Goal: Task Accomplishment & Management: Use online tool/utility

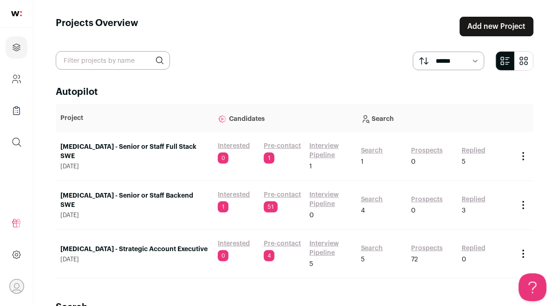
click at [233, 193] on link "Interested" at bounding box center [234, 194] width 32 height 9
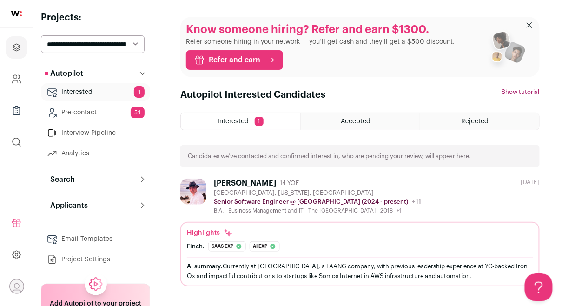
click at [203, 188] on img at bounding box center [193, 191] width 26 height 26
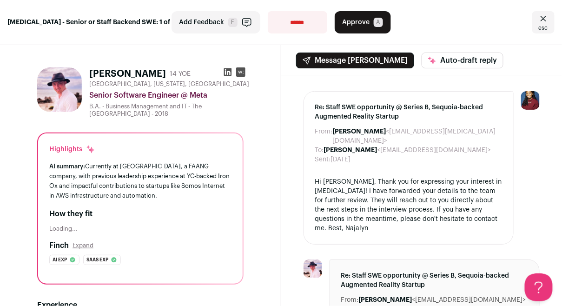
click at [300, 24] on select "**********" at bounding box center [297, 22] width 59 height 22
select select "**********"
click at [268, 11] on select "**********" at bounding box center [297, 22] width 59 height 22
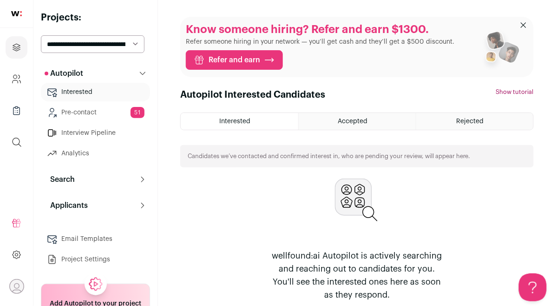
click at [132, 39] on select "**********" at bounding box center [93, 44] width 104 height 18
click at [21, 52] on icon "Projects" at bounding box center [16, 47] width 11 height 11
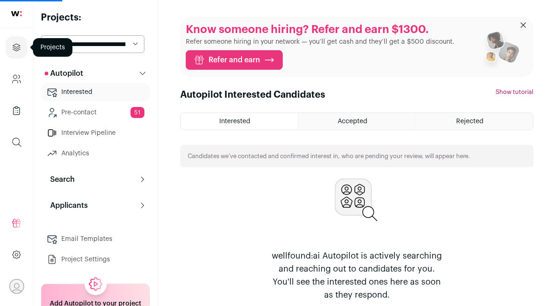
click at [18, 48] on icon "Projects" at bounding box center [16, 47] width 7 height 7
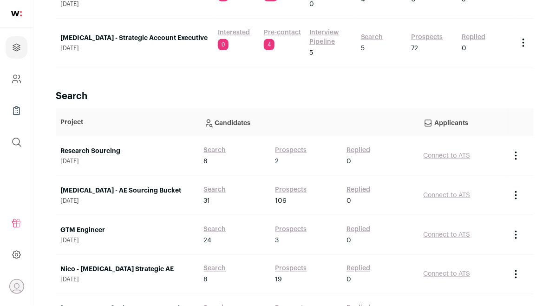
scroll to position [213, 0]
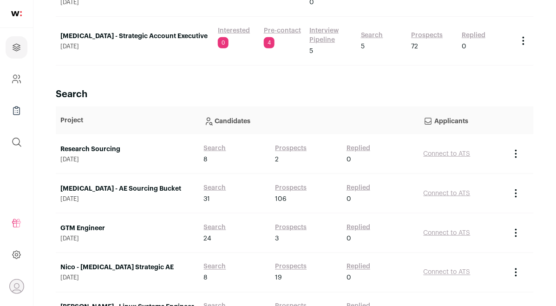
click at [101, 228] on link "GTM Engineer" at bounding box center [127, 227] width 134 height 9
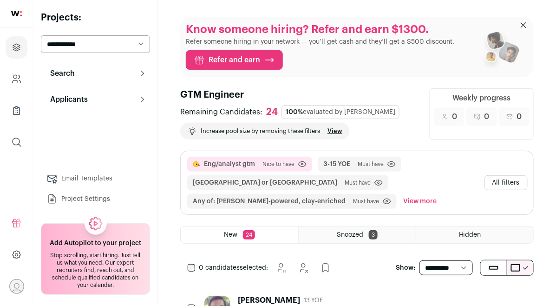
click at [496, 183] on button "All filters" at bounding box center [506, 182] width 43 height 15
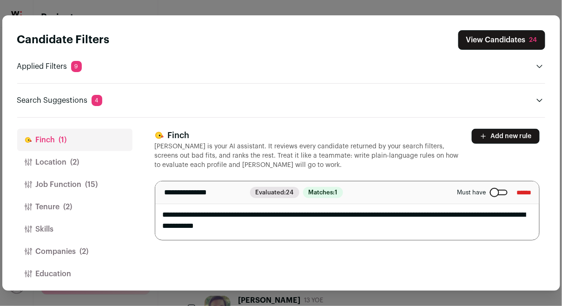
click at [85, 164] on button "Location (2)" at bounding box center [74, 162] width 115 height 22
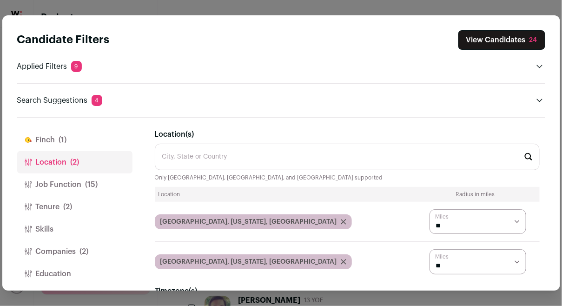
click at [85, 177] on button "Job Function (15)" at bounding box center [74, 184] width 115 height 22
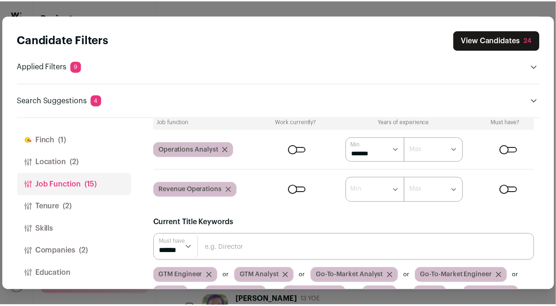
scroll to position [155, 0]
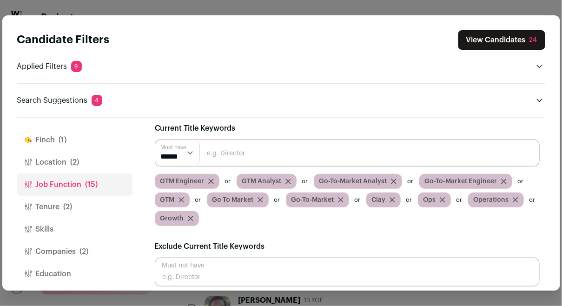
click at [262, 154] on input "Close modal via background" at bounding box center [347, 152] width 385 height 27
type input "GTM systems"
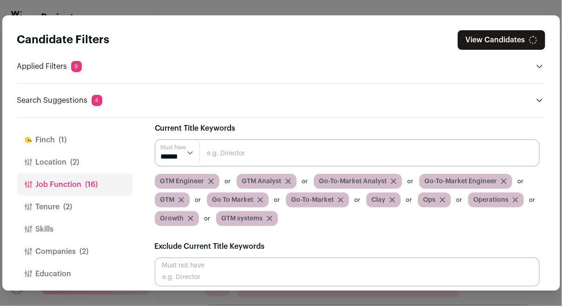
click at [360, 152] on input "Close modal via background" at bounding box center [347, 152] width 385 height 27
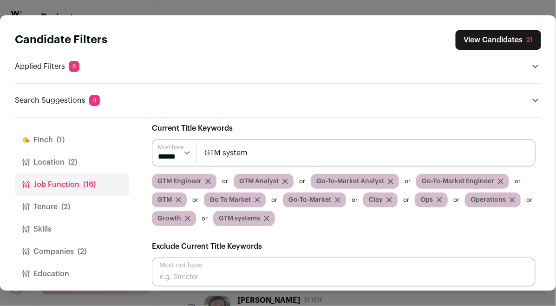
type input "GTM system"
click at [360, 152] on input "Close modal via background" at bounding box center [344, 152] width 384 height 27
type input "Revenue"
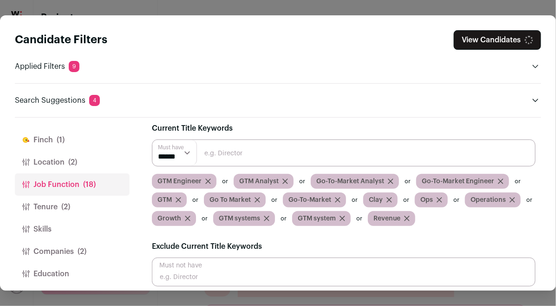
click at [360, 153] on input "Close modal via background" at bounding box center [344, 152] width 384 height 27
type input "RevOps"
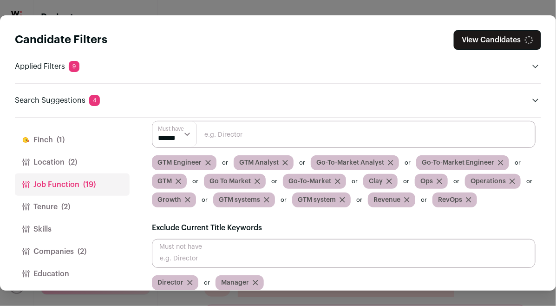
click at [361, 138] on input "Close modal via background" at bounding box center [344, 134] width 384 height 27
type input "Rev"
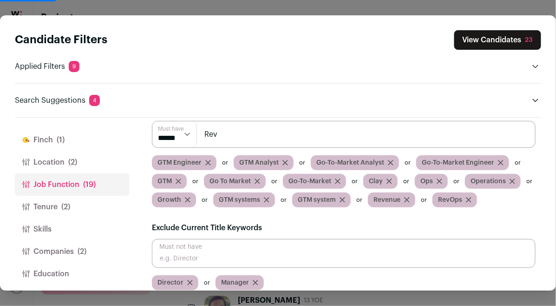
click at [271, 134] on input "Rev" at bounding box center [344, 134] width 384 height 27
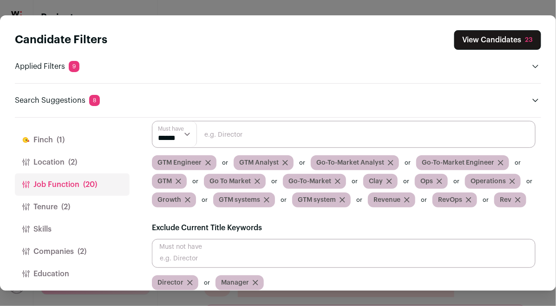
click at [55, 158] on button "Location (2)" at bounding box center [72, 162] width 115 height 22
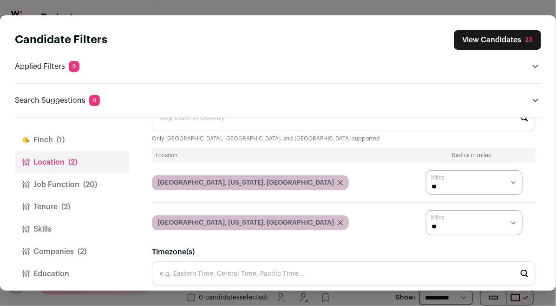
scroll to position [2, 0]
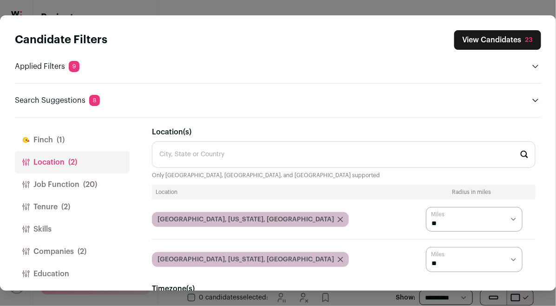
click at [53, 143] on button "Finch (1)" at bounding box center [72, 140] width 115 height 22
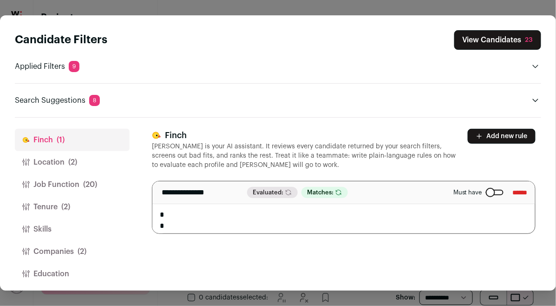
scroll to position [0, 0]
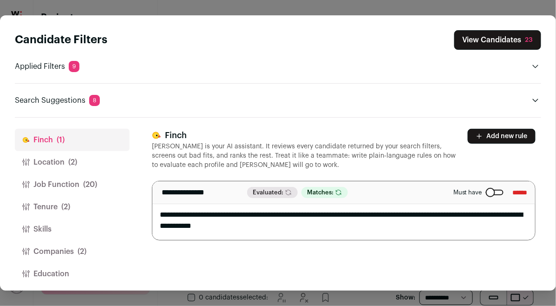
click at [60, 164] on button "Location (2)" at bounding box center [72, 162] width 115 height 22
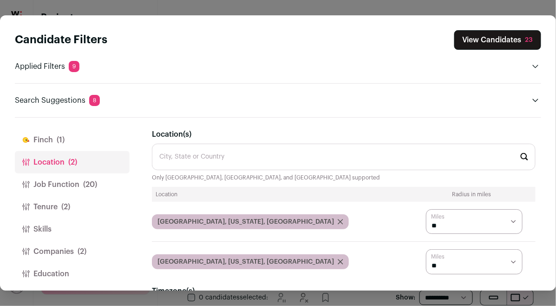
click at [63, 179] on button "Job Function (20)" at bounding box center [72, 184] width 115 height 22
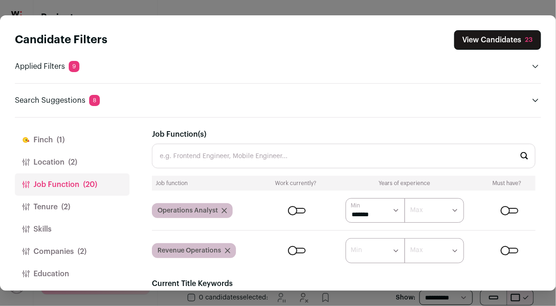
click at [65, 201] on span "(2)" at bounding box center [65, 206] width 9 height 11
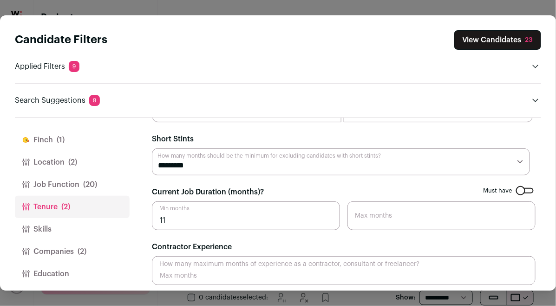
scroll to position [50, 0]
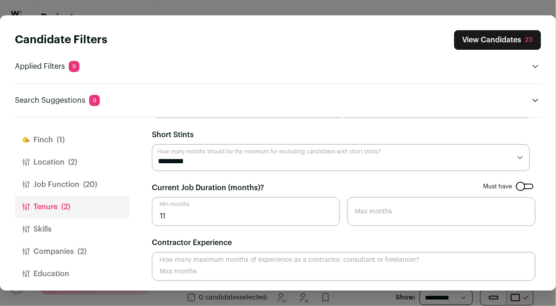
click at [52, 223] on button "Skills" at bounding box center [72, 229] width 115 height 22
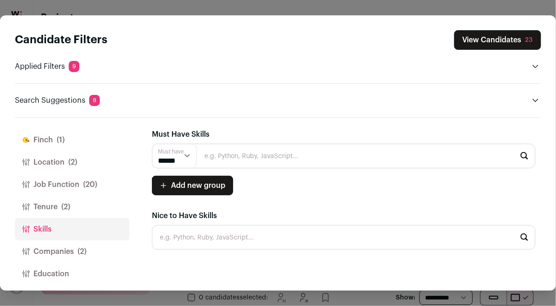
click at [59, 244] on button "Companies (2)" at bounding box center [72, 251] width 115 height 22
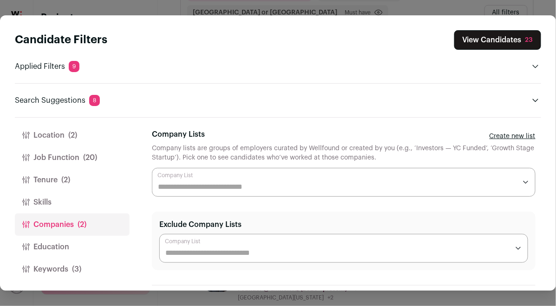
scroll to position [203, 0]
click at [71, 267] on button "Keywords (3)" at bounding box center [72, 269] width 115 height 22
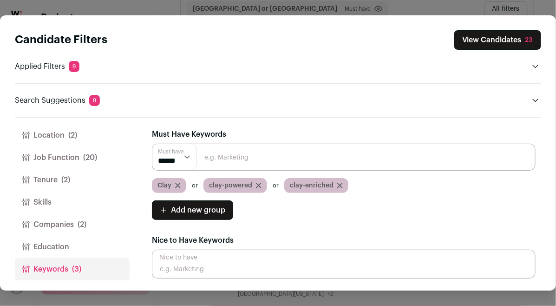
click at [231, 162] on input "Close modal via background" at bounding box center [344, 157] width 384 height 27
type input "Zoom"
click at [286, 151] on input "Close modal via background" at bounding box center [344, 157] width 384 height 27
type input "Apollo"
click at [308, 158] on input "Close modal via background" at bounding box center [344, 157] width 384 height 27
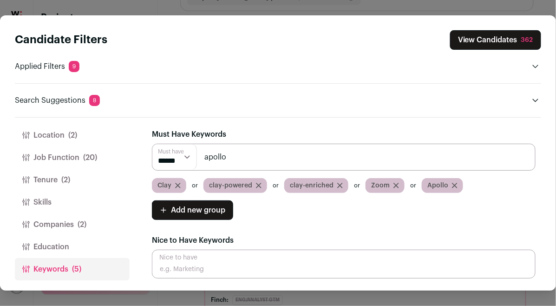
scroll to position [174, 0]
type input "[DOMAIN_NAME]"
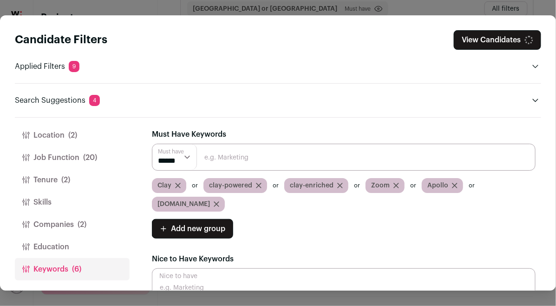
click at [393, 183] on icon "Close modal via background" at bounding box center [396, 186] width 6 height 6
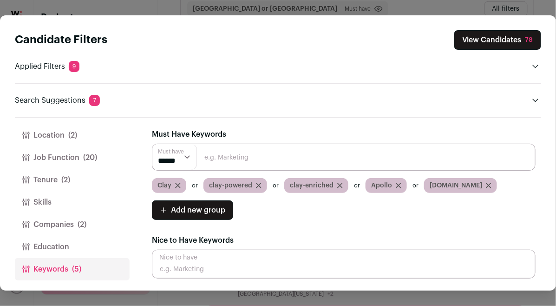
click at [316, 162] on input "Close modal via background" at bounding box center [344, 157] width 384 height 27
click at [391, 226] on div "Must Have Keywords Must have ****** ****** [PERSON_NAME]-powered clay-enriched …" at bounding box center [344, 204] width 384 height 150
click at [226, 154] on input "Close modal via background" at bounding box center [344, 157] width 384 height 27
type input "ZoomInfo"
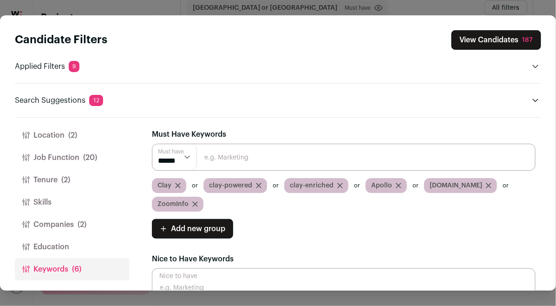
scroll to position [175, 0]
click at [509, 41] on button "View Candidates 187" at bounding box center [497, 40] width 90 height 20
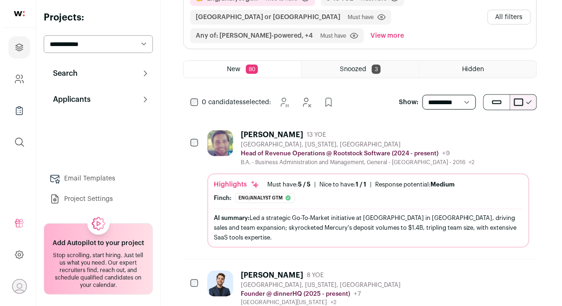
scroll to position [119, 0]
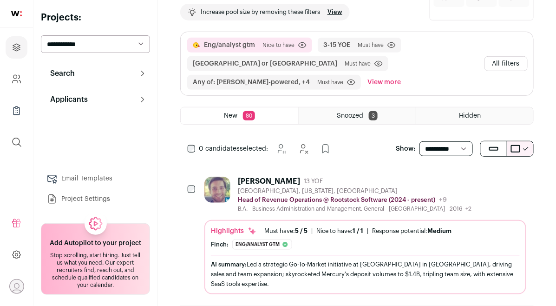
click at [518, 62] on button "All filters" at bounding box center [506, 63] width 43 height 15
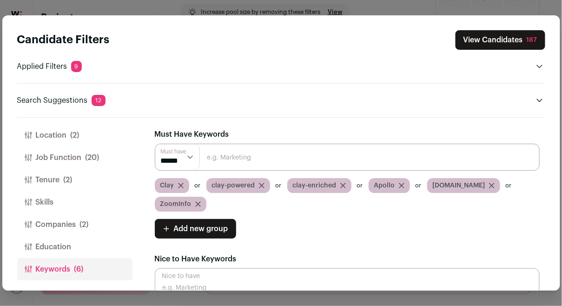
click at [314, 268] on input "Close modal via background" at bounding box center [347, 282] width 385 height 29
click at [90, 152] on span "(20)" at bounding box center [92, 157] width 14 height 11
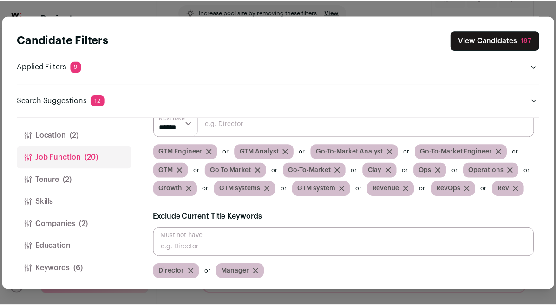
scroll to position [202, 0]
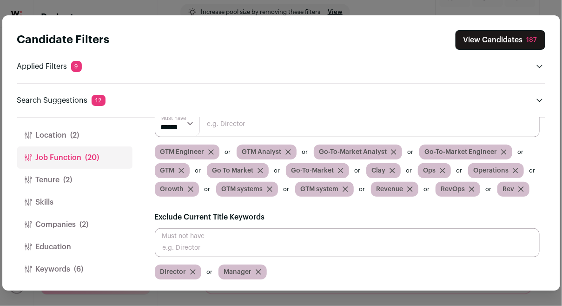
click at [234, 240] on input "Close modal via background" at bounding box center [347, 242] width 385 height 29
type input "Head"
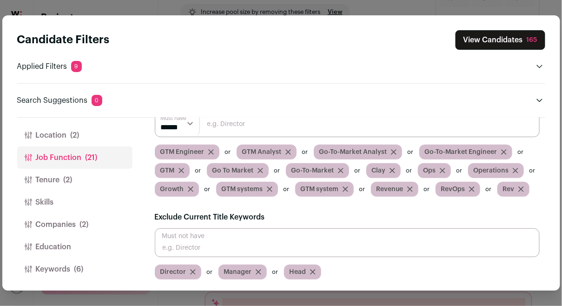
click at [498, 34] on button "View Candidates 165" at bounding box center [500, 40] width 90 height 20
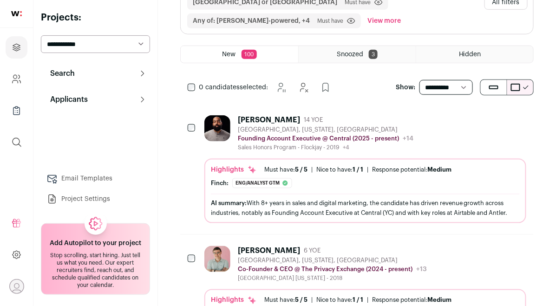
scroll to position [11, 0]
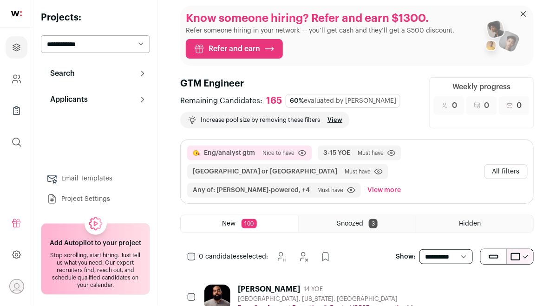
click at [510, 170] on button "All filters" at bounding box center [506, 171] width 43 height 15
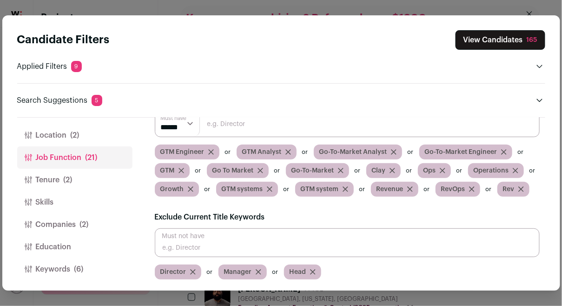
click at [304, 247] on input "Close modal via background" at bounding box center [347, 242] width 385 height 29
type input "Account"
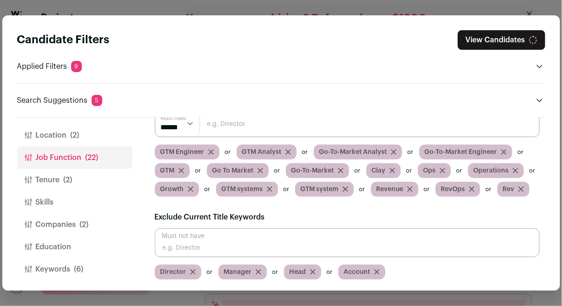
click at [308, 242] on input "Close modal via background" at bounding box center [347, 242] width 385 height 29
type input "Executive"
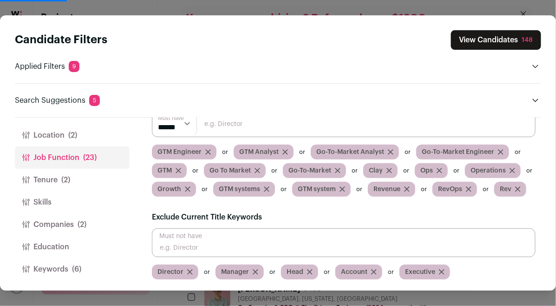
click at [493, 42] on button "View Candidates 148" at bounding box center [496, 40] width 90 height 20
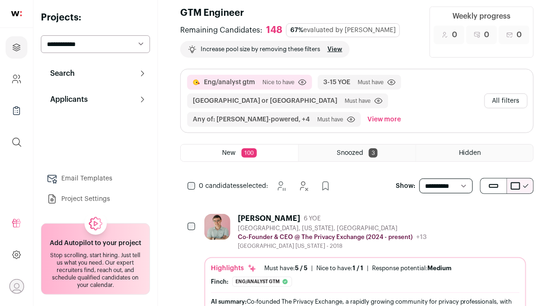
scroll to position [0, 0]
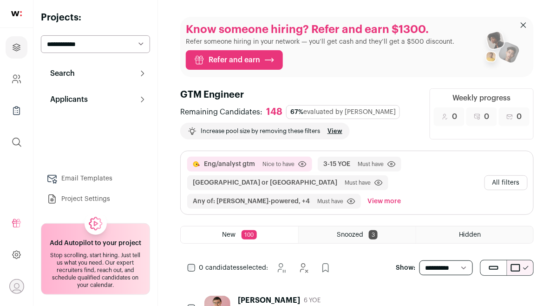
click at [513, 179] on button "All filters" at bounding box center [506, 182] width 43 height 15
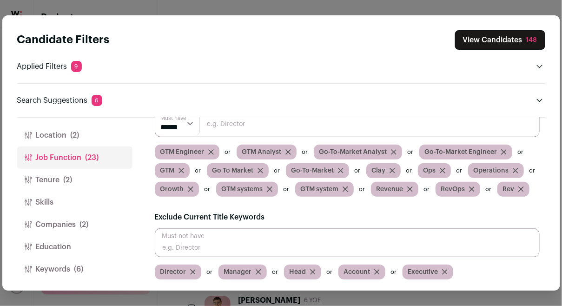
click at [437, 251] on input "Close modal via background" at bounding box center [347, 242] width 385 height 29
type input "Founder"
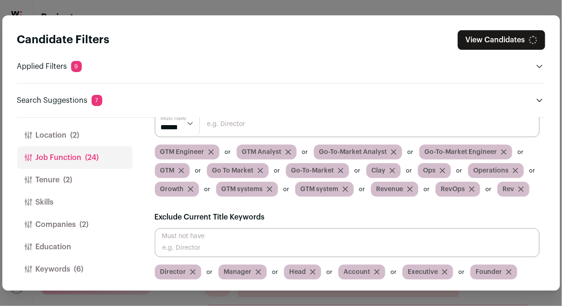
click at [428, 245] on input "Close modal via background" at bounding box center [347, 242] width 385 height 29
type input "Co-Founder"
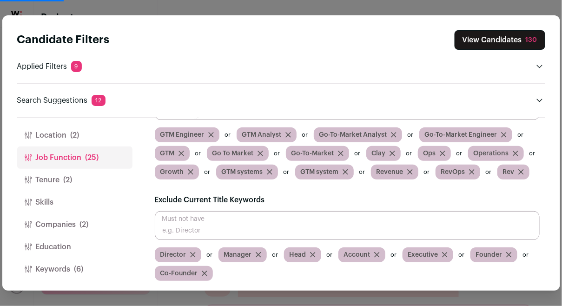
click at [483, 42] on button "View Candidates 130" at bounding box center [499, 40] width 91 height 20
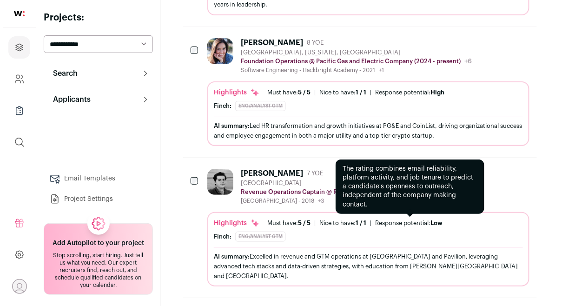
scroll to position [923, 0]
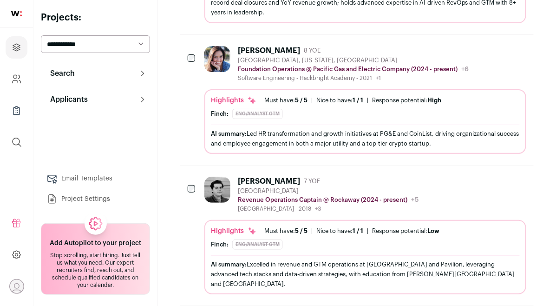
click at [337, 114] on div "[PERSON_NAME]: Eng/analyst gtm The current title 'Foundation Operations' does n…" at bounding box center [365, 114] width 309 height 10
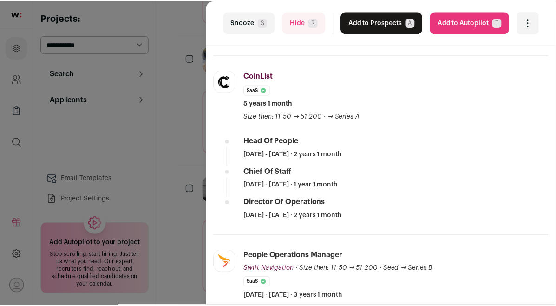
scroll to position [280, 0]
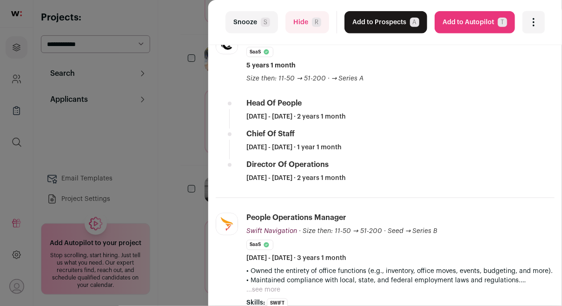
click at [295, 26] on button "Hide R" at bounding box center [307, 22] width 44 height 22
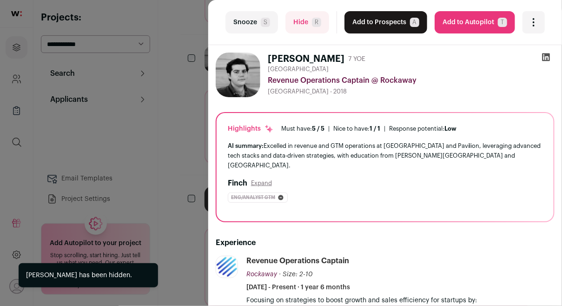
click at [184, 142] on div "last Snooze S Hide R Add to Prospects A Are you sure? [PERSON_NAME] is already …" at bounding box center [281, 153] width 562 height 306
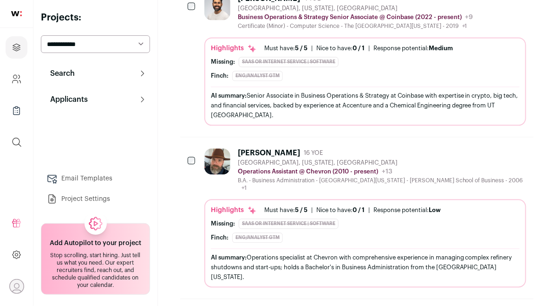
scroll to position [1505, 0]
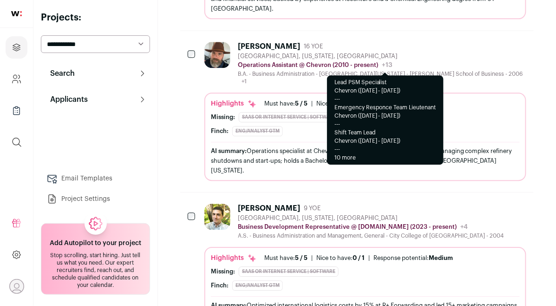
click at [381, 60] on div "+13" at bounding box center [385, 64] width 14 height 9
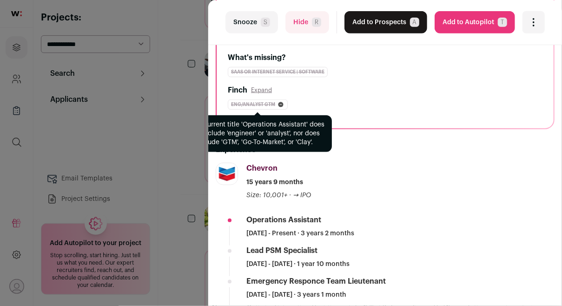
scroll to position [133, 0]
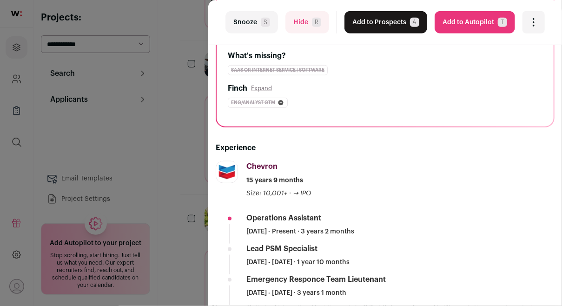
click at [304, 28] on button "Hide R" at bounding box center [307, 22] width 44 height 22
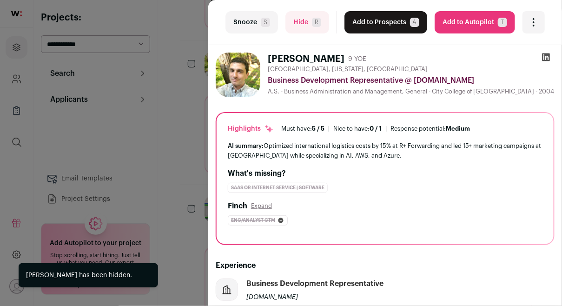
click at [189, 136] on div "last Snooze S Hide R Add to Prospects A Are you sure? [PERSON_NAME] is already …" at bounding box center [281, 153] width 562 height 306
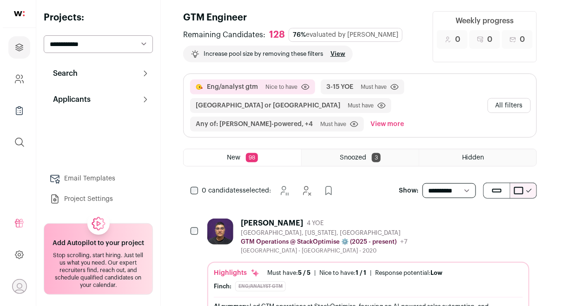
scroll to position [0, 0]
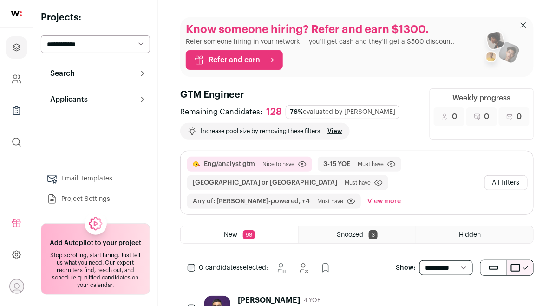
click at [524, 182] on button "All filters" at bounding box center [506, 182] width 43 height 15
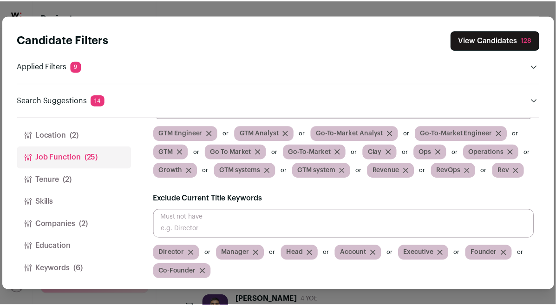
scroll to position [220, 0]
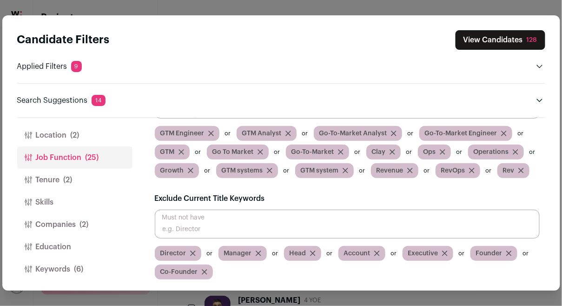
click at [309, 219] on input "Close modal via background" at bounding box center [347, 224] width 385 height 29
type input "Assistant"
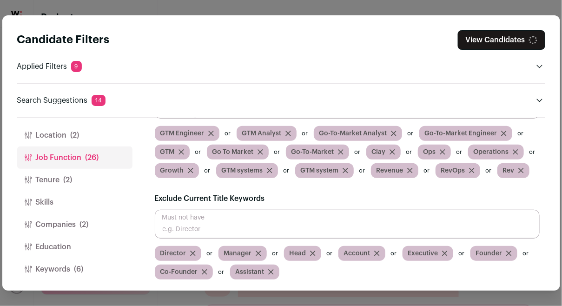
click at [309, 219] on input "Close modal via background" at bounding box center [347, 224] width 385 height 29
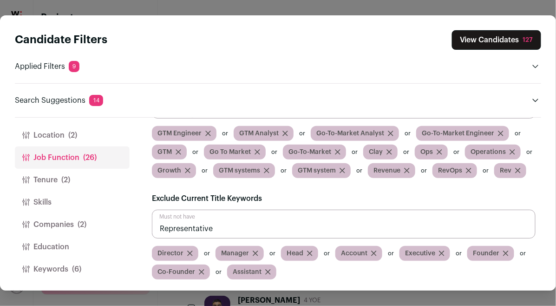
type input "Representative"
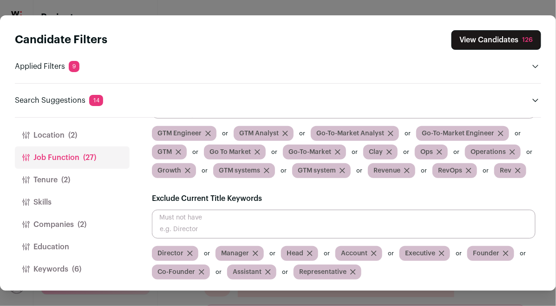
click at [492, 40] on button "View Candidates 126" at bounding box center [497, 40] width 90 height 20
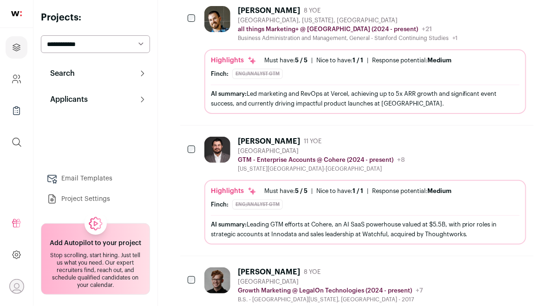
scroll to position [2073, 0]
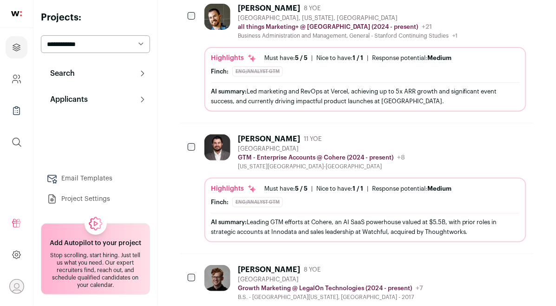
click at [284, 163] on div "[US_STATE][GEOGRAPHIC_DATA]-[GEOGRAPHIC_DATA]" at bounding box center [321, 166] width 167 height 7
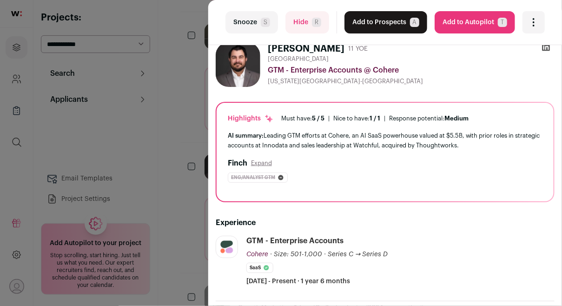
scroll to position [64, 0]
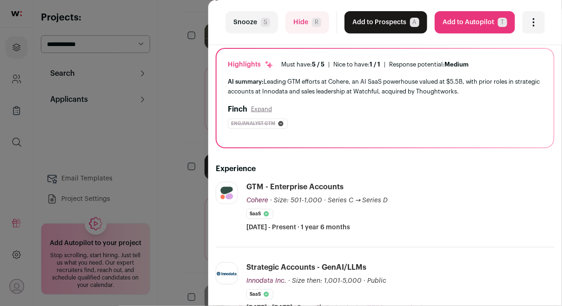
click at [167, 178] on div "last Snooze S Hide R Add to Prospects A Are you sure? [PERSON_NAME] is already …" at bounding box center [281, 153] width 562 height 306
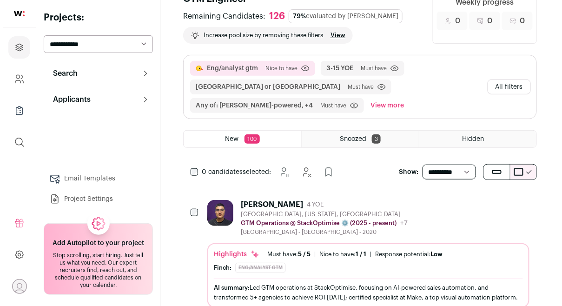
scroll to position [0, 0]
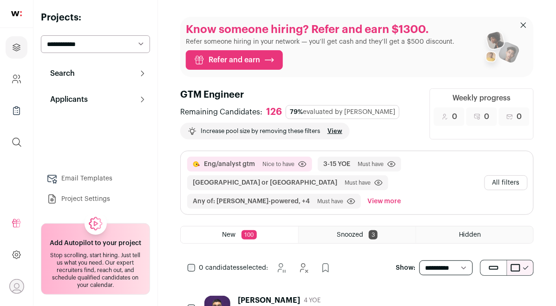
click at [509, 185] on button "All filters" at bounding box center [506, 182] width 43 height 15
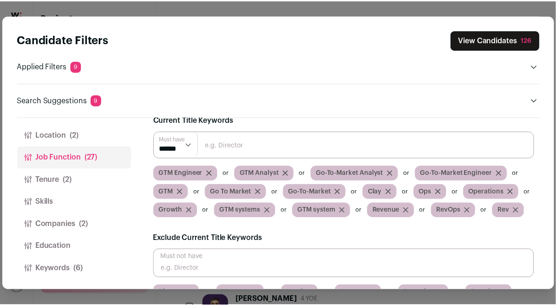
scroll to position [152, 0]
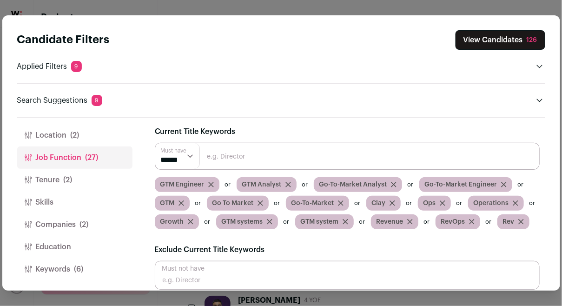
click at [387, 157] on input "Close modal via background" at bounding box center [347, 156] width 385 height 27
type input "Hacker"
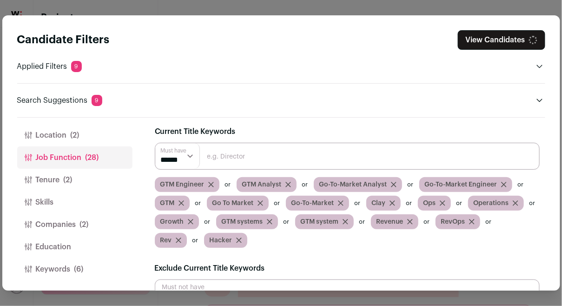
click at [389, 159] on input "Close modal via background" at bounding box center [347, 156] width 385 height 27
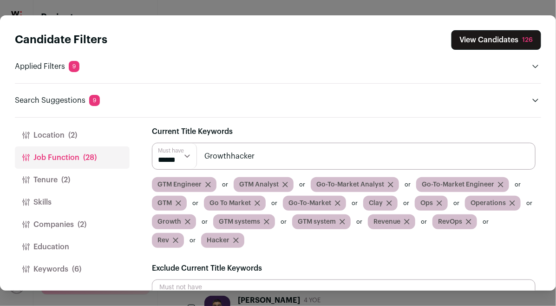
type input "Growthhacker"
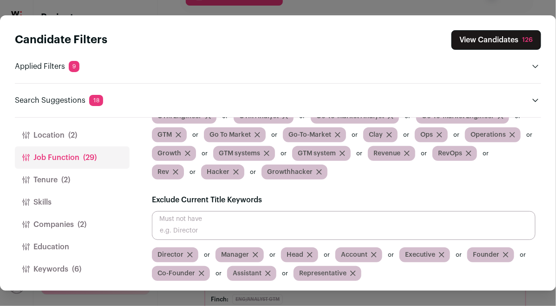
scroll to position [67, 0]
click at [479, 46] on button "View Candidates 126" at bounding box center [497, 40] width 90 height 20
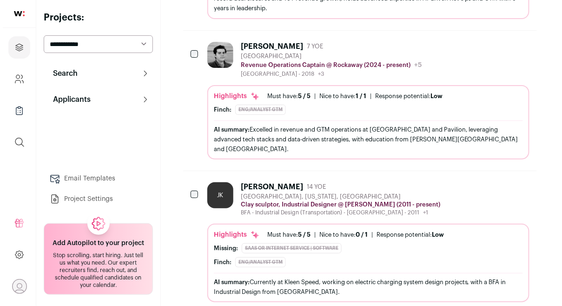
scroll to position [937, 0]
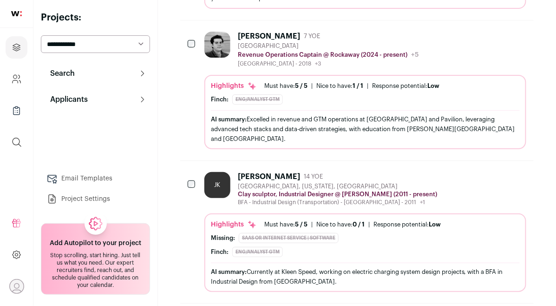
click at [308, 54] on div "Revenue Operations Captain @ Rockaway (2024 - present) [GEOGRAPHIC_DATA] Public…" at bounding box center [328, 54] width 181 height 9
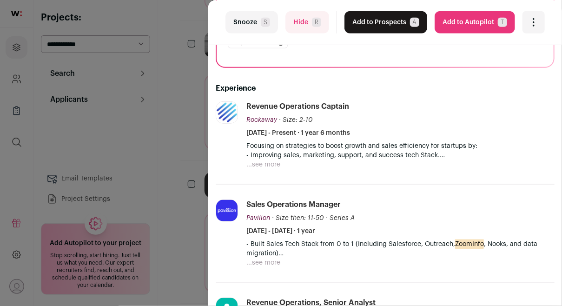
scroll to position [156, 0]
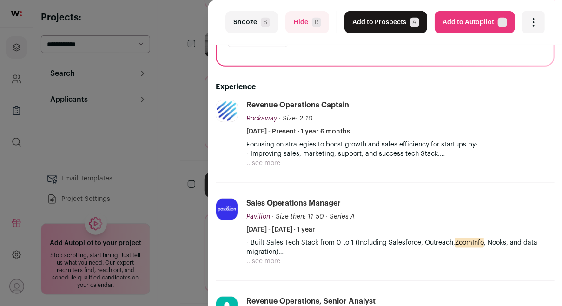
click at [280, 163] on div "Focusing on strategies to boost growth and sales efficiency for startups by: - …" at bounding box center [400, 154] width 308 height 28
click at [269, 164] on button "...see more" at bounding box center [263, 162] width 34 height 9
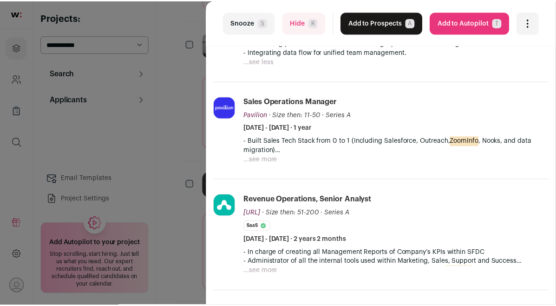
scroll to position [295, 0]
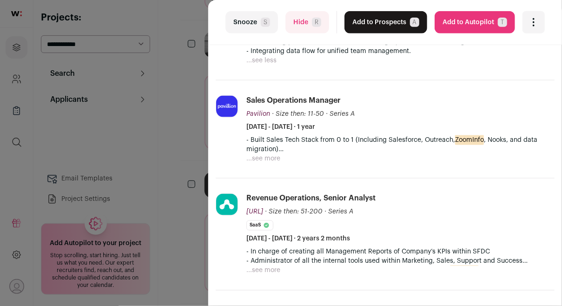
click at [266, 160] on button "...see more" at bounding box center [263, 158] width 34 height 9
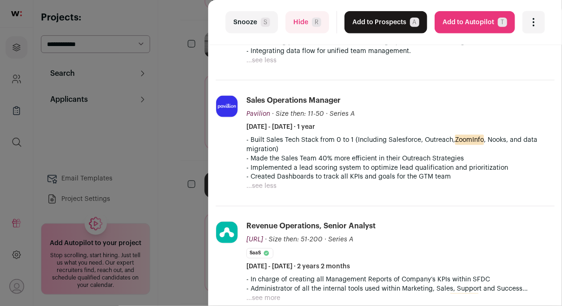
click at [178, 144] on div "last Snooze S Hide R Add to Prospects A Are you sure? [PERSON_NAME] is already …" at bounding box center [281, 153] width 562 height 306
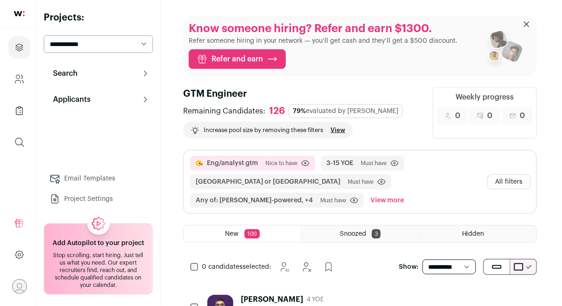
scroll to position [0, 0]
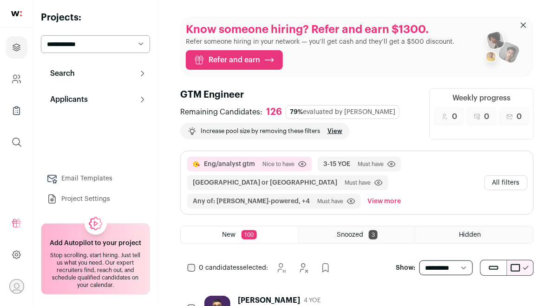
click at [516, 183] on button "All filters" at bounding box center [506, 182] width 43 height 15
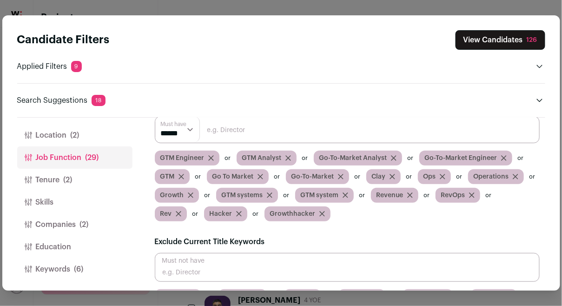
scroll to position [167, 0]
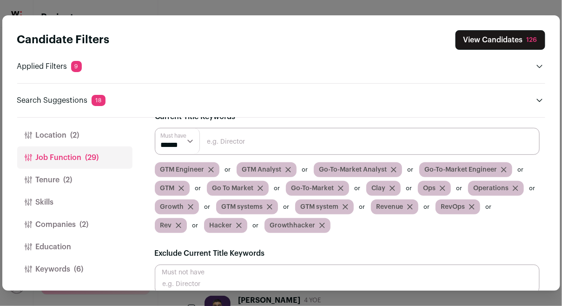
click at [302, 148] on input "Close modal via background" at bounding box center [347, 141] width 385 height 27
type input "Claygent"
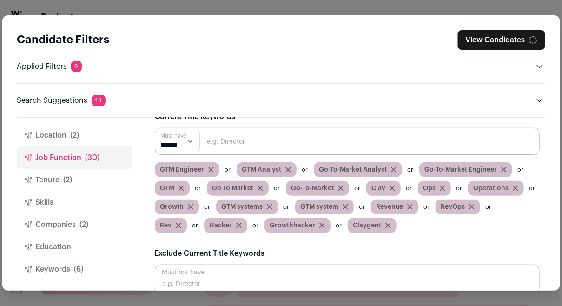
click at [55, 270] on button "Keywords (6)" at bounding box center [74, 269] width 115 height 22
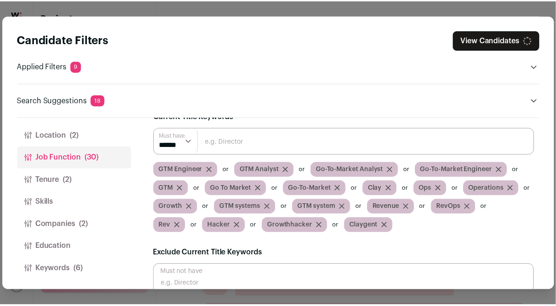
scroll to position [0, 0]
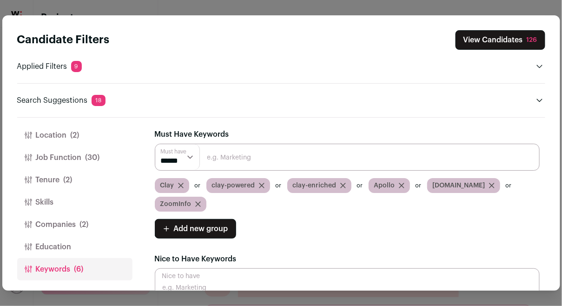
click at [244, 157] on input "Close modal via background" at bounding box center [347, 157] width 385 height 27
type input "Claygent"
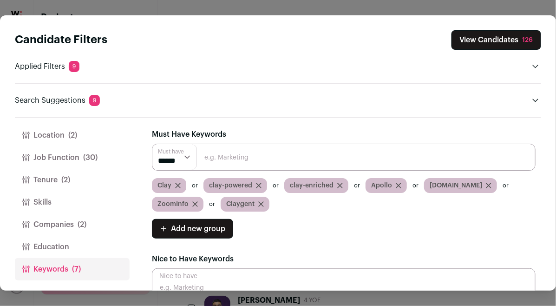
click at [482, 40] on button "View Candidates 126" at bounding box center [497, 40] width 90 height 20
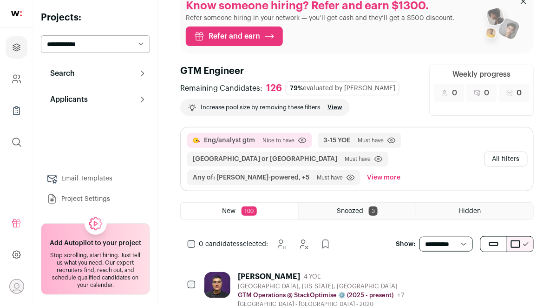
scroll to position [69, 0]
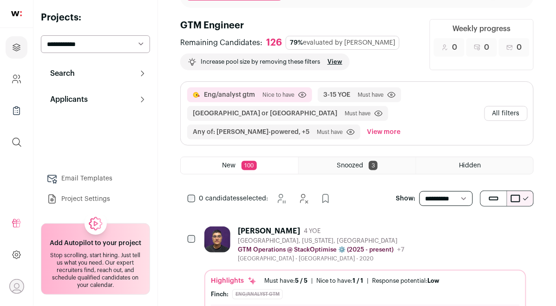
click at [515, 115] on button "All filters" at bounding box center [506, 113] width 43 height 15
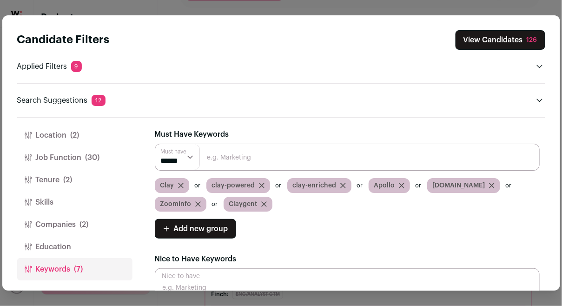
click at [490, 41] on button "View Candidates 126" at bounding box center [500, 40] width 90 height 20
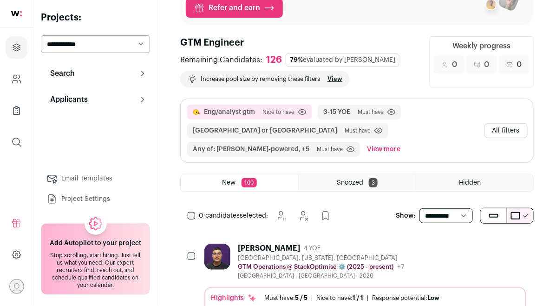
scroll to position [0, 0]
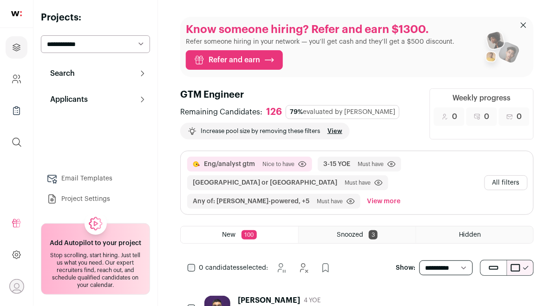
click at [448, 266] on select "**********" at bounding box center [446, 267] width 54 height 15
click at [419, 260] on select "**********" at bounding box center [446, 267] width 54 height 15
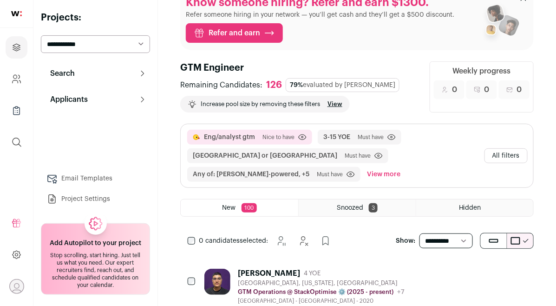
scroll to position [70, 0]
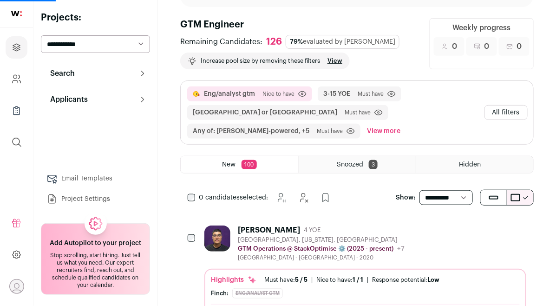
click at [450, 196] on select "**********" at bounding box center [446, 197] width 54 height 15
select select "**"
click at [419, 190] on select "**********" at bounding box center [446, 197] width 54 height 15
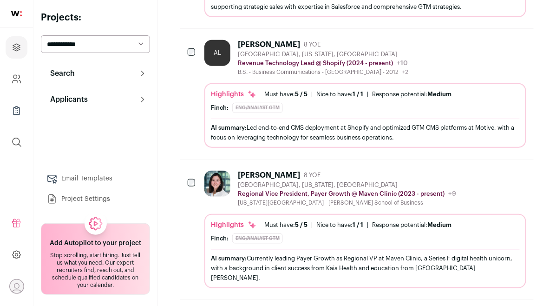
scroll to position [6660, 0]
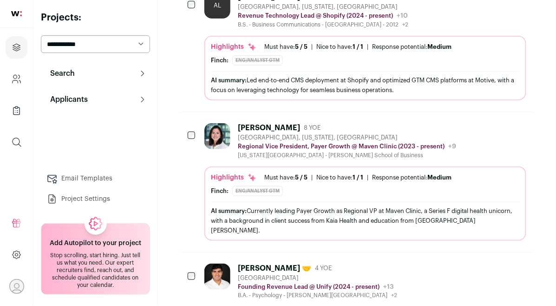
click at [229, 263] on div at bounding box center [219, 281] width 30 height 36
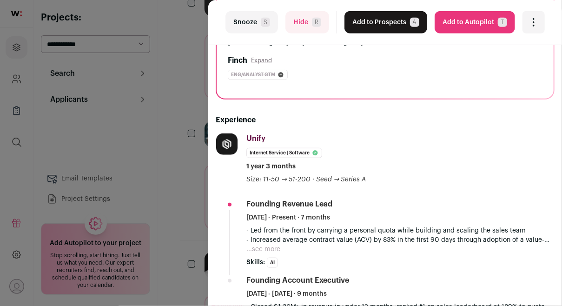
scroll to position [172, 0]
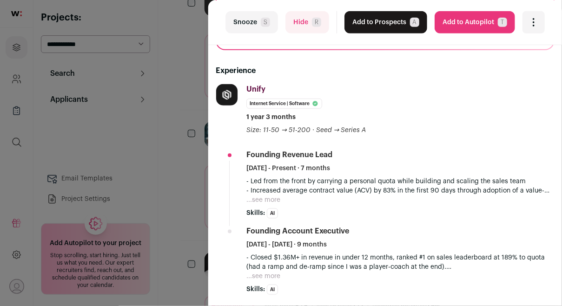
click at [269, 203] on button "...see more" at bounding box center [263, 199] width 34 height 9
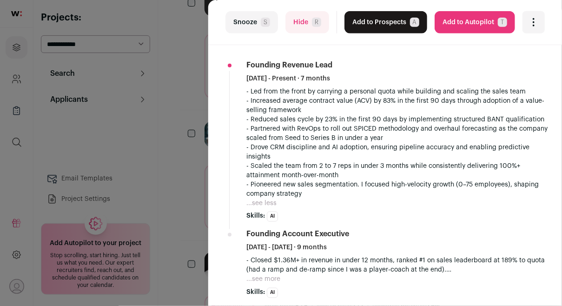
scroll to position [243, 0]
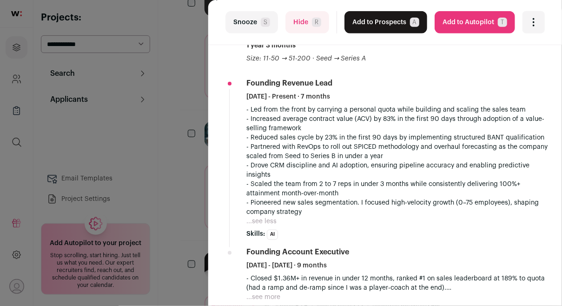
click at [175, 190] on div "last Snooze S Hide R Add to Prospects A Are you sure? [PERSON_NAME] 🤝 is alread…" at bounding box center [281, 153] width 562 height 306
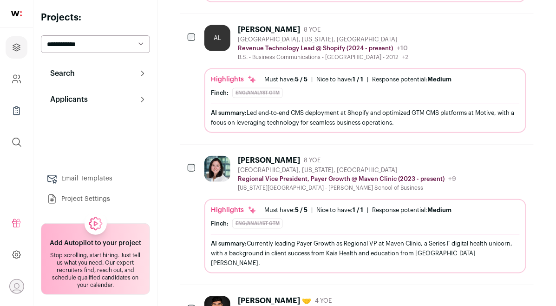
scroll to position [6624, 0]
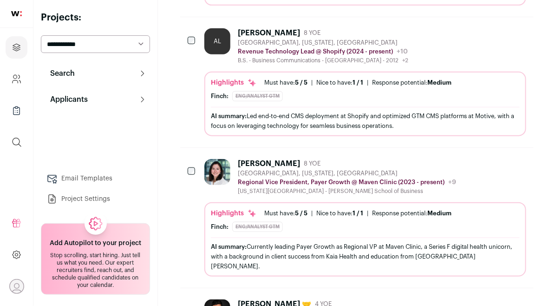
click at [351, 159] on div "[PERSON_NAME] 8 YOE [GEOGRAPHIC_DATA], [US_STATE], [GEOGRAPHIC_DATA] Regional V…" at bounding box center [365, 218] width 322 height 118
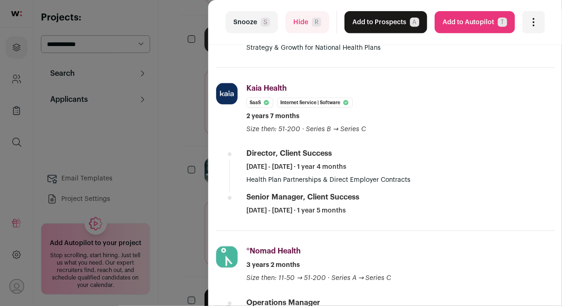
scroll to position [327, 0]
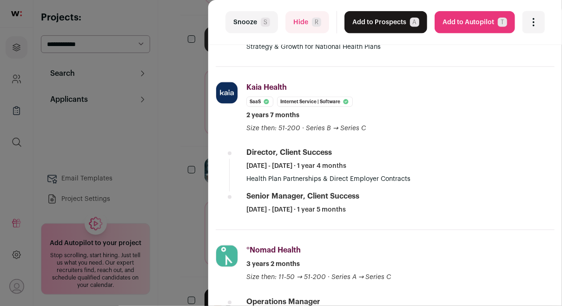
click at [312, 24] on span "R" at bounding box center [316, 22] width 9 height 9
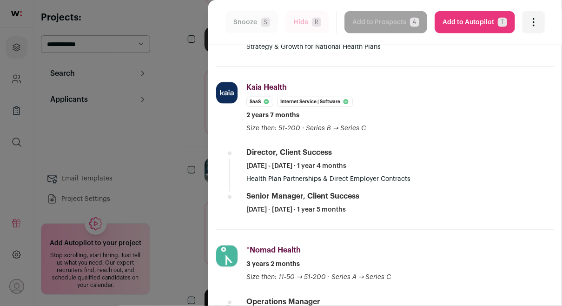
scroll to position [6504, 0]
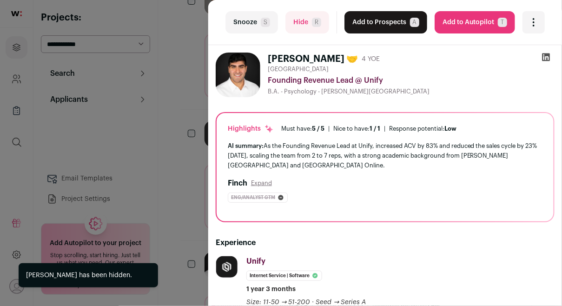
click at [178, 126] on div "last Snooze S Hide R Add to Prospects A Are you sure? [PERSON_NAME] 🤝 is alread…" at bounding box center [281, 153] width 562 height 306
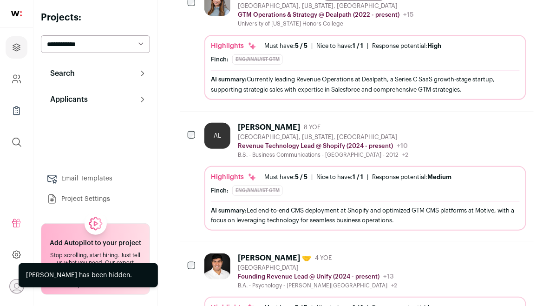
scroll to position [6385, 0]
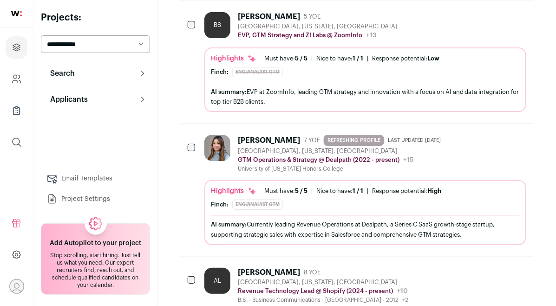
click at [274, 268] on div "[PERSON_NAME] 8 YOE [GEOGRAPHIC_DATA], [US_STATE], [GEOGRAPHIC_DATA] Revenue Te…" at bounding box center [323, 286] width 170 height 36
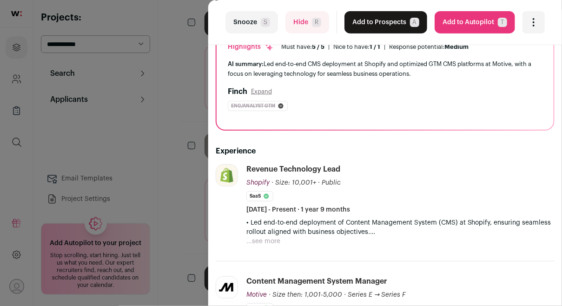
scroll to position [135, 0]
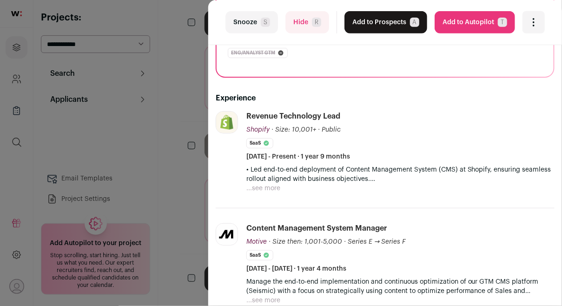
click at [268, 188] on button "...see more" at bounding box center [263, 187] width 34 height 9
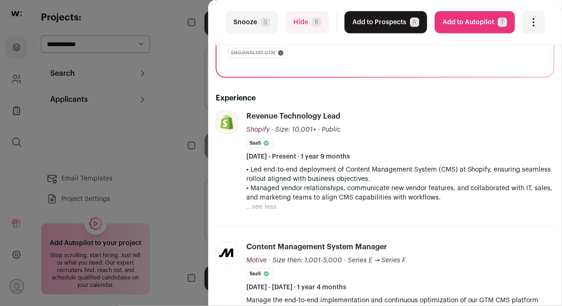
click at [186, 158] on div "last Snooze S Hide R Add to Prospects A Are you sure? [PERSON_NAME] is already …" at bounding box center [281, 153] width 562 height 306
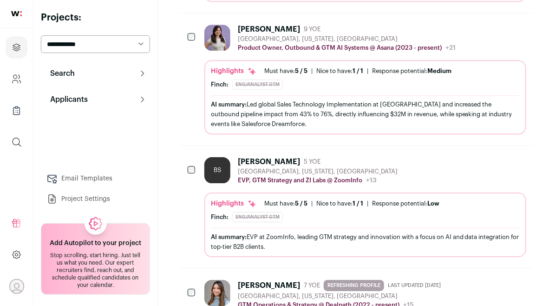
scroll to position [6237, 0]
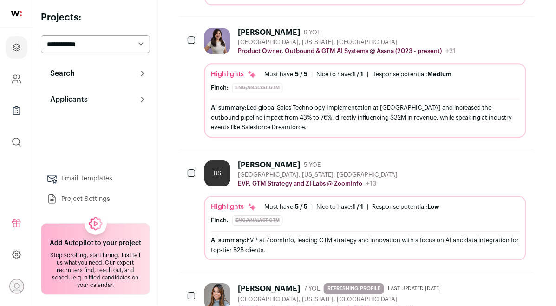
click at [352, 215] on div "[PERSON_NAME]: Eng/analyst gtm The current title "EVP, GTM Strategy & ZI Labs" …" at bounding box center [365, 220] width 309 height 10
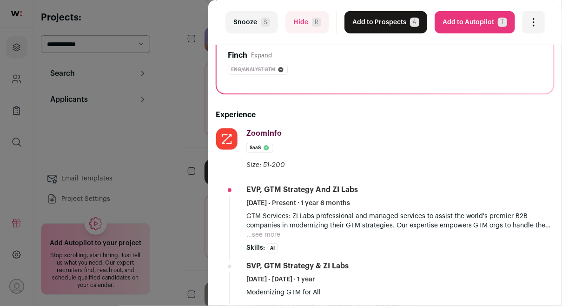
scroll to position [113, 0]
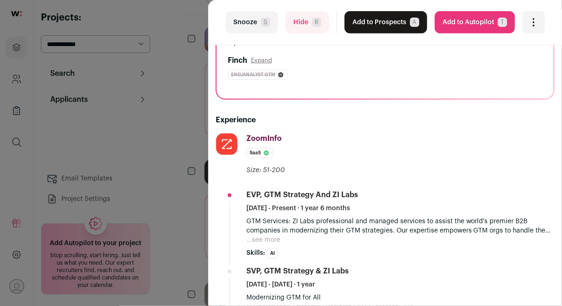
click at [176, 147] on div "last Snooze S Hide R Add to Prospects A Are you sure? [PERSON_NAME] is already …" at bounding box center [281, 153] width 562 height 306
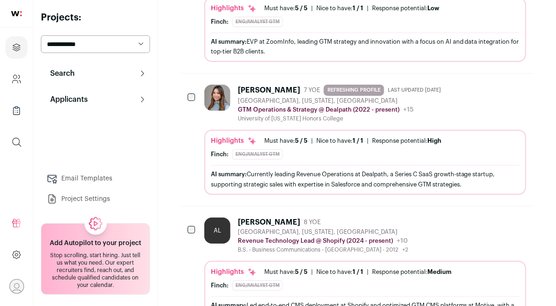
scroll to position [6438, 0]
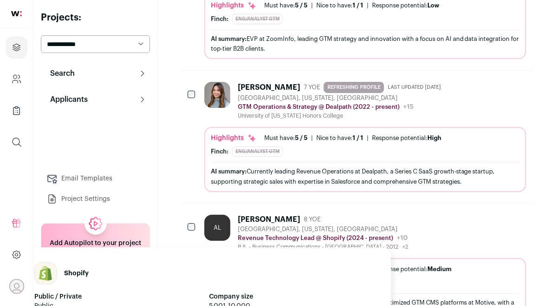
click at [283, 234] on p "Revenue Technology Lead @ Shopify (2024 - present)" at bounding box center [315, 237] width 155 height 7
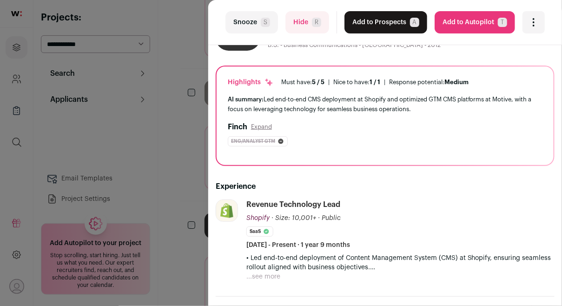
scroll to position [142, 0]
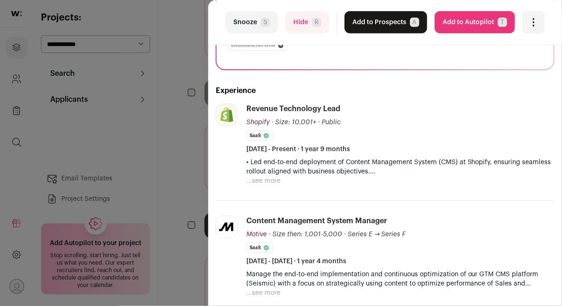
click at [160, 145] on div "last Snooze S Hide R Add to Prospects A Are you sure? [PERSON_NAME] is already …" at bounding box center [281, 153] width 562 height 306
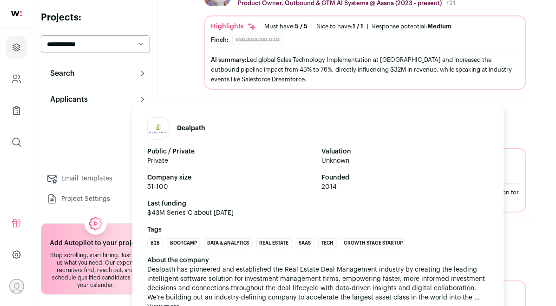
click at [287, 265] on span "Dealpath has pioneered and established the Real Estate Deal Management industry…" at bounding box center [318, 283] width 342 height 37
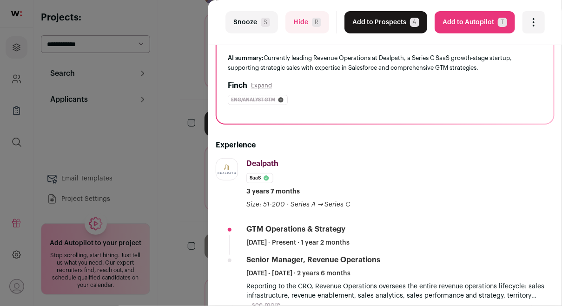
scroll to position [0, 0]
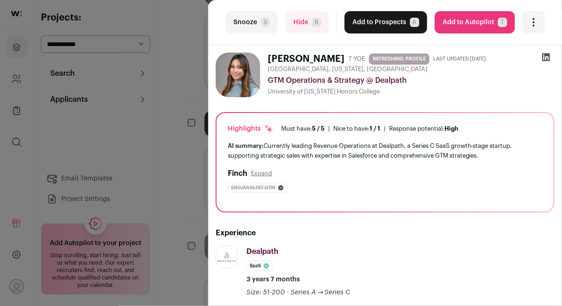
click at [543, 58] on icon at bounding box center [546, 57] width 8 height 8
click at [178, 144] on div "last Snooze S Hide R Add to Prospects A Are you sure? [PERSON_NAME] is already …" at bounding box center [281, 153] width 562 height 306
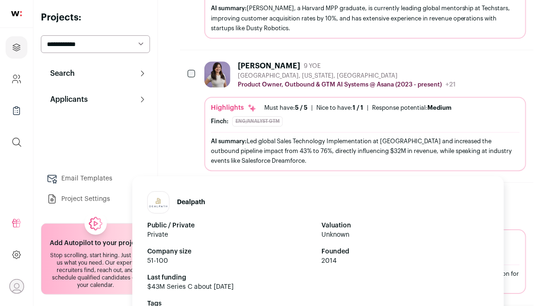
scroll to position [6176, 0]
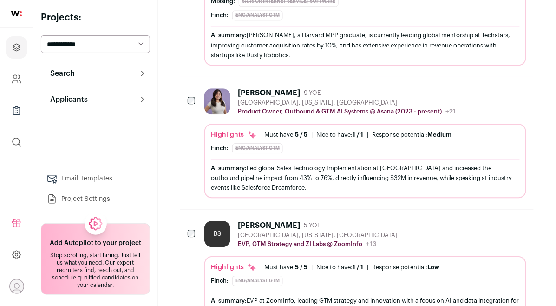
click at [210, 221] on div "BS" at bounding box center [217, 234] width 26 height 26
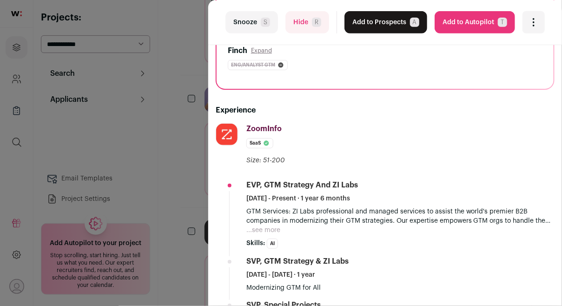
scroll to position [134, 0]
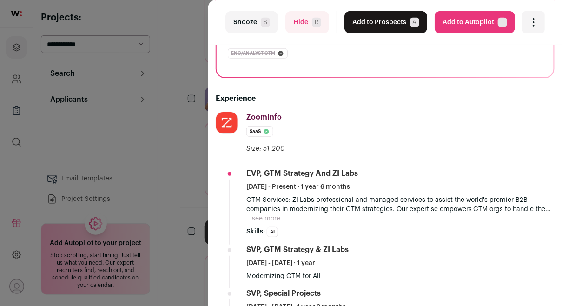
click at [210, 180] on div "BS [PERSON_NAME] 5 YOE [GEOGRAPHIC_DATA], [US_STATE], [GEOGRAPHIC_DATA] EVP, GT…" at bounding box center [385, 297] width 354 height 773
click at [199, 177] on div "last Snooze S Hide R Add to Prospects A Are you sure? [PERSON_NAME] is already …" at bounding box center [281, 153] width 562 height 306
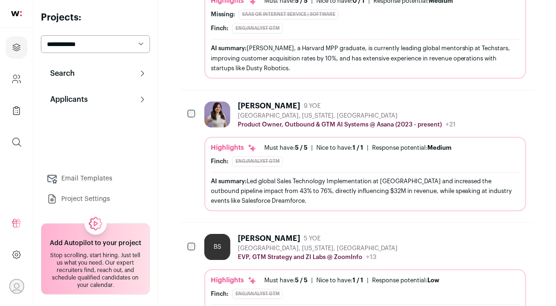
scroll to position [6110, 0]
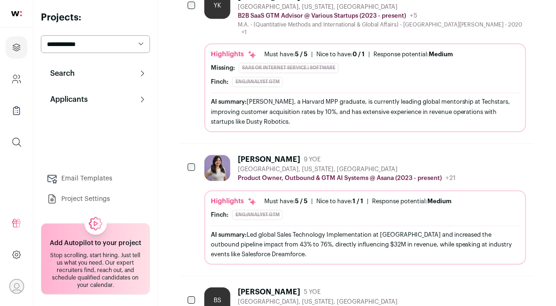
click at [354, 210] on div "[PERSON_NAME]: Eng/analyst gtm The current title is 'Product Owner, Outbound & …" at bounding box center [365, 215] width 309 height 10
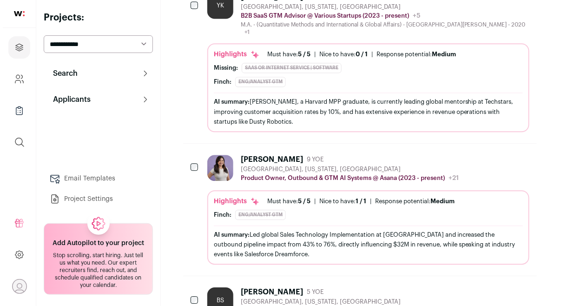
scroll to position [6085, 0]
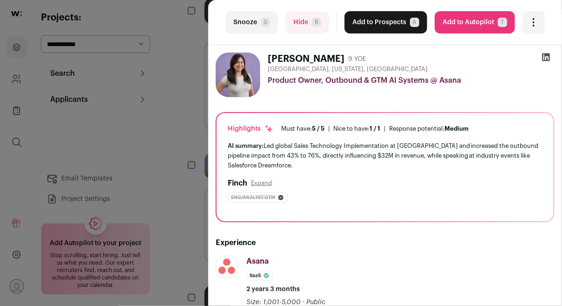
click at [193, 160] on div "last Snooze S Hide R Add to Prospects A Are you sure? [PERSON_NAME] is already …" at bounding box center [281, 153] width 562 height 306
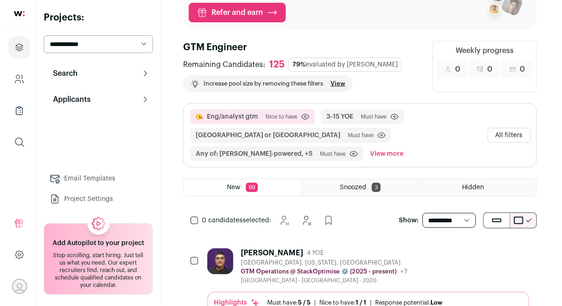
scroll to position [0, 0]
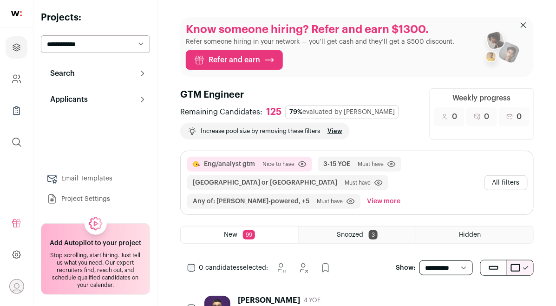
drag, startPoint x: 516, startPoint y: 168, endPoint x: 512, endPoint y: 178, distance: 10.4
click at [516, 169] on div "Eng/analyst gtm [GEOGRAPHIC_DATA] to have Click to disable/enable criteria 3-15…" at bounding box center [357, 182] width 353 height 63
click at [512, 178] on button "All filters" at bounding box center [506, 182] width 43 height 15
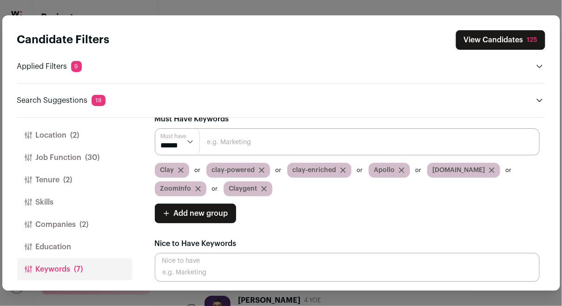
scroll to position [16, 0]
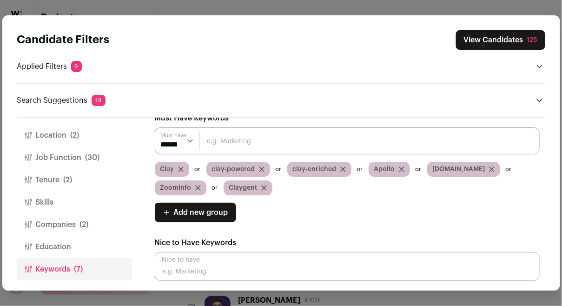
click at [72, 162] on button "Job Function (30)" at bounding box center [74, 157] width 115 height 22
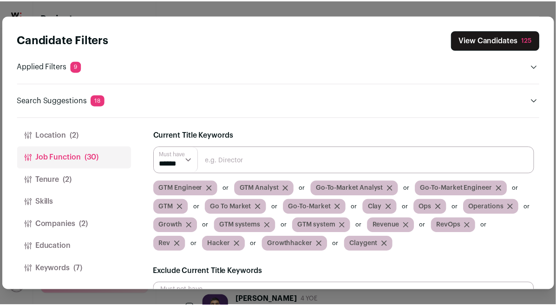
scroll to position [220, 0]
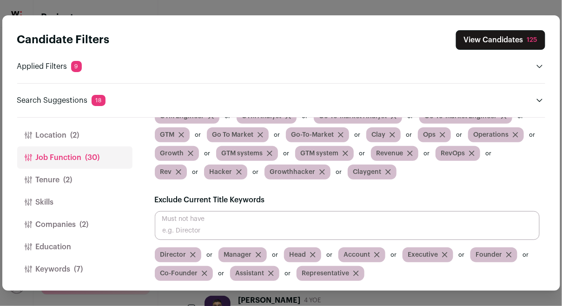
click at [274, 219] on input "Close modal via background" at bounding box center [347, 225] width 385 height 29
type input "VP"
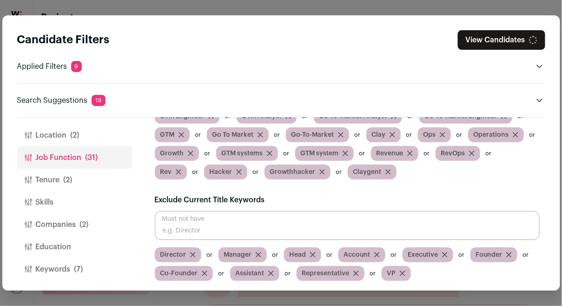
click at [279, 230] on input "Close modal via background" at bounding box center [347, 225] width 385 height 29
type input "EVP"
click at [279, 230] on input "Close modal via background" at bounding box center [347, 225] width 385 height 29
type input "SVP"
click at [284, 232] on input "Close modal via background" at bounding box center [347, 225] width 385 height 29
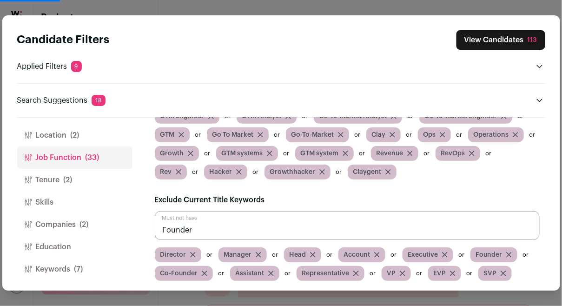
type input "Founder"
click at [288, 229] on input "Close modal via background" at bounding box center [347, 225] width 385 height 29
type input "Co-Founder"
click at [506, 42] on button "View Candidates 113" at bounding box center [500, 40] width 89 height 20
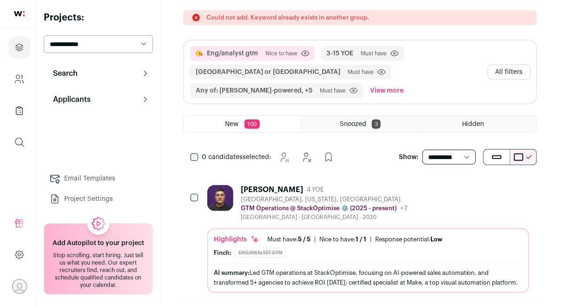
scroll to position [287, 0]
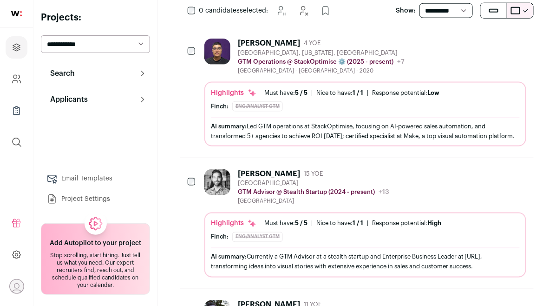
click at [369, 84] on div "Highlights Must have: 5 / 5 How many must haves have been fulfilled? | [GEOGRAP…" at bounding box center [365, 114] width 322 height 65
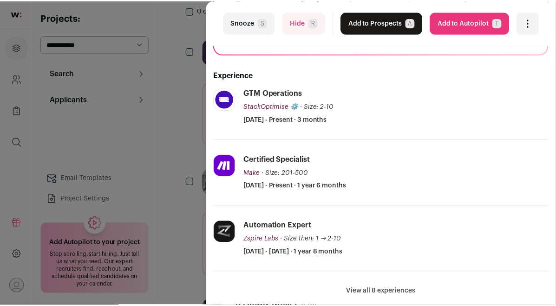
scroll to position [206, 0]
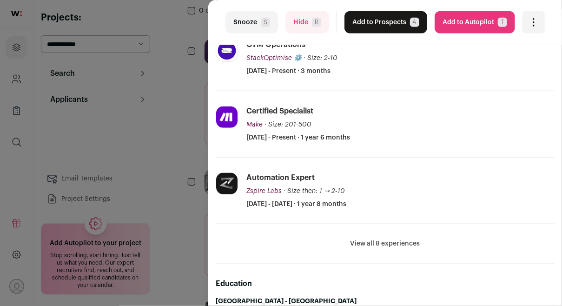
click at [190, 116] on div "last Snooze S Hide R Add to Prospects A Are you sure? [PERSON_NAME] is already …" at bounding box center [281, 153] width 562 height 306
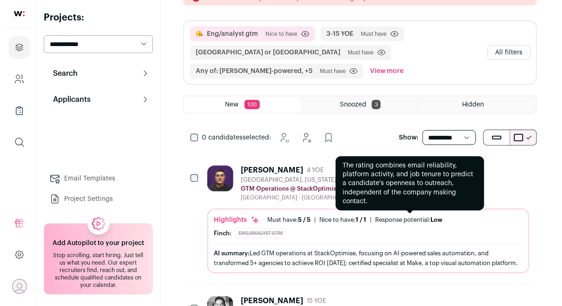
scroll to position [0, 0]
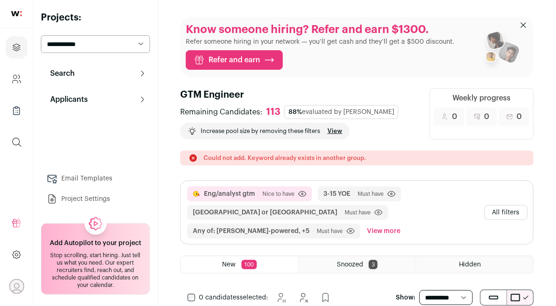
click at [523, 207] on button "All filters" at bounding box center [506, 212] width 43 height 15
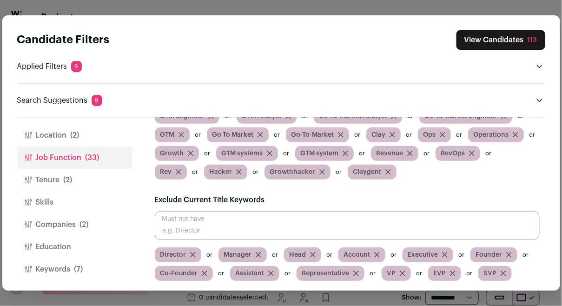
click at [97, 179] on button "Tenure (2)" at bounding box center [74, 180] width 115 height 22
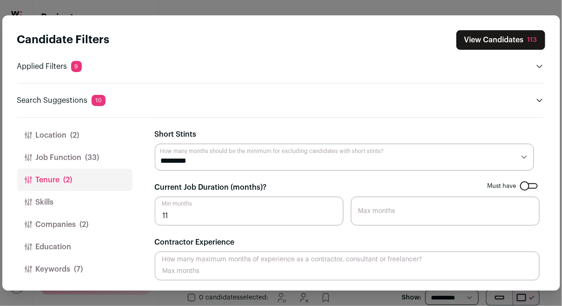
drag, startPoint x: 204, startPoint y: 217, endPoint x: 163, endPoint y: 216, distance: 41.9
click at [163, 216] on input "11" at bounding box center [249, 211] width 189 height 29
type input "12"
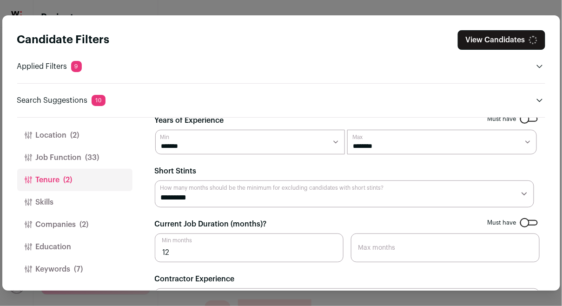
scroll to position [14, 0]
click at [245, 187] on select "********* ******** ******* ******** ******** ******** ******** ******** *******…" at bounding box center [344, 193] width 379 height 27
select select "**"
click at [155, 180] on select "********* ******** ******* ******** ******** ******** ******** ******** *******…" at bounding box center [344, 193] width 379 height 27
click at [151, 219] on div "[PERSON_NAME] (1) Location (2) Job Function (33) Tenure (3) Skills Companies (2…" at bounding box center [281, 204] width 528 height 173
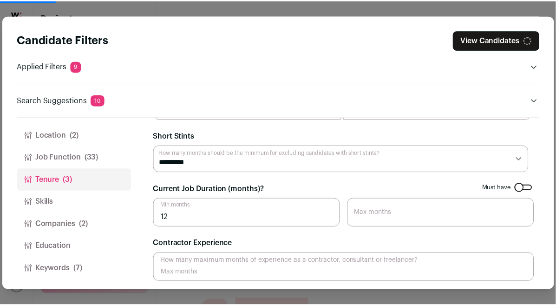
scroll to position [50, 0]
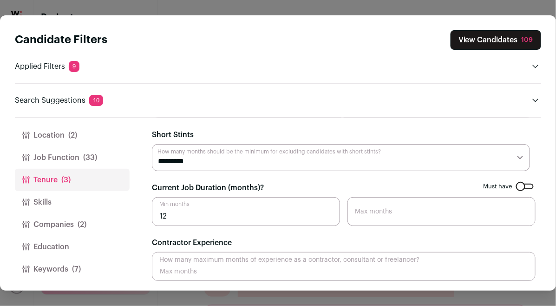
click at [490, 45] on button "View Candidates 109" at bounding box center [496, 40] width 91 height 20
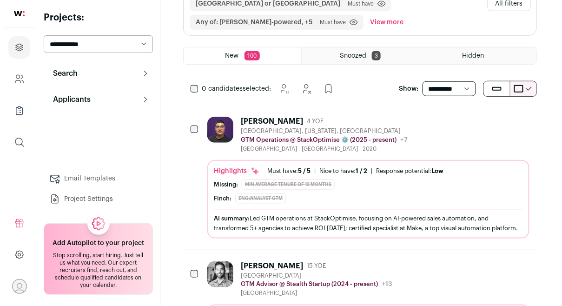
scroll to position [201, 0]
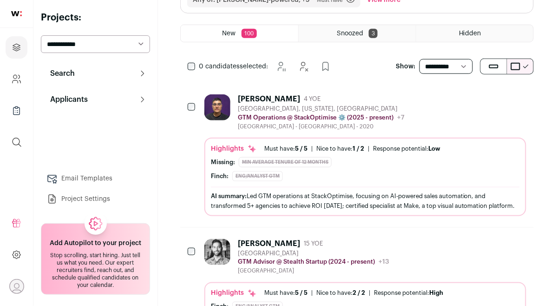
click at [383, 129] on div "[PERSON_NAME] 4 YOE [GEOGRAPHIC_DATA], [US_STATE], [GEOGRAPHIC_DATA] GTM Operat…" at bounding box center [365, 155] width 322 height 122
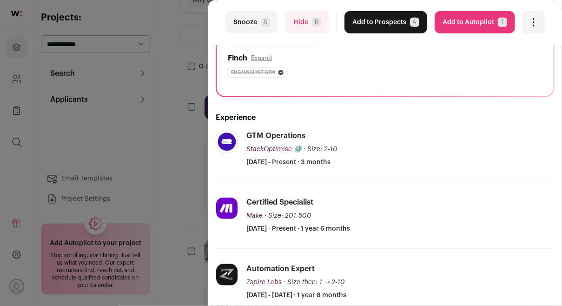
scroll to position [221, 0]
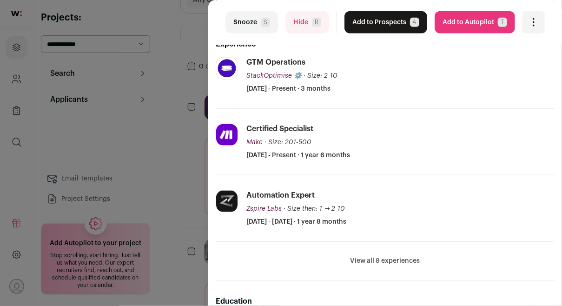
click at [385, 266] on button "View all 8 experiences" at bounding box center [385, 260] width 70 height 9
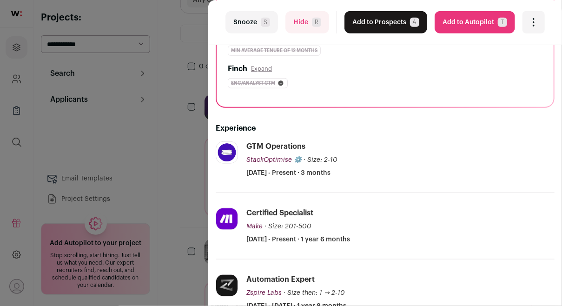
scroll to position [0, 0]
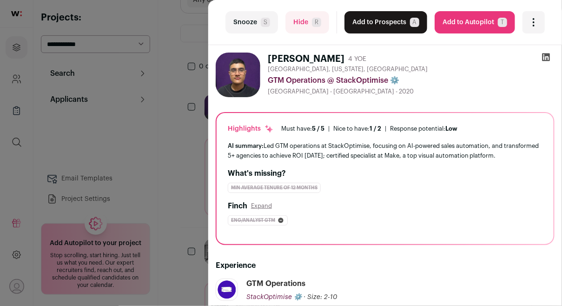
click at [544, 56] on icon at bounding box center [546, 57] width 8 height 8
click at [366, 21] on button "Add to Prospects A" at bounding box center [385, 22] width 83 height 22
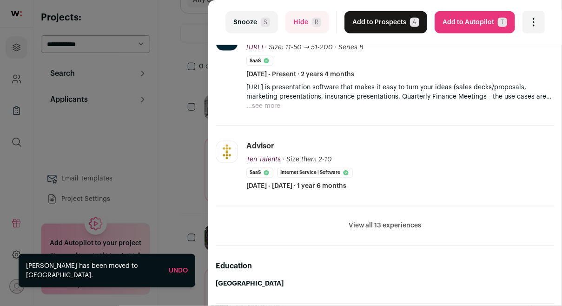
scroll to position [339, 0]
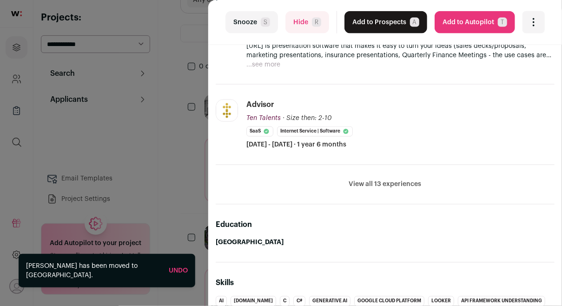
click at [371, 183] on button "View all 13 experiences" at bounding box center [385, 184] width 72 height 9
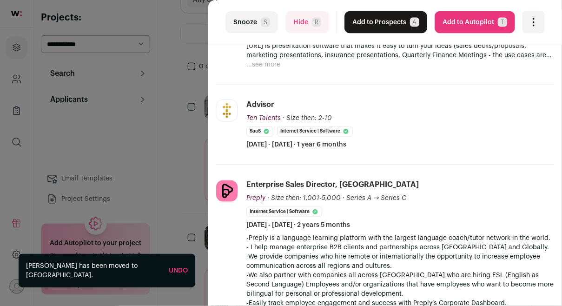
click at [255, 17] on button "Snooze S" at bounding box center [251, 22] width 52 height 22
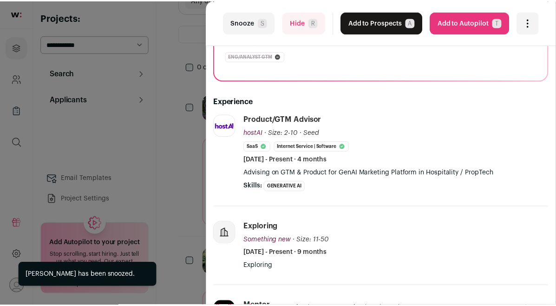
scroll to position [280, 0]
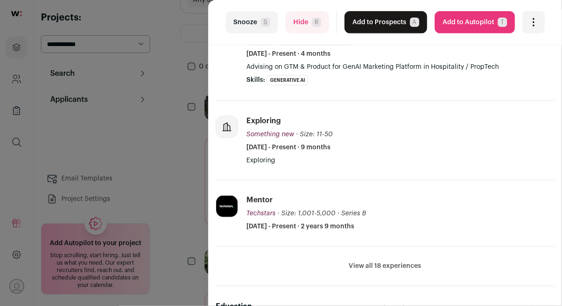
click at [187, 139] on div "last Snooze S Hide R Add to Prospects A Are you sure? [PERSON_NAME] is already …" at bounding box center [281, 153] width 562 height 306
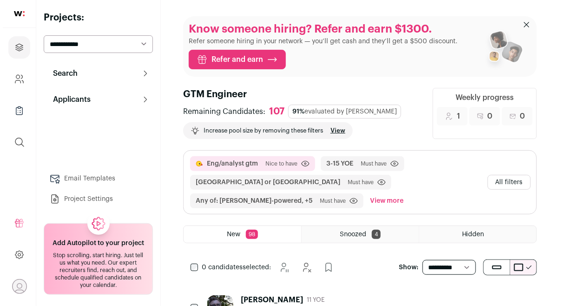
scroll to position [0, 0]
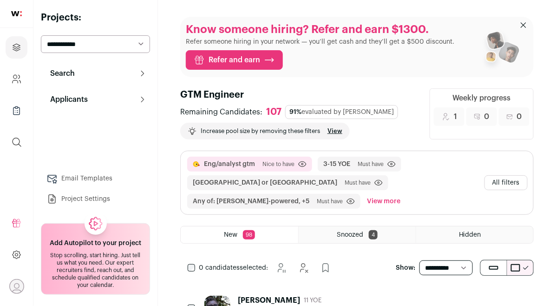
click at [504, 183] on button "All filters" at bounding box center [506, 182] width 43 height 15
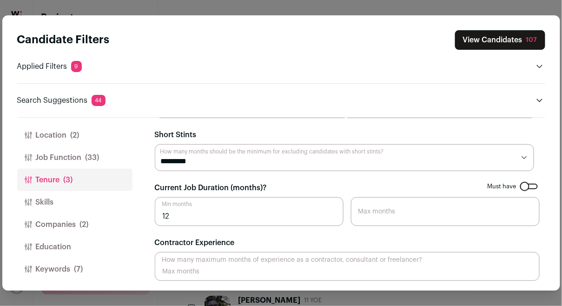
click at [48, 158] on button "Job Function (33)" at bounding box center [74, 157] width 115 height 22
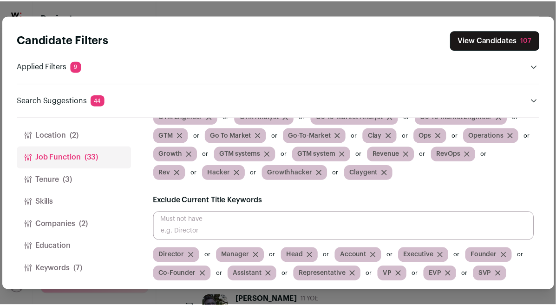
scroll to position [220, 0]
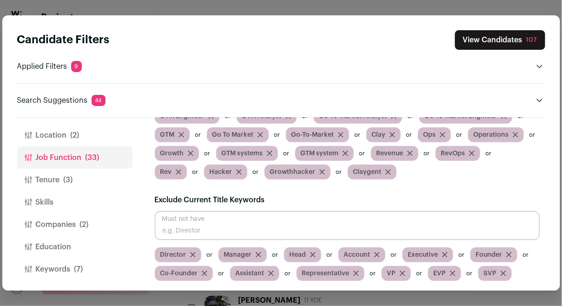
click at [229, 223] on input "Close modal via background" at bounding box center [347, 225] width 385 height 29
type input "Advisor"
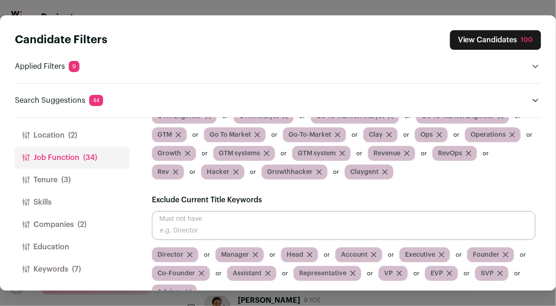
click at [475, 41] on button "View Candidates 100" at bounding box center [495, 40] width 91 height 20
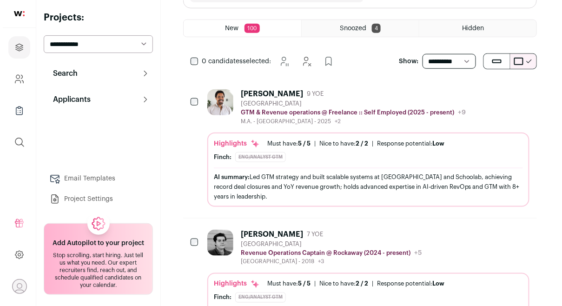
scroll to position [192, 0]
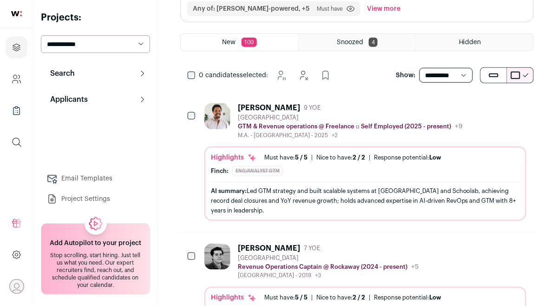
click at [401, 162] on div "Highlights Must have: 5 / 5 How many must haves have been fulfilled? | [GEOGRAP…" at bounding box center [365, 164] width 309 height 23
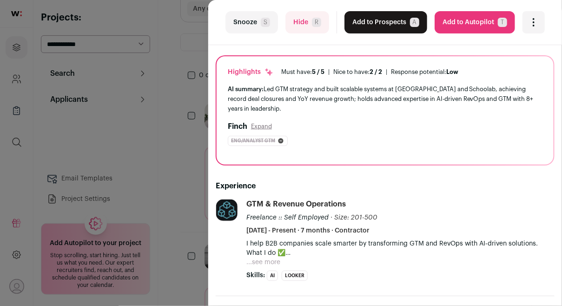
scroll to position [148, 0]
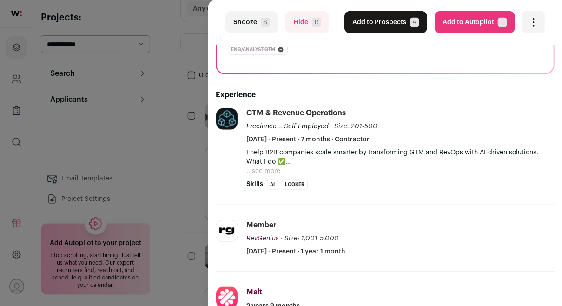
click at [272, 173] on button "...see more" at bounding box center [263, 170] width 34 height 9
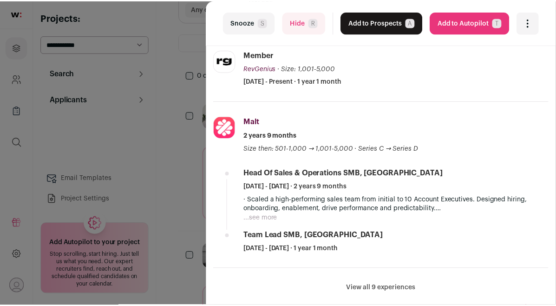
scroll to position [439, 0]
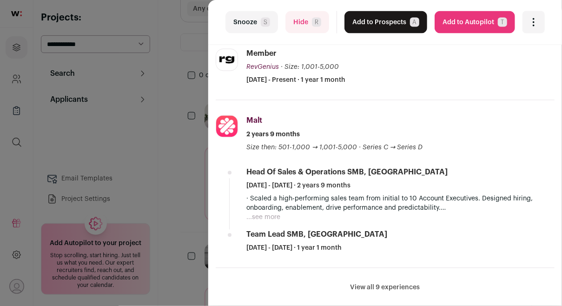
click at [184, 178] on div "last Snooze S Hide R Add to Prospects A Are you sure? [PERSON_NAME] is already …" at bounding box center [281, 153] width 562 height 306
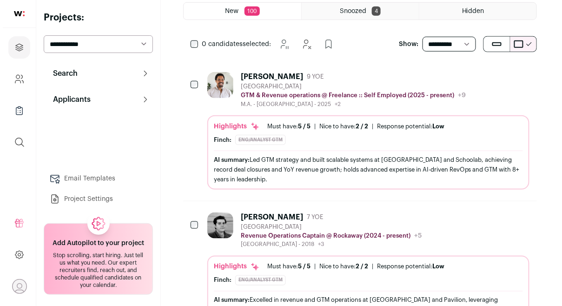
scroll to position [263, 0]
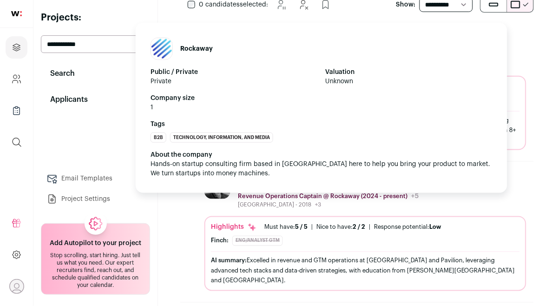
click at [225, 179] on div "Rockaway Public / Private Private Valuation Unknown Company size 1 Tags B2B Tec…" at bounding box center [322, 108] width 372 height 170
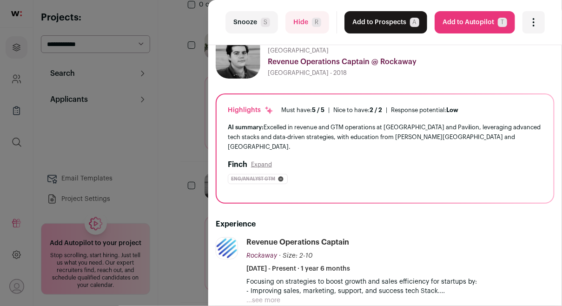
scroll to position [142, 0]
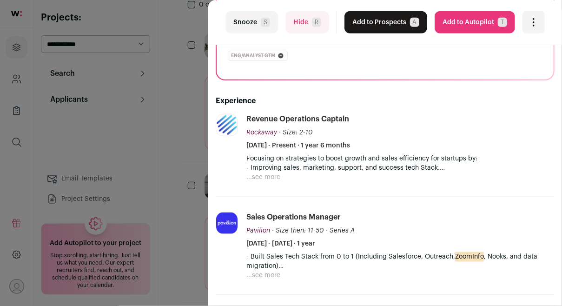
click at [263, 173] on button "...see more" at bounding box center [263, 176] width 34 height 9
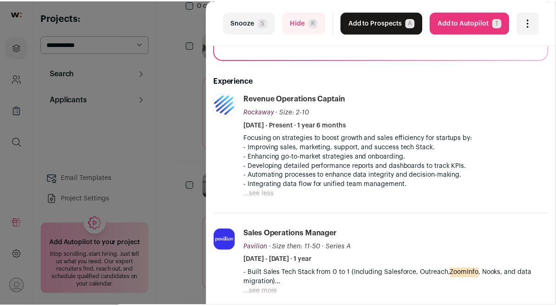
scroll to position [188, 0]
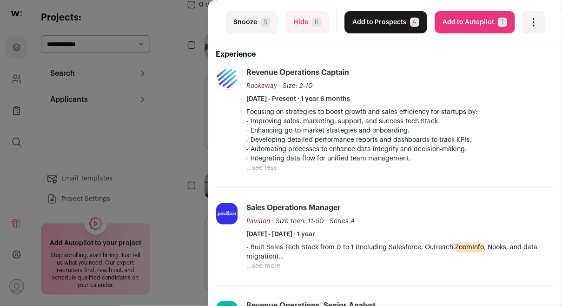
click at [196, 164] on div "last Snooze S Hide R Add to Prospects A Are you sure? [PERSON_NAME] is already …" at bounding box center [281, 153] width 562 height 306
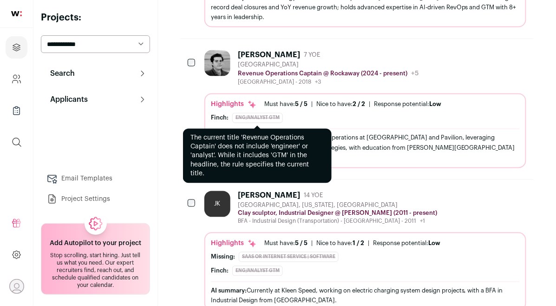
scroll to position [391, 0]
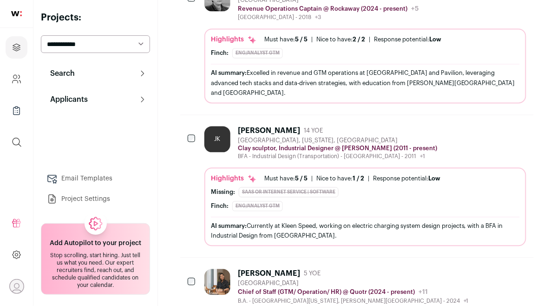
click at [222, 141] on div "JK" at bounding box center [217, 139] width 26 height 26
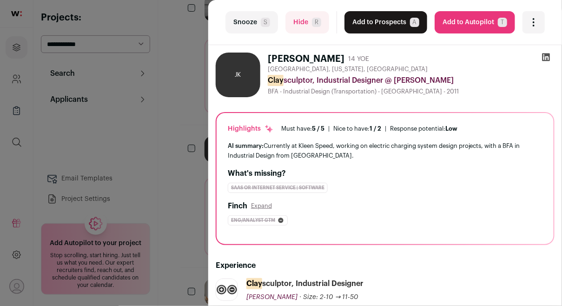
scroll to position [148, 0]
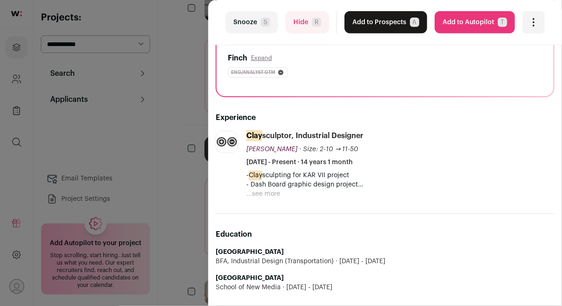
click at [275, 193] on button "...see more" at bounding box center [263, 193] width 34 height 9
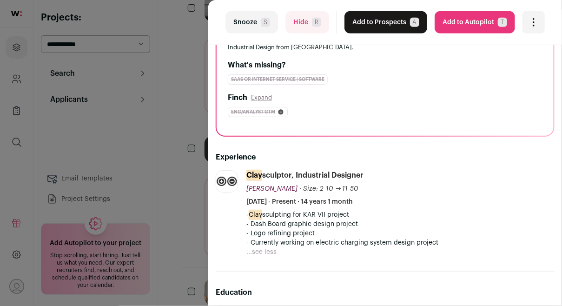
scroll to position [0, 0]
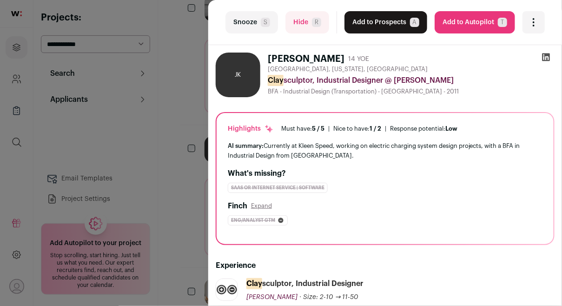
click at [542, 55] on icon at bounding box center [546, 57] width 8 height 8
click at [246, 18] on button "Snooze S" at bounding box center [251, 22] width 52 height 22
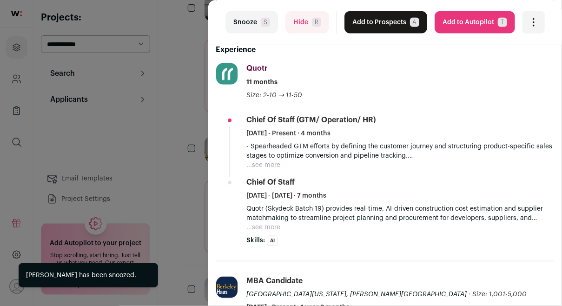
scroll to position [196, 0]
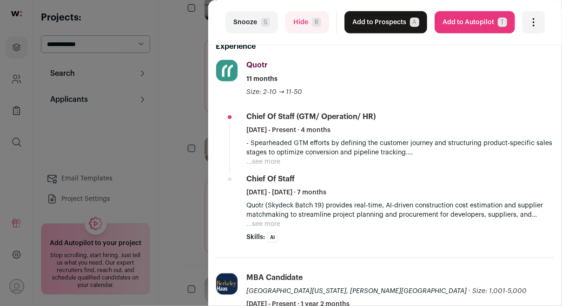
click at [262, 157] on button "...see more" at bounding box center [263, 161] width 34 height 9
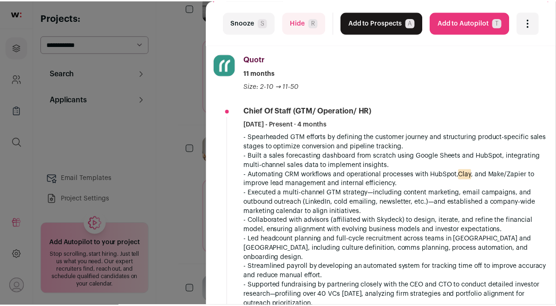
scroll to position [30, 0]
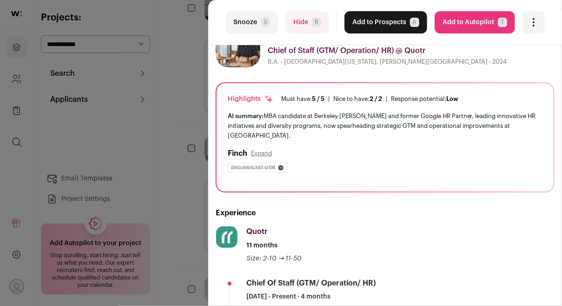
click at [182, 153] on div "last Snooze S Hide R Add to Prospects A Are you sure? [PERSON_NAME] is already …" at bounding box center [281, 153] width 562 height 306
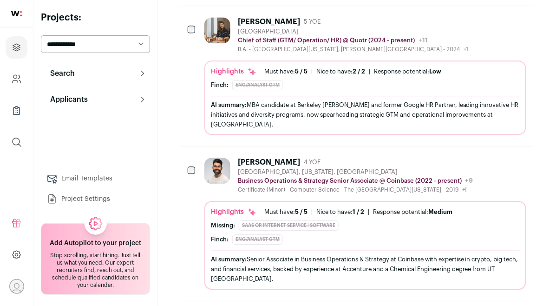
scroll to position [567, 0]
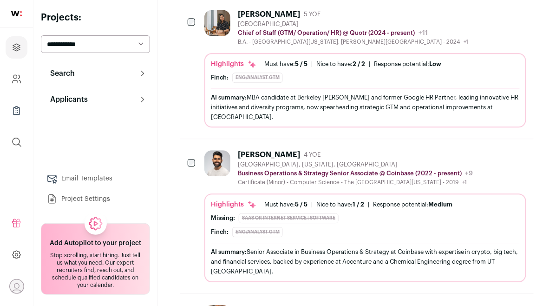
click at [302, 178] on div "Certificate (Minor) - Computer Science - The [GEOGRAPHIC_DATA][US_STATE] - 2019…" at bounding box center [356, 181] width 236 height 7
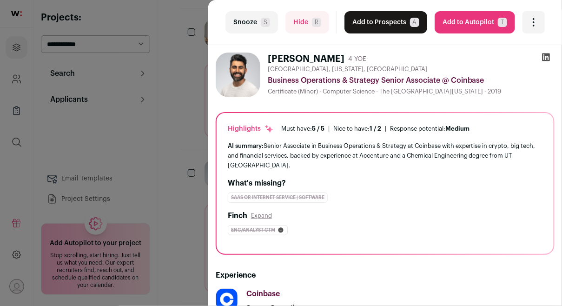
scroll to position [0, 0]
click at [541, 59] on icon at bounding box center [545, 56] width 9 height 9
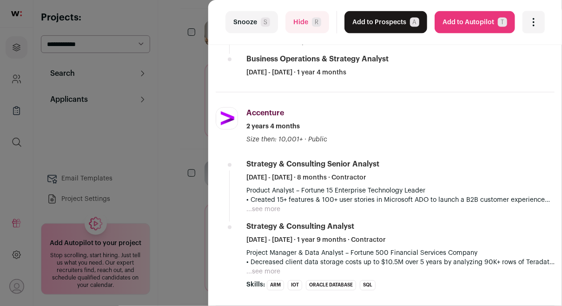
scroll to position [354, 0]
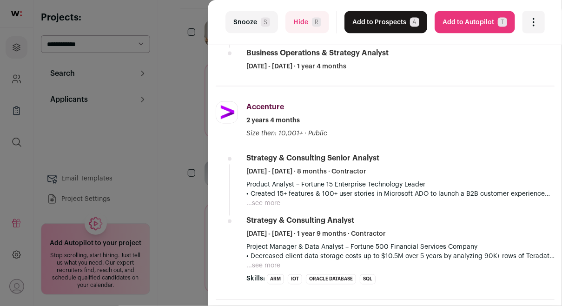
click at [273, 200] on button "...see more" at bounding box center [263, 203] width 34 height 9
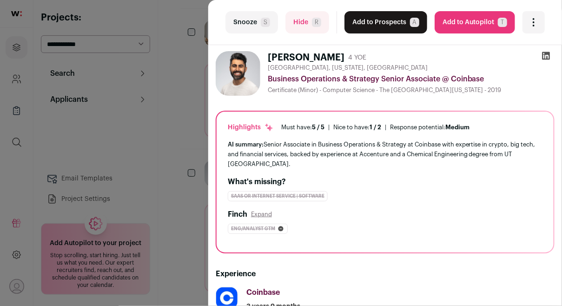
scroll to position [0, 0]
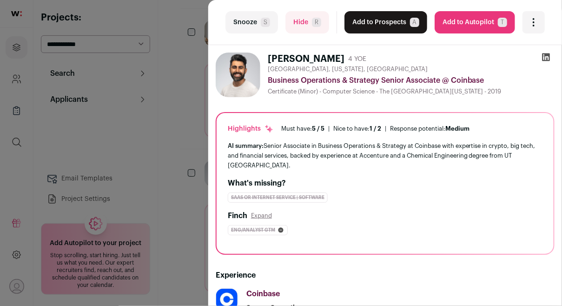
click at [383, 26] on button "Add to Prospects A" at bounding box center [385, 22] width 83 height 22
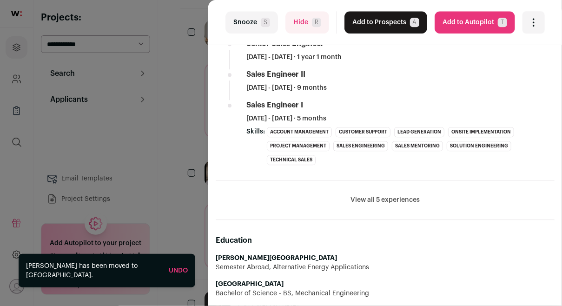
scroll to position [594, 0]
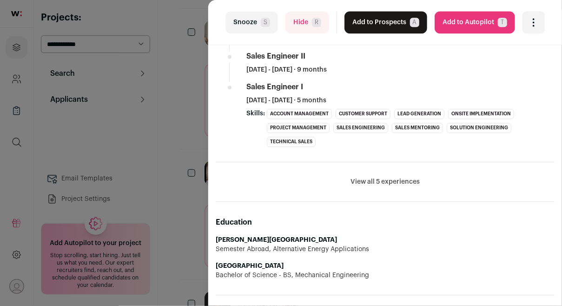
click at [369, 177] on button "View all 5 experiences" at bounding box center [384, 181] width 69 height 9
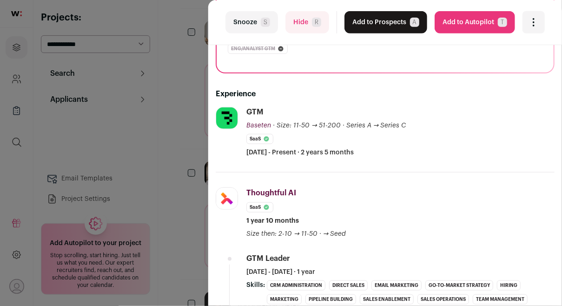
scroll to position [0, 0]
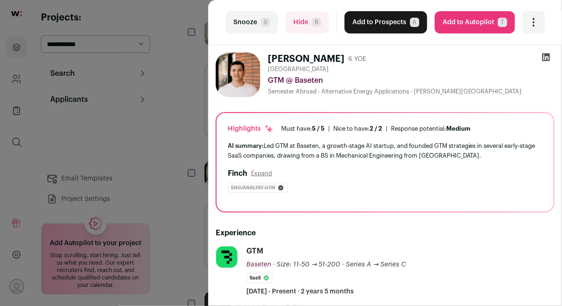
click at [387, 27] on button "Add to Prospects A" at bounding box center [385, 22] width 83 height 22
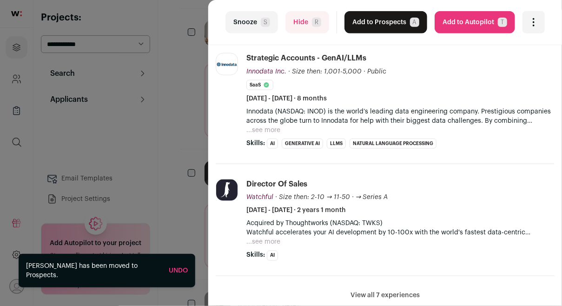
scroll to position [355, 0]
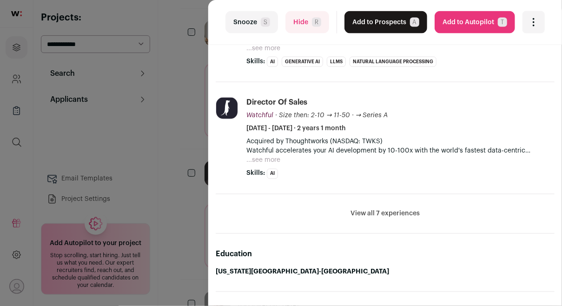
click at [400, 210] on button "View all 7 experiences" at bounding box center [384, 213] width 69 height 9
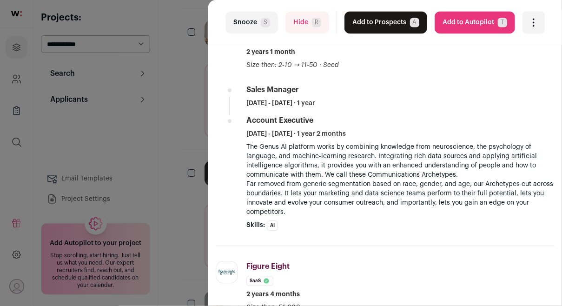
scroll to position [643, 0]
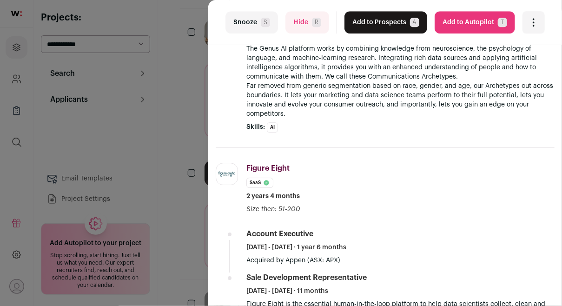
click at [194, 184] on div "last Snooze S Hide R Add to Prospects A Are you sure? [PERSON_NAME] is already …" at bounding box center [281, 153] width 562 height 306
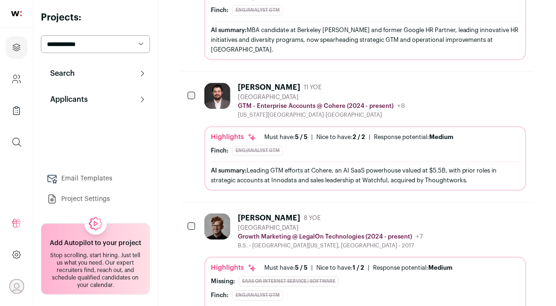
scroll to position [715, 0]
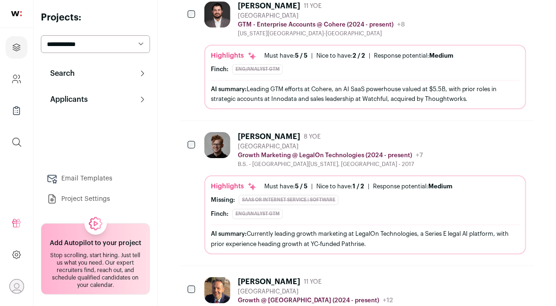
click at [252, 175] on div "Highlights Must have: 5 / 5 How many must haves have been fulfilled? | [GEOGRAP…" at bounding box center [365, 214] width 322 height 79
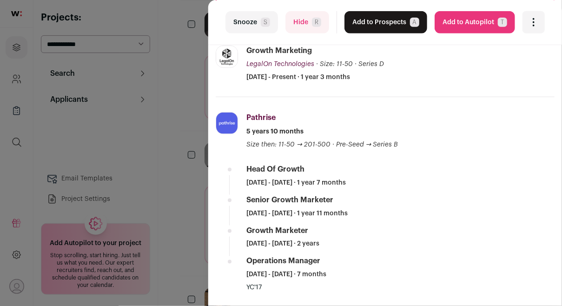
scroll to position [0, 0]
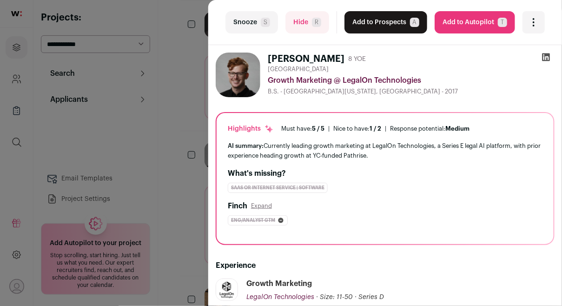
click at [541, 54] on icon at bounding box center [545, 56] width 9 height 9
click at [186, 123] on div "last Snooze S Hide R Add to Prospects A Are you sure? [PERSON_NAME] is already …" at bounding box center [281, 153] width 562 height 306
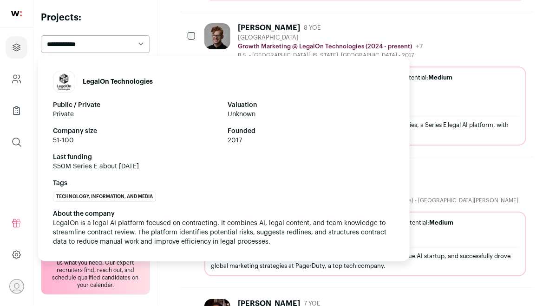
scroll to position [846, 0]
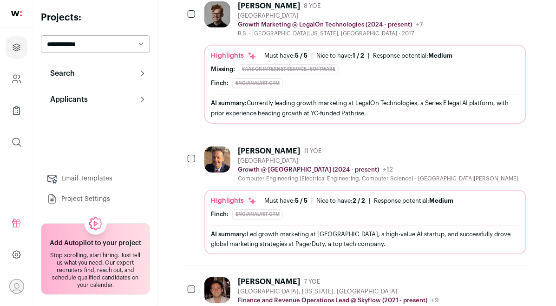
click at [424, 175] on div "Computer Engineering (Electrical Engineering, Computer Science) - [GEOGRAPHIC_D…" at bounding box center [378, 178] width 281 height 7
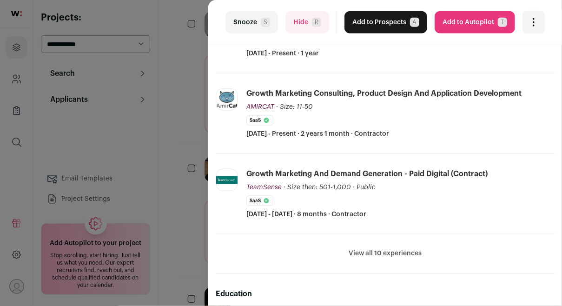
scroll to position [228, 0]
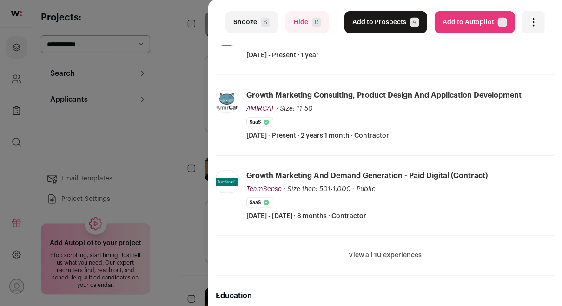
click at [386, 251] on button "View all 10 experiences" at bounding box center [384, 255] width 73 height 9
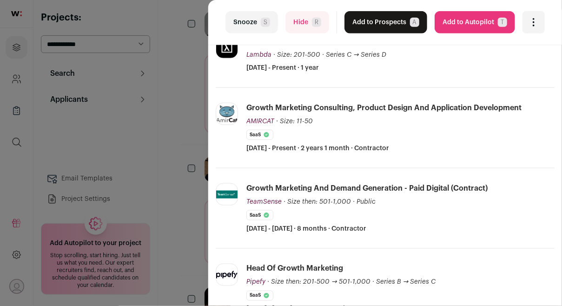
scroll to position [165, 0]
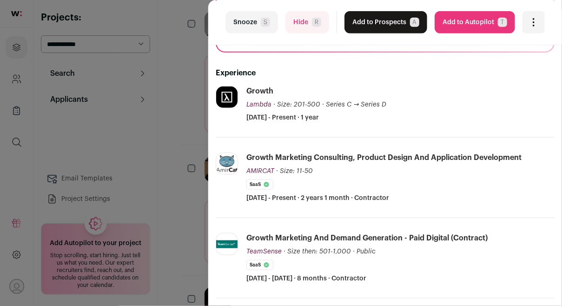
click at [182, 129] on div "last Snooze S Hide R Add to Prospects A Are you sure? [PERSON_NAME] is already …" at bounding box center [281, 153] width 562 height 306
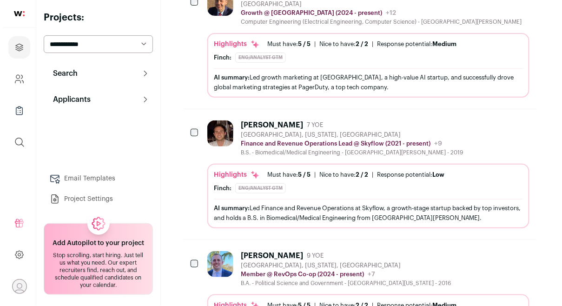
scroll to position [1008, 0]
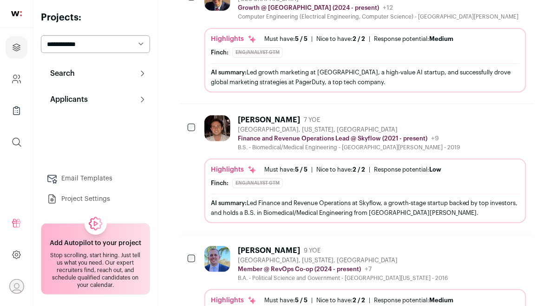
click at [342, 134] on div "Finance and Revenue Operations Lead @ Skyflow (2021 - present) Skyflow Public /…" at bounding box center [349, 138] width 222 height 9
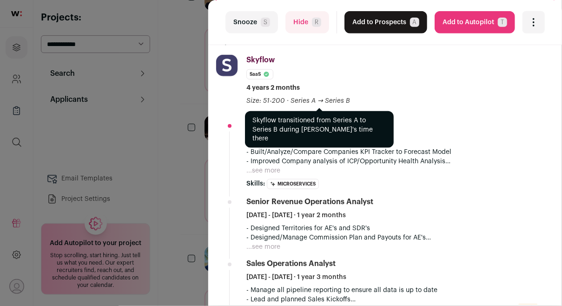
scroll to position [245, 0]
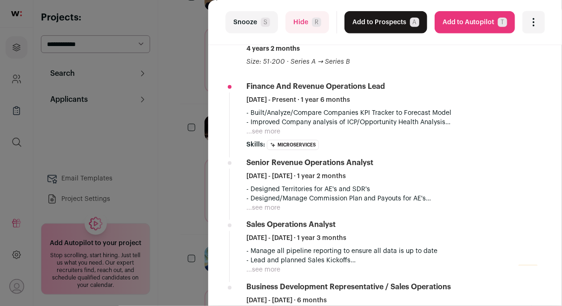
click at [264, 133] on button "...see more" at bounding box center [263, 131] width 34 height 9
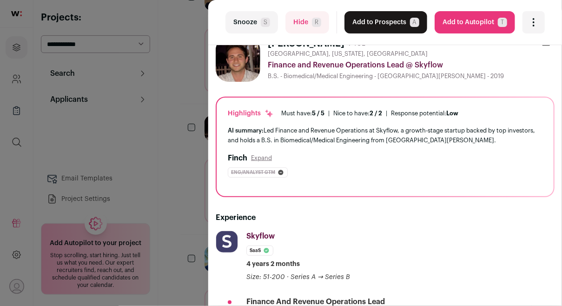
scroll to position [0, 0]
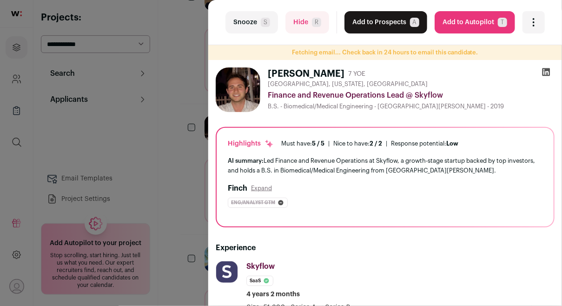
click at [370, 26] on button "Add to Prospects A" at bounding box center [385, 22] width 83 height 22
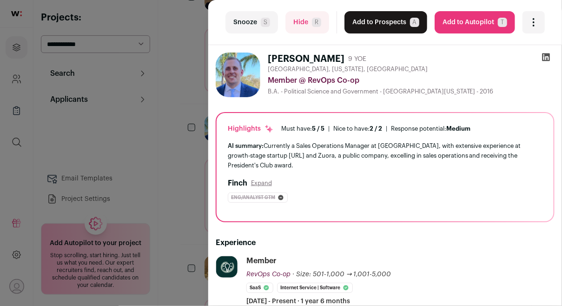
click at [542, 59] on icon at bounding box center [545, 56] width 9 height 9
click at [176, 154] on div "last Snooze S Hide R Add to Prospects A Are you sure? [PERSON_NAME] is already …" at bounding box center [281, 153] width 562 height 306
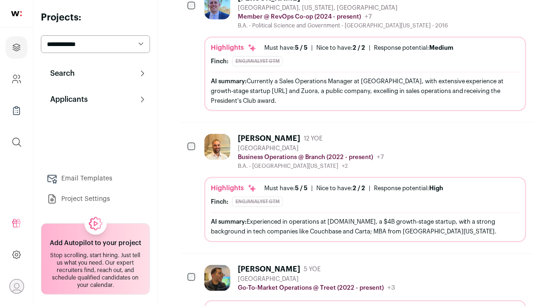
scroll to position [1130, 0]
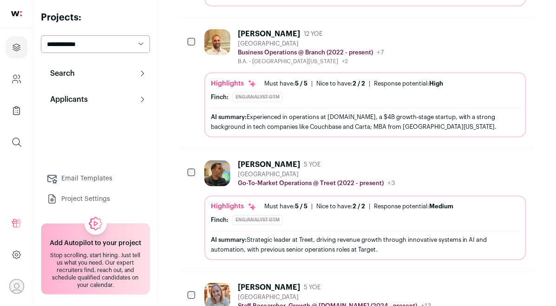
click at [264, 160] on div "[PERSON_NAME]" at bounding box center [269, 164] width 62 height 9
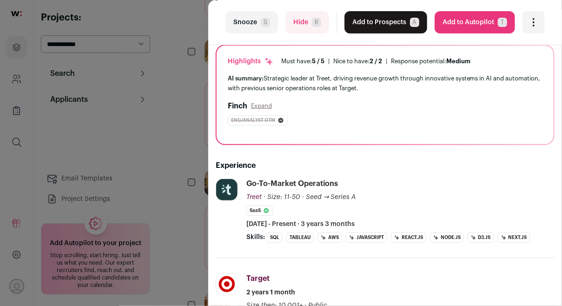
scroll to position [0, 0]
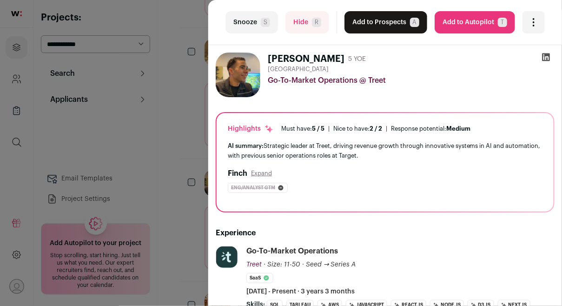
click at [542, 59] on icon at bounding box center [546, 57] width 8 height 8
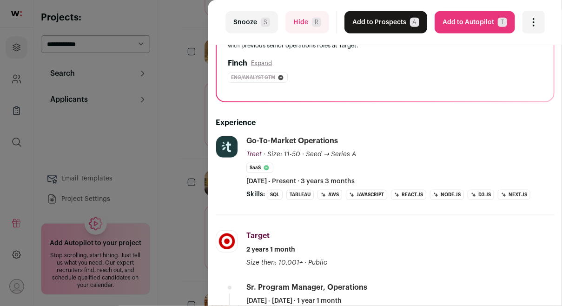
scroll to position [229, 0]
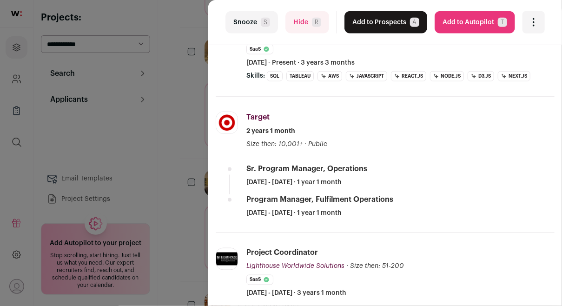
click at [181, 154] on div "last Snooze S Hide R Add to Prospects A Are you sure? [PERSON_NAME] is already …" at bounding box center [281, 153] width 562 height 306
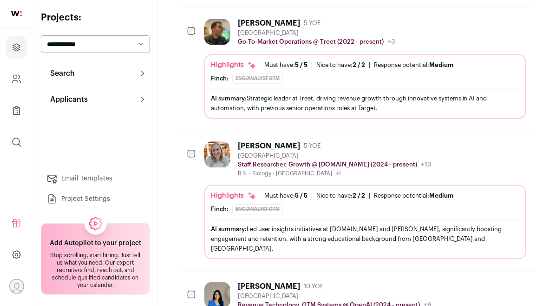
scroll to position [1376, 0]
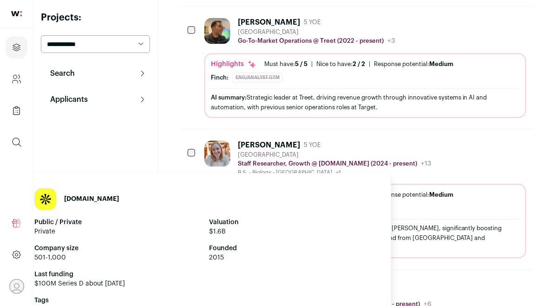
click at [253, 151] on div "[GEOGRAPHIC_DATA]" at bounding box center [335, 154] width 194 height 7
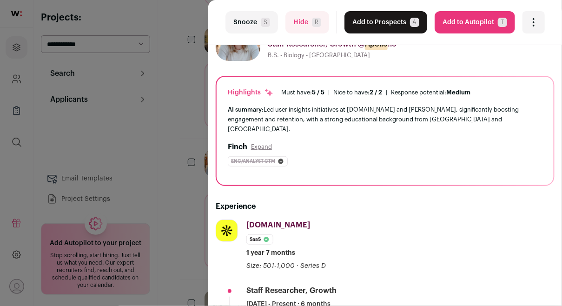
scroll to position [147, 0]
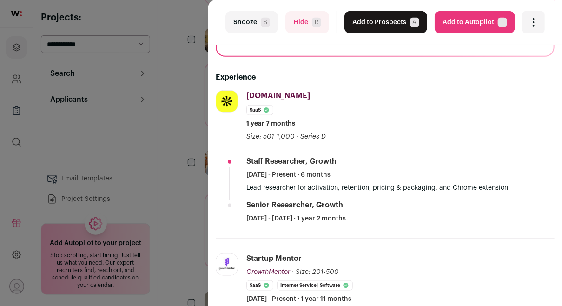
scroll to position [119, 0]
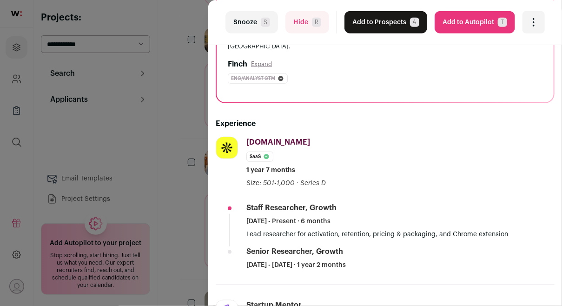
click at [185, 137] on div "last Snooze S Hide R Add to Prospects A Are you sure? [PERSON_NAME] is already …" at bounding box center [281, 153] width 562 height 306
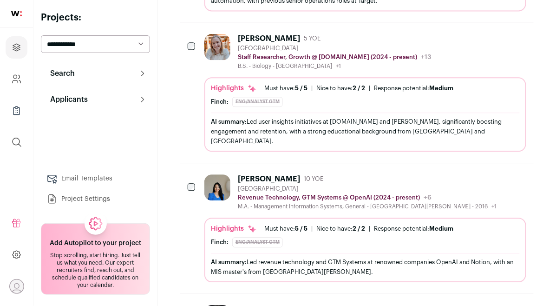
scroll to position [1496, 0]
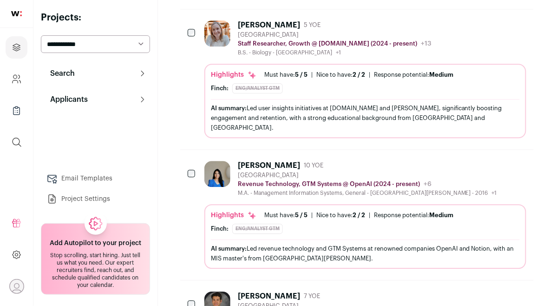
click at [204, 161] on img at bounding box center [217, 174] width 26 height 26
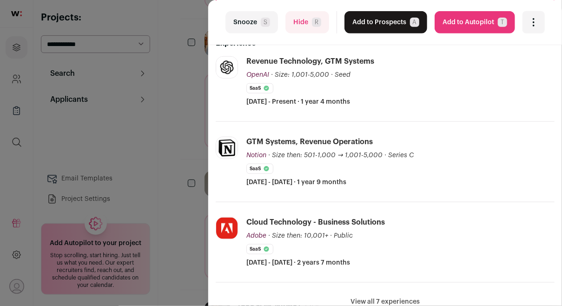
scroll to position [291, 0]
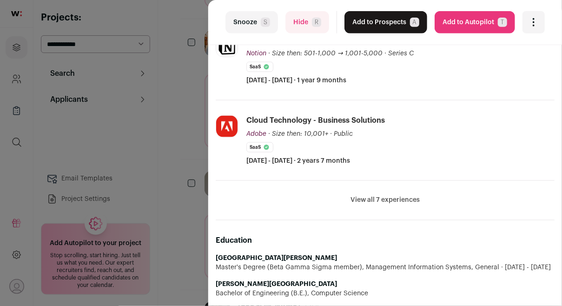
click at [385, 196] on button "View all 7 experiences" at bounding box center [384, 200] width 69 height 9
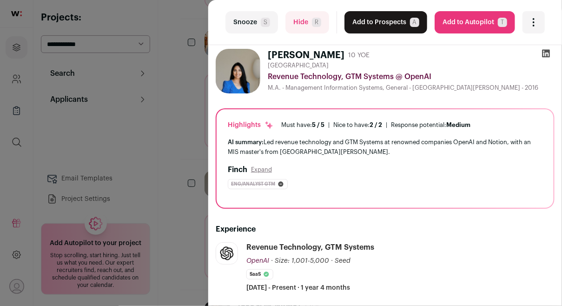
scroll to position [0, 0]
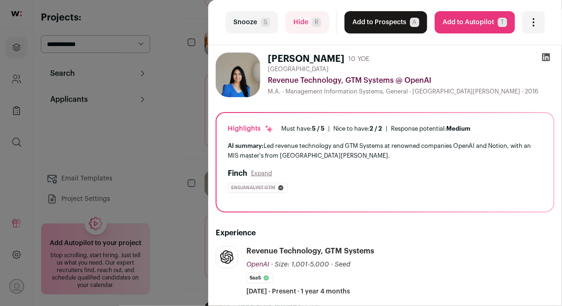
click at [542, 55] on icon at bounding box center [546, 57] width 8 height 8
click at [372, 25] on button "Add to Prospects A" at bounding box center [385, 22] width 83 height 22
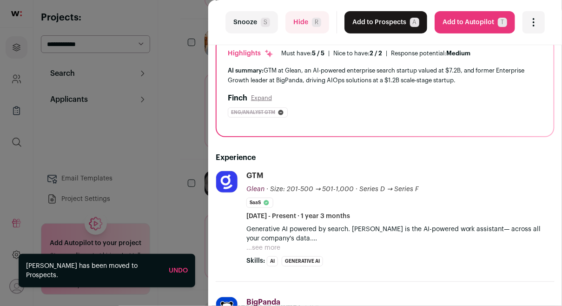
scroll to position [76, 0]
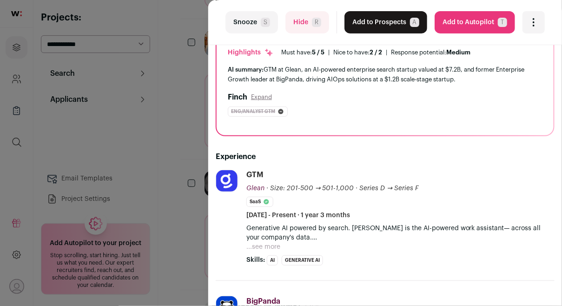
click at [274, 243] on button "...see more" at bounding box center [263, 246] width 34 height 9
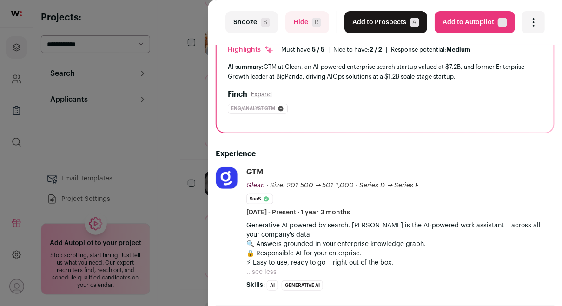
scroll to position [0, 0]
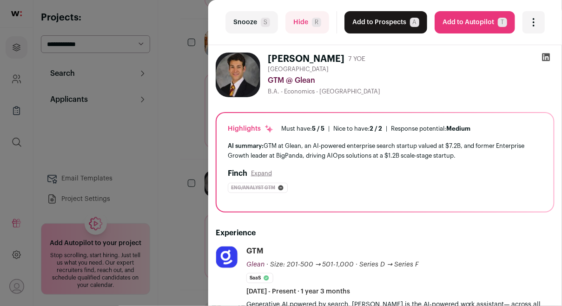
click at [372, 26] on button "Add to Prospects A" at bounding box center [385, 22] width 83 height 22
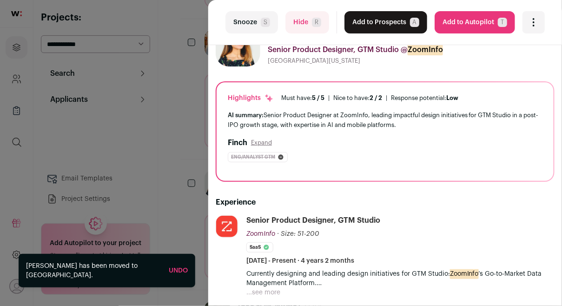
scroll to position [69, 0]
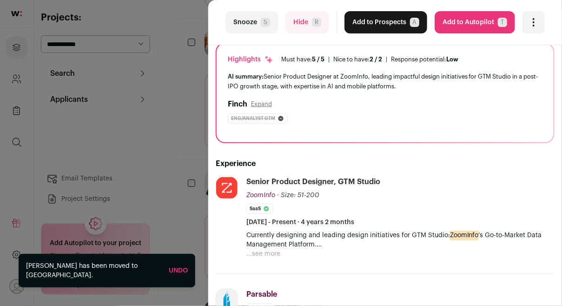
click at [277, 251] on button "...see more" at bounding box center [263, 253] width 34 height 9
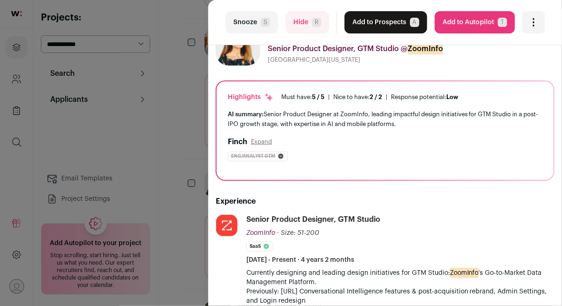
scroll to position [0, 0]
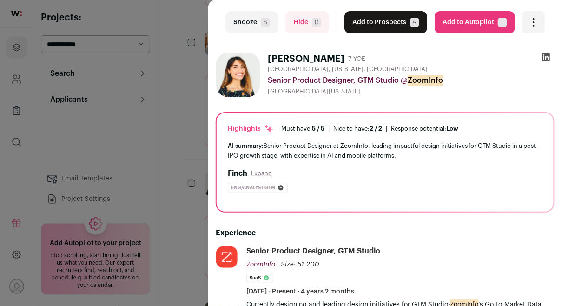
click at [192, 107] on div "last Snooze S Hide R Add to Prospects A Are you sure? Neha Nuguru is already in…" at bounding box center [281, 153] width 562 height 306
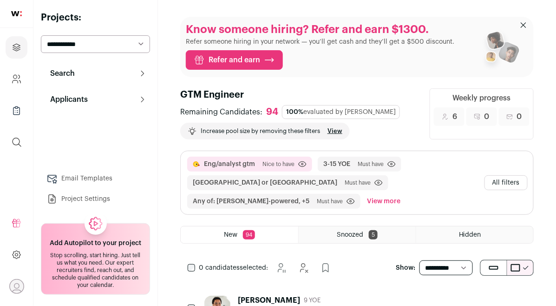
click at [523, 183] on button "All filters" at bounding box center [506, 182] width 43 height 15
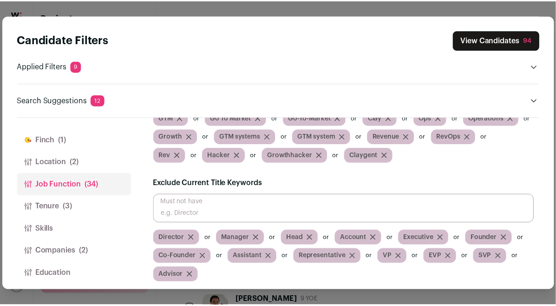
scroll to position [239, 0]
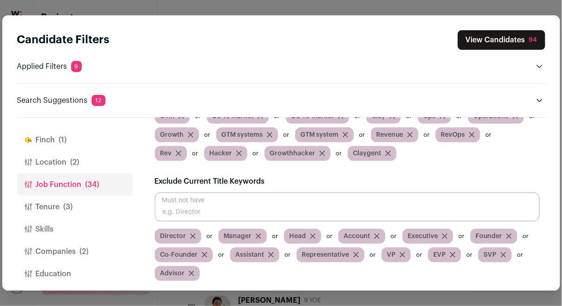
click at [399, 198] on input "Close modal via background" at bounding box center [347, 206] width 385 height 29
type input "Designer"
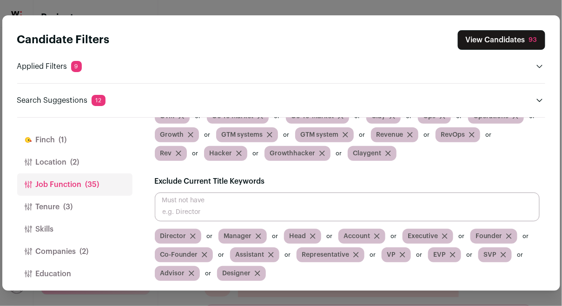
click at [508, 41] on button "View Candidates 93" at bounding box center [501, 40] width 87 height 20
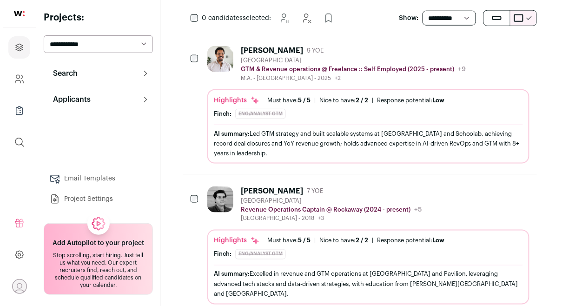
scroll to position [251, 0]
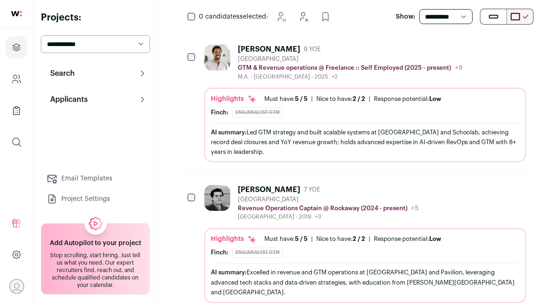
click at [414, 196] on div "[GEOGRAPHIC_DATA]" at bounding box center [328, 199] width 181 height 7
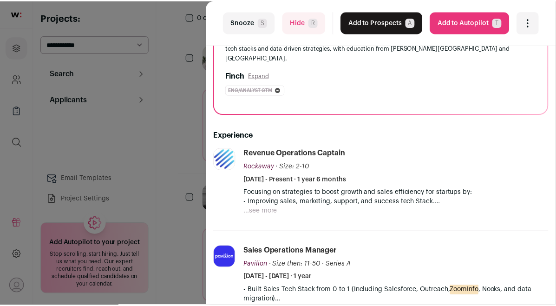
scroll to position [117, 0]
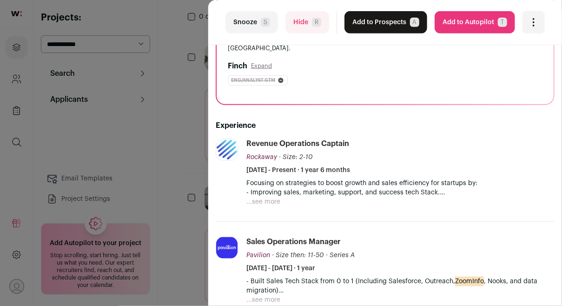
click at [277, 200] on button "...see more" at bounding box center [263, 201] width 34 height 9
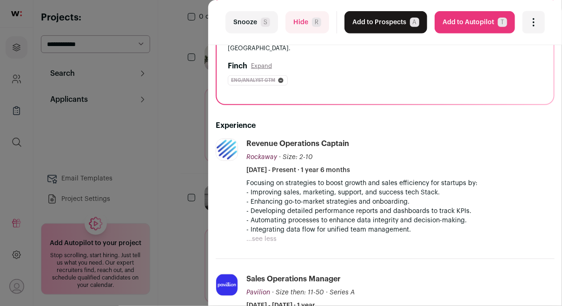
click at [177, 129] on div "last Snooze S Hide R Add to Prospects A Are you sure? [PERSON_NAME] is already …" at bounding box center [281, 153] width 562 height 306
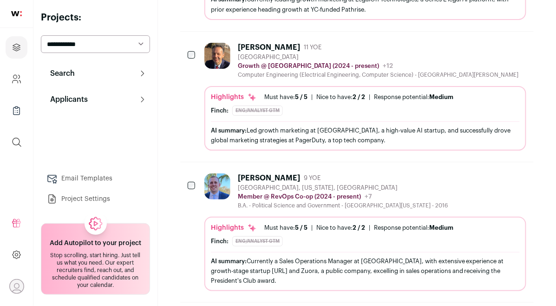
scroll to position [922, 0]
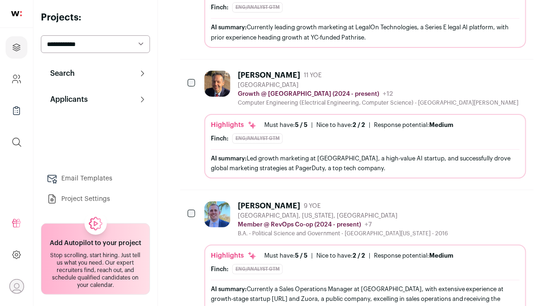
click at [219, 74] on img at bounding box center [217, 84] width 26 height 26
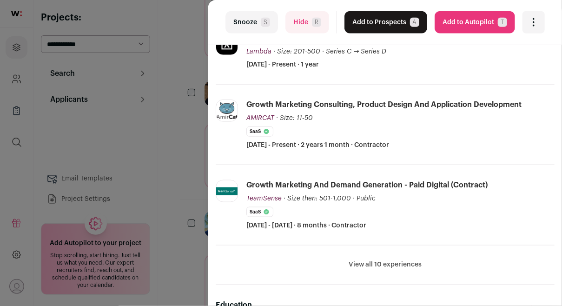
scroll to position [368, 0]
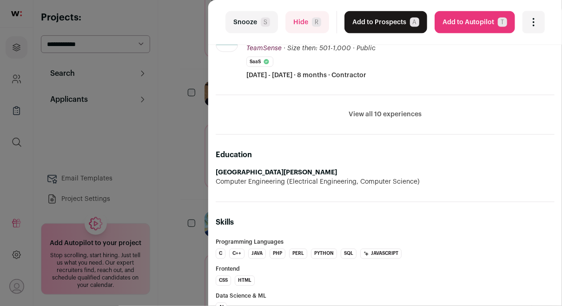
click at [382, 110] on button "View all 10 experiences" at bounding box center [384, 114] width 73 height 9
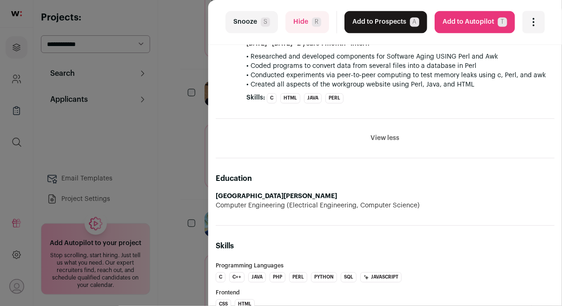
scroll to position [1398, 0]
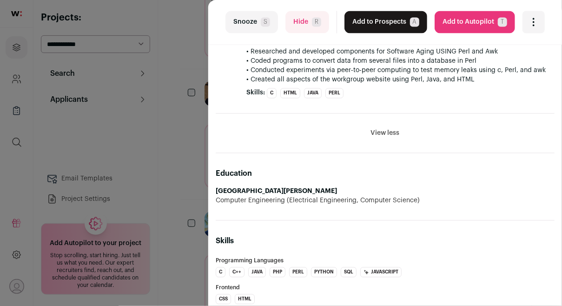
click at [264, 17] on button "Snooze S" at bounding box center [251, 22] width 52 height 22
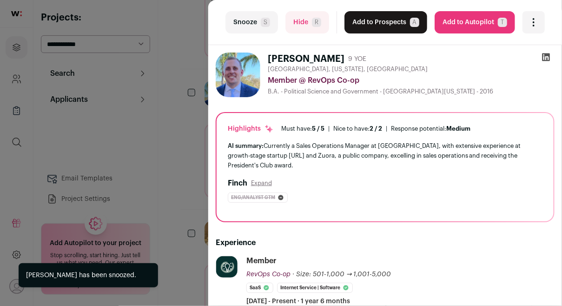
scroll to position [69, 0]
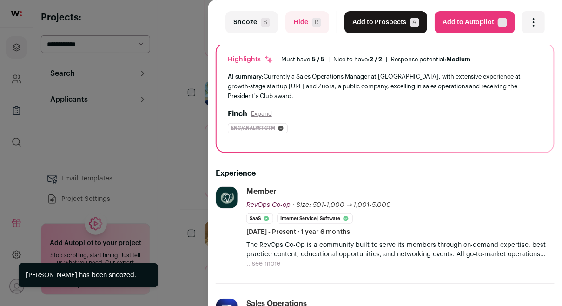
click at [204, 147] on div "last Snooze S Hide R Add to Prospects A Are you sure? [PERSON_NAME] is already …" at bounding box center [281, 153] width 562 height 306
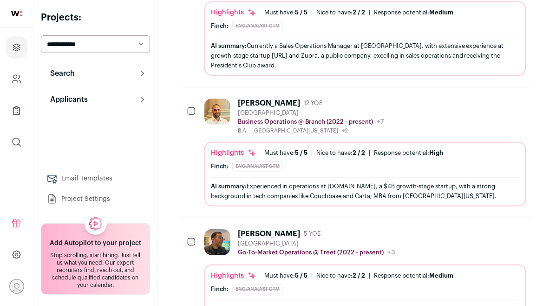
scroll to position [1032, 0]
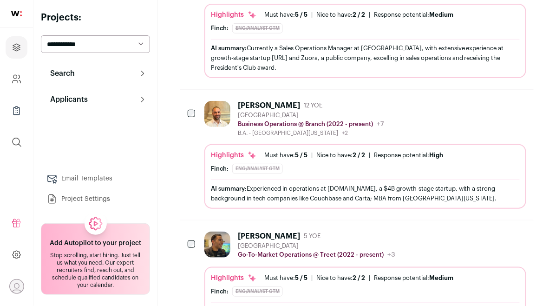
click at [223, 111] on img at bounding box center [217, 114] width 26 height 26
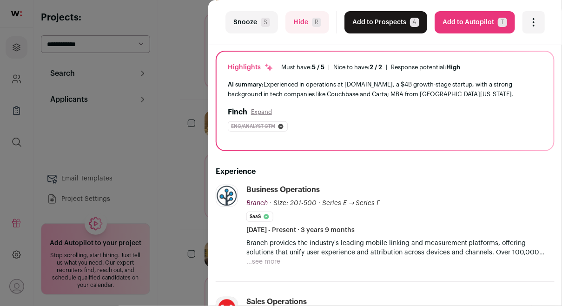
scroll to position [155, 0]
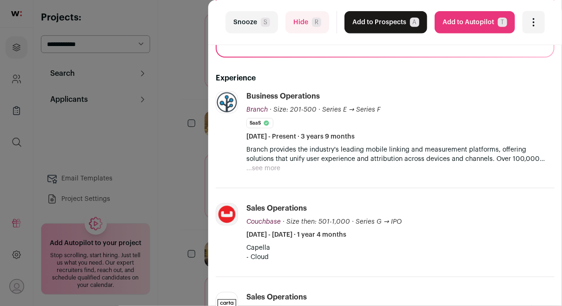
click at [260, 161] on p "Branch provides the industry's leading mobile linking and measurement platforms…" at bounding box center [400, 154] width 308 height 19
click at [265, 166] on button "...see more" at bounding box center [263, 168] width 34 height 9
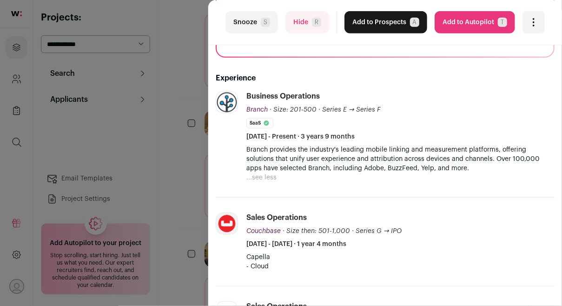
click at [190, 145] on div "last Snooze S Hide R Add to Prospects A Are you sure? John Gumina is already in…" at bounding box center [281, 153] width 562 height 306
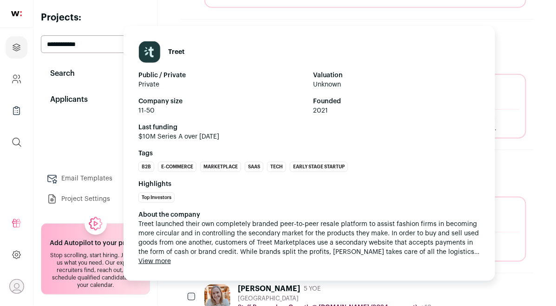
click at [238, 179] on strong "Highlights" at bounding box center [309, 183] width 342 height 9
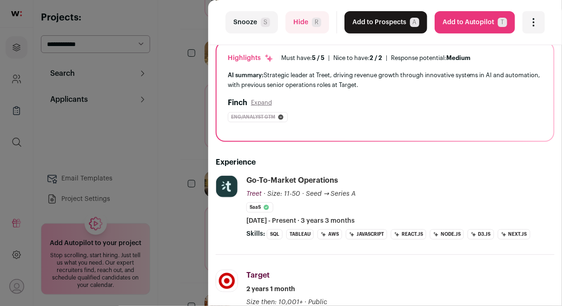
scroll to position [217, 0]
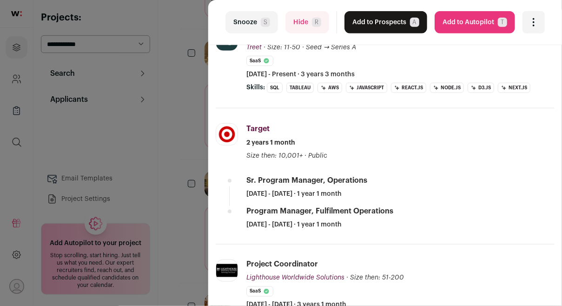
click at [170, 165] on div "last Snooze S Hide R Add to Prospects A Are you sure? [PERSON_NAME] is already …" at bounding box center [281, 153] width 562 height 306
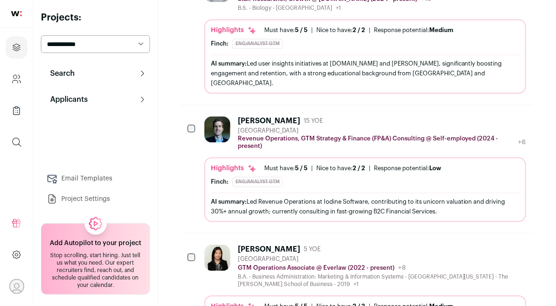
scroll to position [1563, 0]
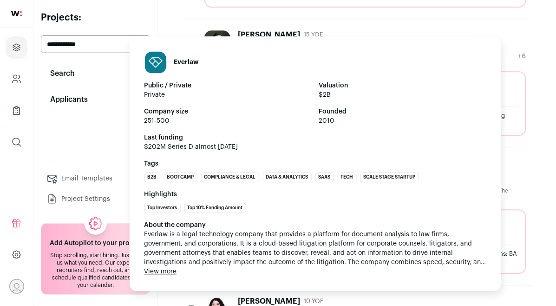
click at [341, 172] on li "Tech" at bounding box center [347, 177] width 19 height 10
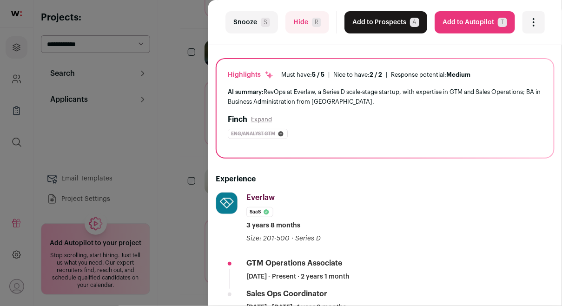
scroll to position [150, 0]
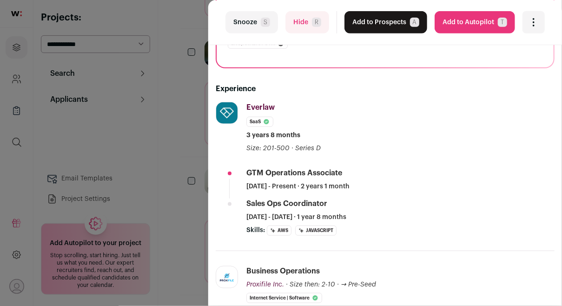
click at [190, 141] on div "last Snooze S Hide R Add to Prospects A Are you sure? Rose Cha is already in yo…" at bounding box center [281, 153] width 562 height 306
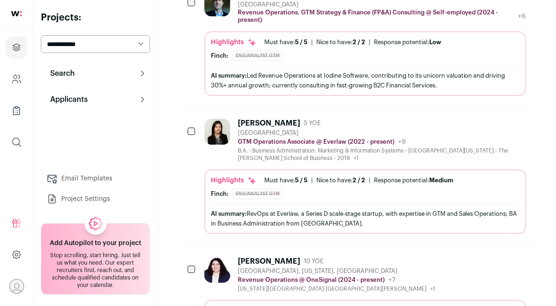
scroll to position [1637, 0]
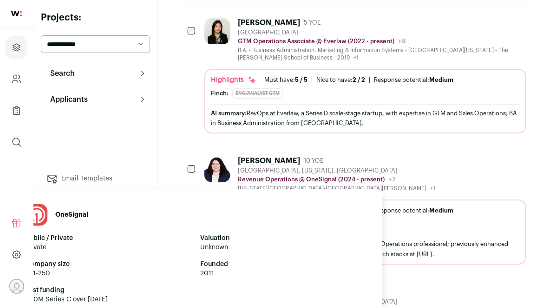
click at [248, 176] on p "Revenue Operations @ OneSignal (2024 - present)" at bounding box center [311, 179] width 147 height 7
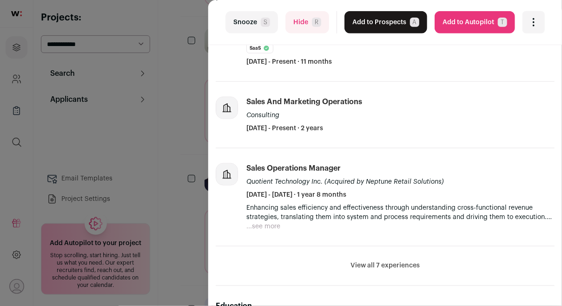
scroll to position [232, 0]
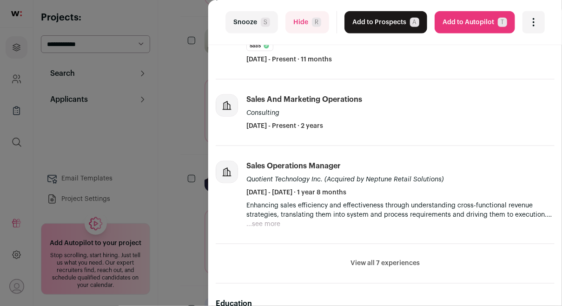
click at [388, 263] on button "View all 7 experiences" at bounding box center [384, 263] width 69 height 9
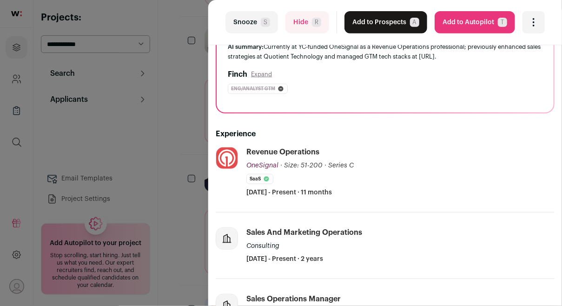
scroll to position [0, 0]
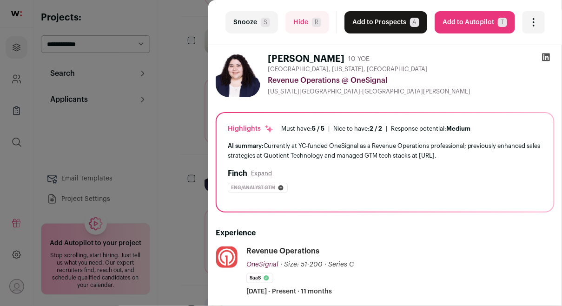
click at [541, 57] on icon at bounding box center [545, 56] width 9 height 9
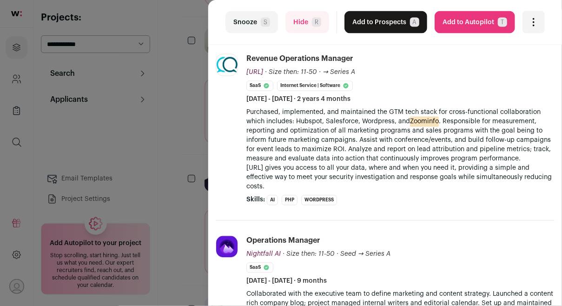
scroll to position [394, 0]
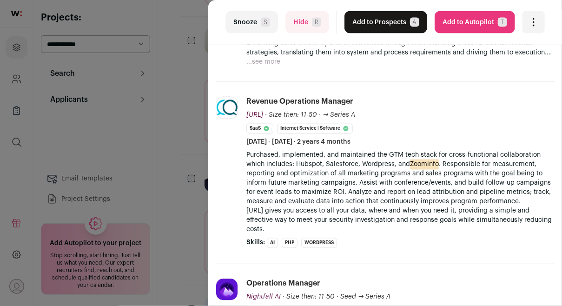
click at [177, 157] on div "last Snooze S Hide R Add to Prospects A Are you sure? Arlene Saenz is already i…" at bounding box center [281, 153] width 562 height 306
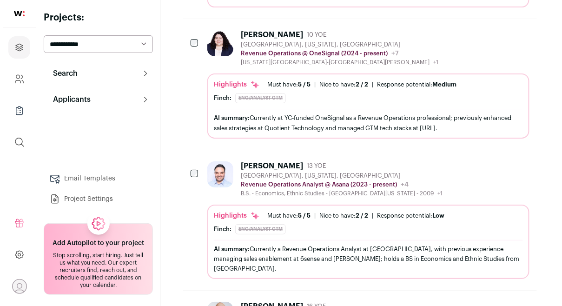
scroll to position [1766, 0]
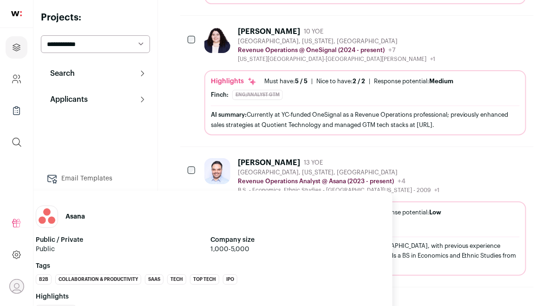
click at [322, 177] on p "Revenue Operations Analyst @ Asana (2023 - present)" at bounding box center [316, 180] width 156 height 7
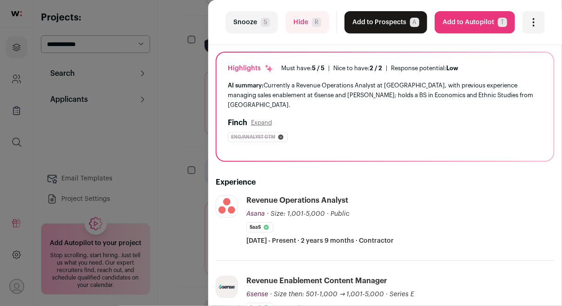
scroll to position [0, 0]
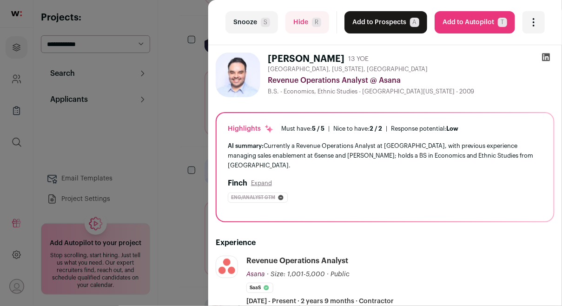
click at [542, 55] on icon at bounding box center [546, 57] width 8 height 8
click at [189, 103] on div "last Snooze S Hide R Add to Prospects A Are you sure? Jose Hernandez is already…" at bounding box center [281, 153] width 562 height 306
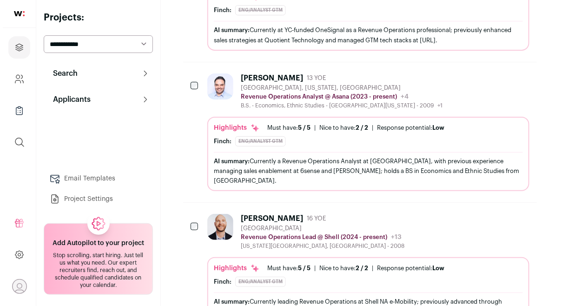
scroll to position [1990, 0]
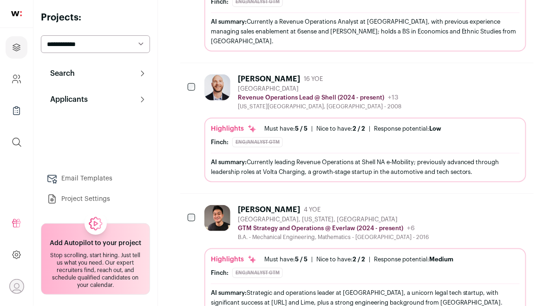
click at [365, 118] on div "Highlights Must have: 5 / 5 How many must haves have been fulfilled? | [GEOGRAP…" at bounding box center [365, 150] width 322 height 65
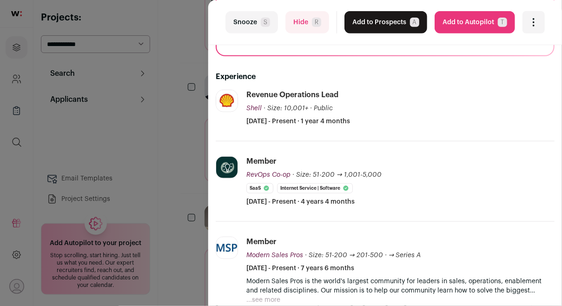
scroll to position [158, 0]
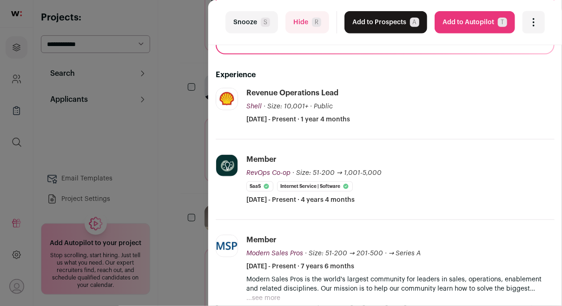
click at [262, 27] on button "Snooze S" at bounding box center [251, 22] width 52 height 22
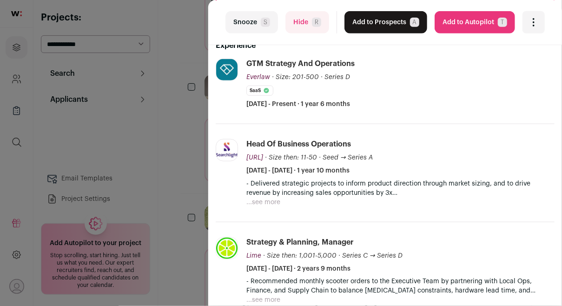
scroll to position [0, 0]
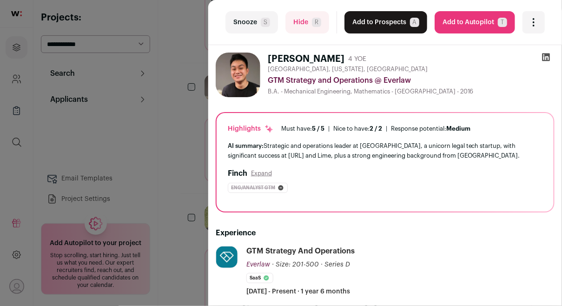
click at [542, 56] on icon at bounding box center [546, 57] width 8 height 8
click at [378, 23] on button "Add to Prospects A" at bounding box center [385, 22] width 83 height 22
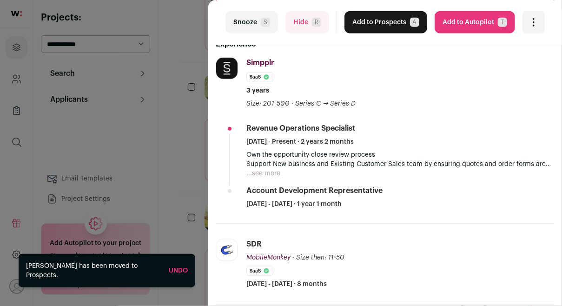
scroll to position [204, 0]
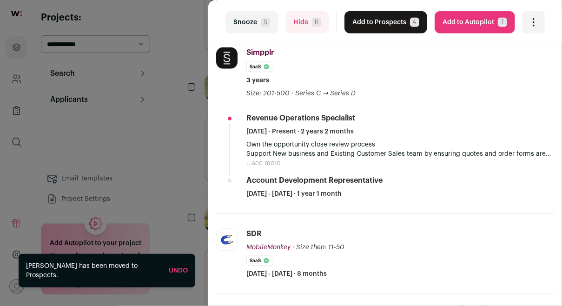
click at [269, 163] on ul "Revenue Operations Specialist August 2023 - Present · 2 years 2 months Own the …" at bounding box center [400, 155] width 308 height 85
click at [269, 159] on button "...see more" at bounding box center [263, 162] width 34 height 9
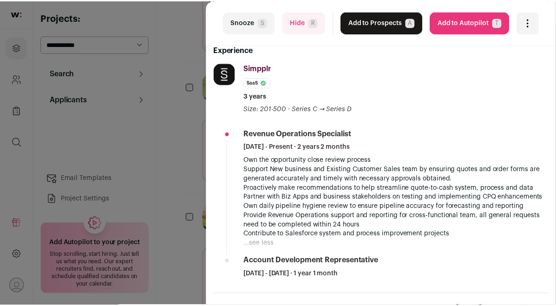
scroll to position [198, 0]
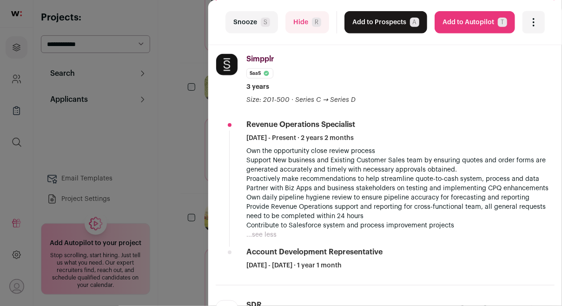
click at [185, 183] on div "last Snooze S Hide R Add to Prospects A Are you sure? Kevin Clifford is already…" at bounding box center [281, 153] width 562 height 306
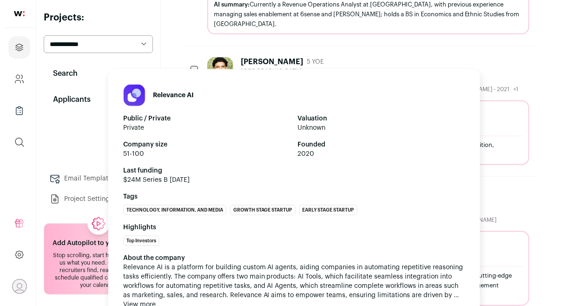
scroll to position [2045, 0]
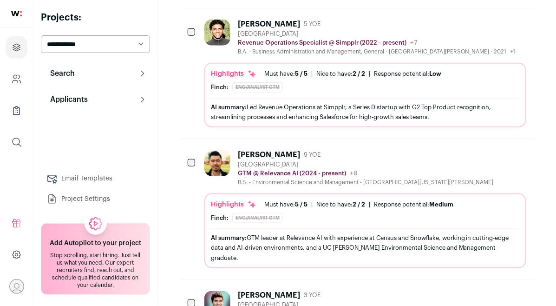
click at [229, 150] on div at bounding box center [219, 168] width 30 height 36
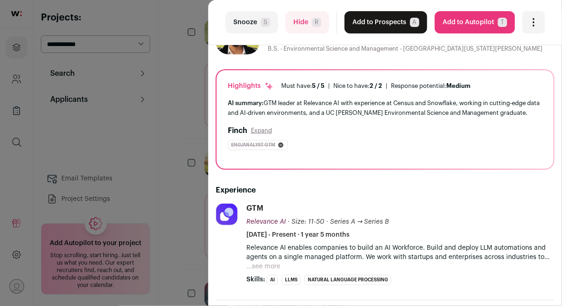
scroll to position [142, 0]
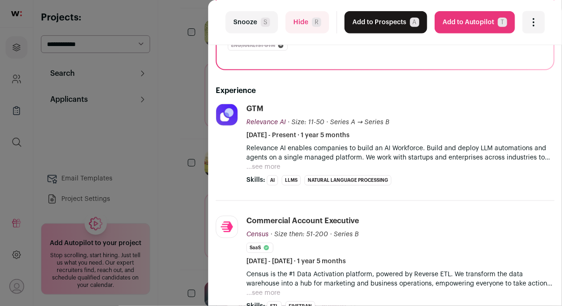
click at [268, 165] on button "...see more" at bounding box center [263, 166] width 34 height 9
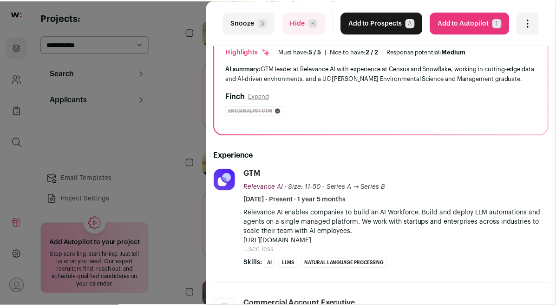
scroll to position [0, 0]
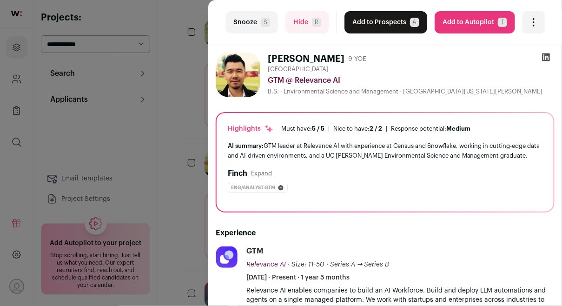
click at [541, 57] on icon at bounding box center [545, 56] width 9 height 9
click at [200, 131] on div "last Snooze S Hide R Add to Prospects A Are you sure? Tony Mai is already in yo…" at bounding box center [281, 153] width 562 height 306
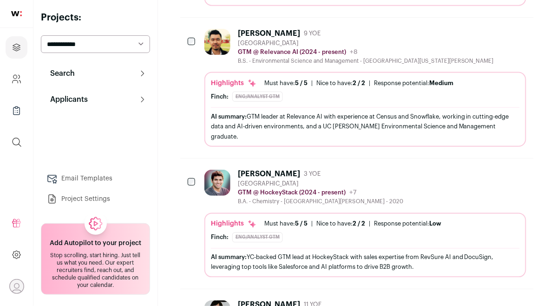
click at [215, 170] on img at bounding box center [217, 183] width 26 height 26
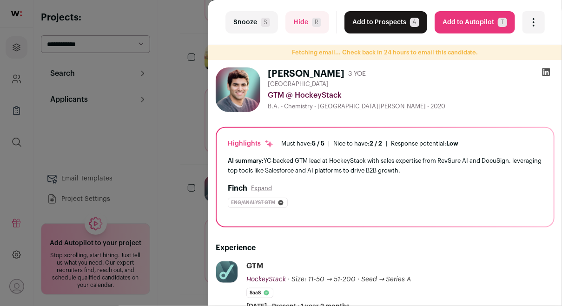
click at [542, 69] on icon at bounding box center [546, 72] width 8 height 8
click at [371, 24] on button "Add to Prospects A" at bounding box center [385, 22] width 83 height 22
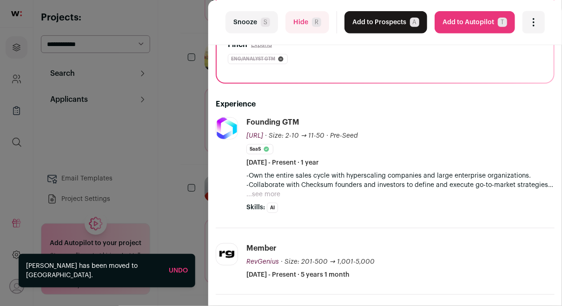
scroll to position [130, 0]
click at [278, 191] on button "...see more" at bounding box center [263, 193] width 34 height 9
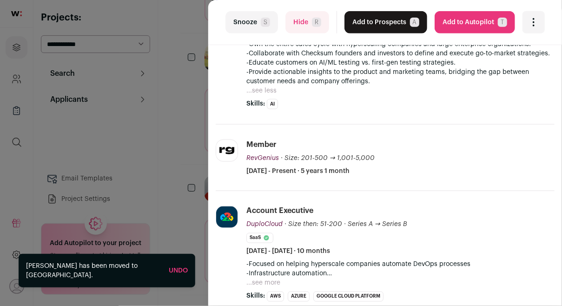
scroll to position [305, 0]
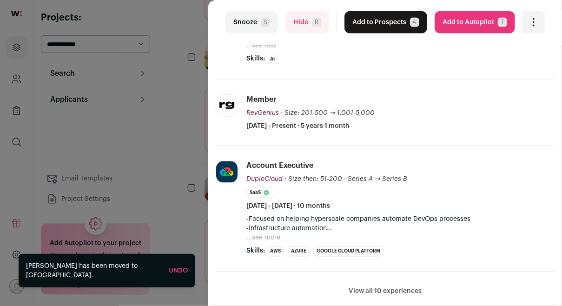
click at [179, 137] on div "last Snooze S Hide R Add to Prospects A Are you sure? Abigail Aragon is already…" at bounding box center [281, 153] width 562 height 306
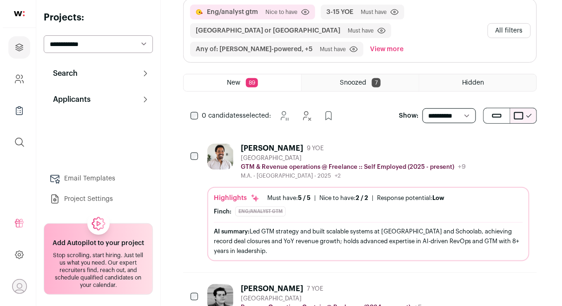
scroll to position [48, 0]
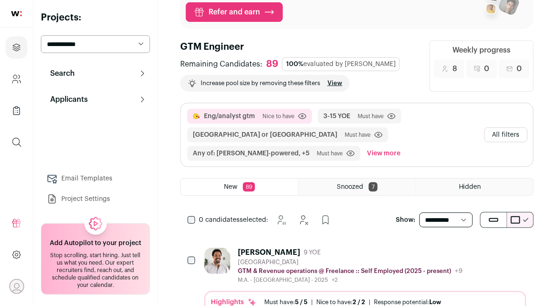
click at [509, 136] on button "All filters" at bounding box center [506, 134] width 43 height 15
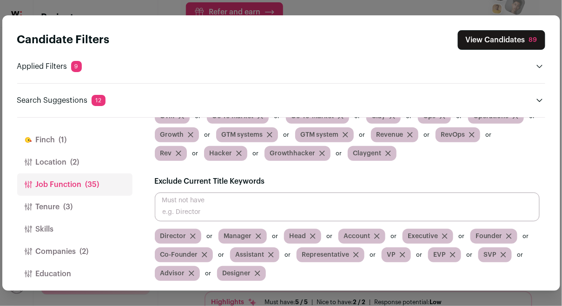
click at [335, 202] on input "Close modal via background" at bounding box center [347, 206] width 385 height 29
click at [91, 285] on button "Keywords (7)" at bounding box center [74, 296] width 115 height 22
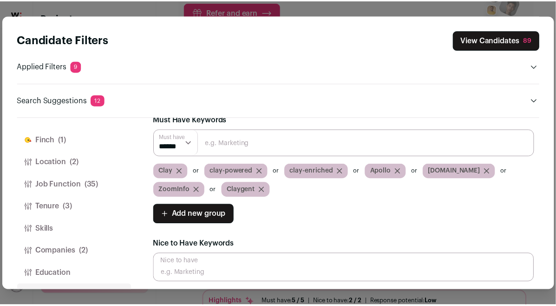
scroll to position [16, 0]
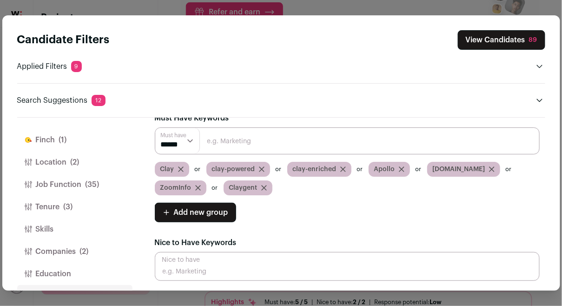
click at [301, 147] on input "Close modal via background" at bounding box center [347, 140] width 385 height 27
type input "outreach.io"
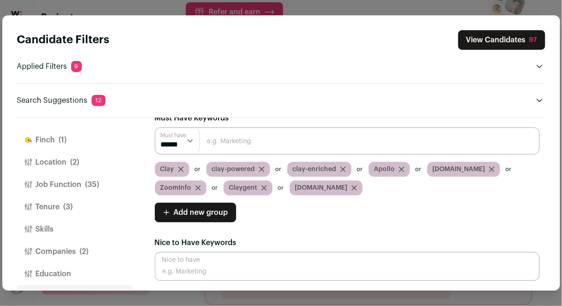
click at [521, 42] on button "View Candidates 97" at bounding box center [501, 40] width 87 height 20
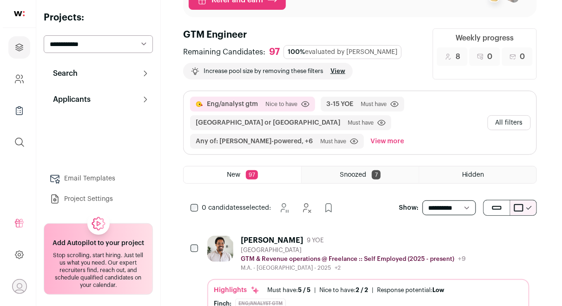
scroll to position [203, 0]
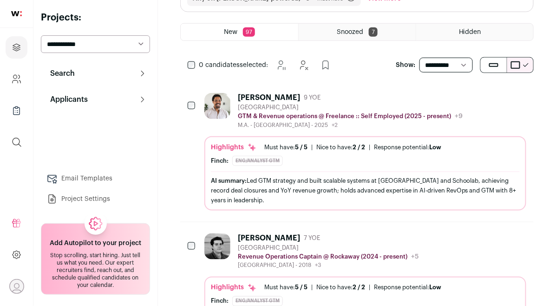
click at [293, 125] on div "M.A. - Le Wagon - 2025 +2 2020 - 2020 ESSEC Executive Education 2011 - 2016 ESC…" at bounding box center [350, 124] width 225 height 7
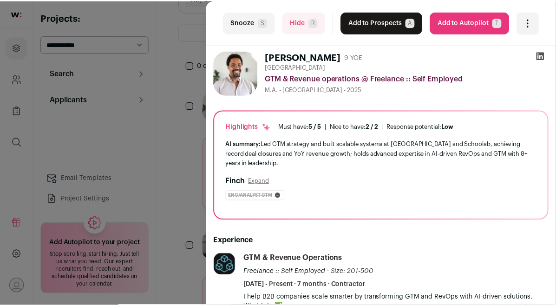
scroll to position [0, 0]
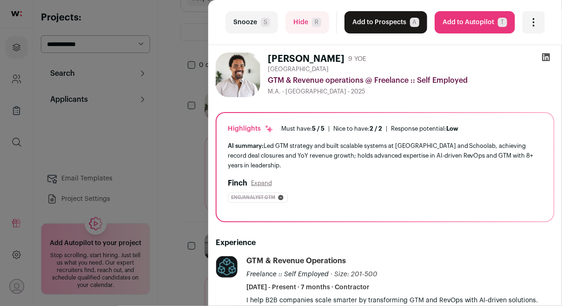
click at [173, 166] on div "last Snooze S Hide R Add to Prospects A Are you sure? [PERSON_NAME] is already …" at bounding box center [281, 153] width 562 height 306
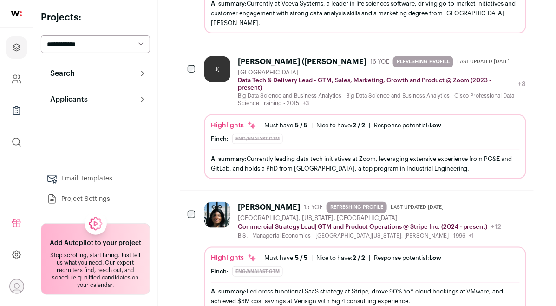
scroll to position [6696, 0]
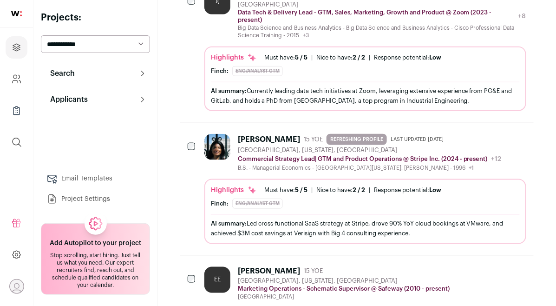
click at [299, 277] on div "[GEOGRAPHIC_DATA], [US_STATE], [GEOGRAPHIC_DATA]" at bounding box center [344, 280] width 212 height 7
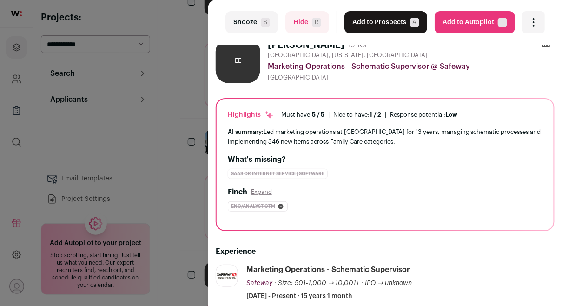
scroll to position [59, 0]
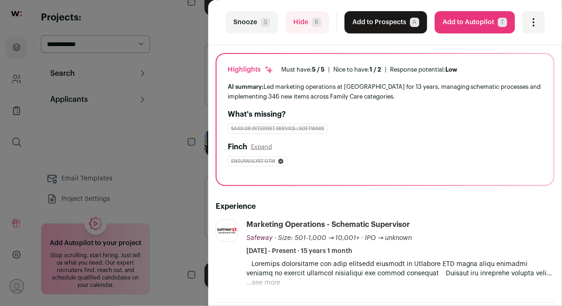
click at [312, 26] on span "R" at bounding box center [316, 22] width 9 height 9
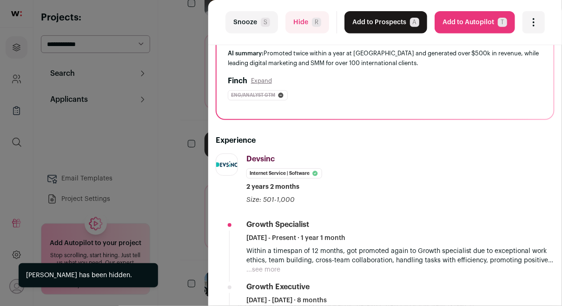
scroll to position [163, 0]
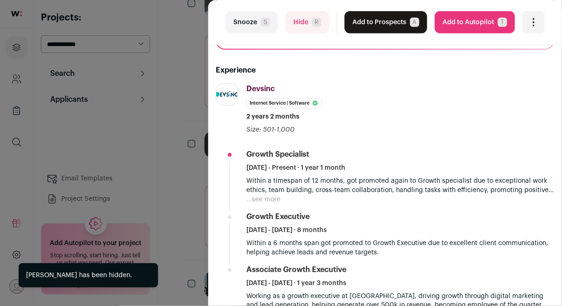
click at [190, 165] on div "last Snooze S Hide R Add to Prospects A Are you sure? Shaheer Ahmad is already …" at bounding box center [281, 153] width 562 height 306
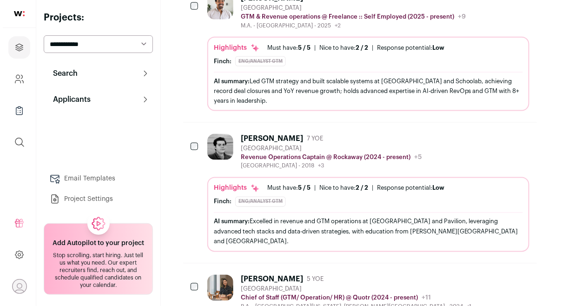
scroll to position [0, 0]
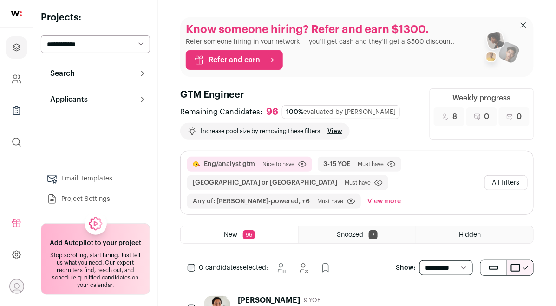
click at [502, 180] on button "All filters" at bounding box center [506, 182] width 43 height 15
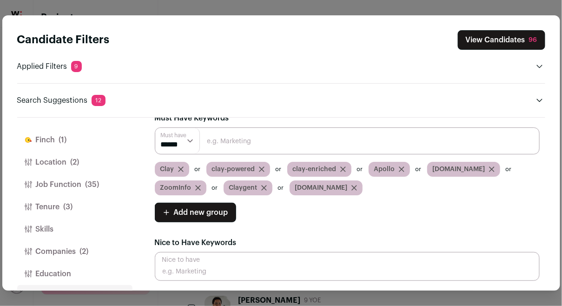
click at [309, 131] on input "Close modal via background" at bounding box center [347, 140] width 385 height 27
click at [79, 180] on button "Job Function (35)" at bounding box center [74, 184] width 115 height 22
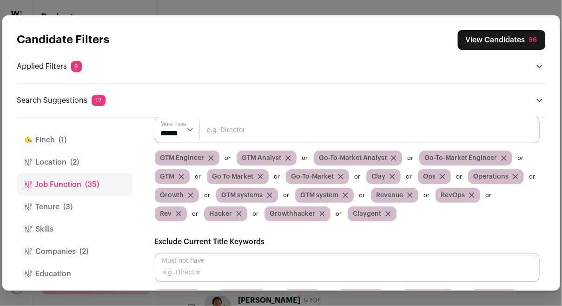
scroll to position [176, 0]
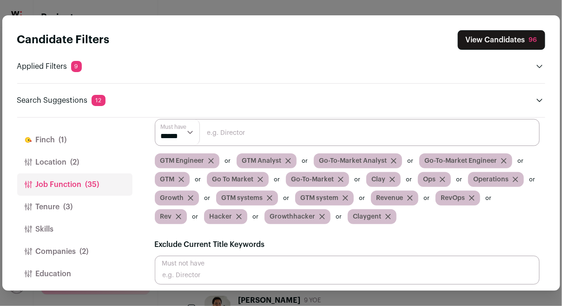
click at [265, 130] on input "Close modal via background" at bounding box center [347, 132] width 385 height 27
type input "GTME"
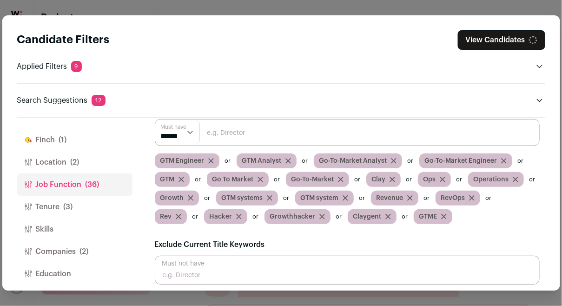
click at [270, 127] on input "Close modal via background" at bounding box center [347, 132] width 385 height 27
type input "GTM Engineering"
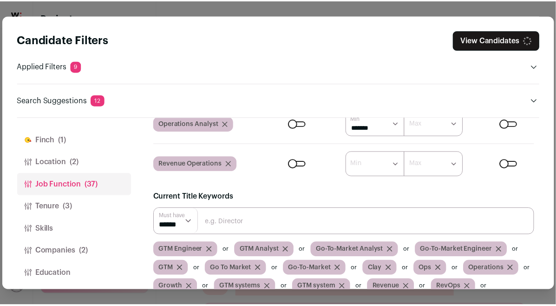
scroll to position [110, 0]
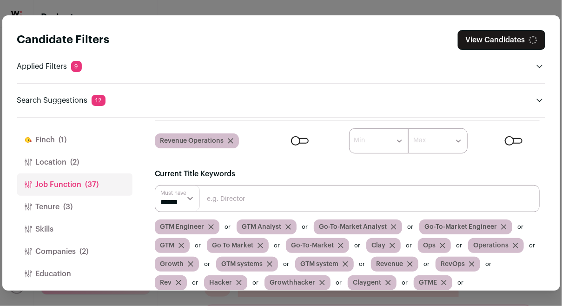
click at [270, 201] on input "Close modal via background" at bounding box center [347, 198] width 385 height 27
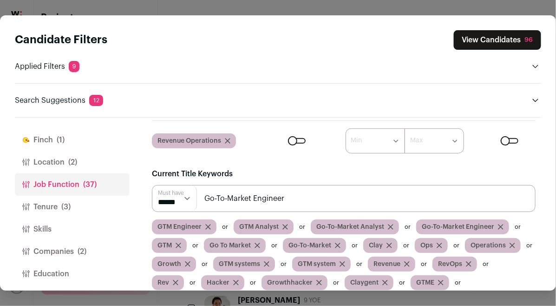
click at [265, 200] on input "Go-To-Market Engineer" at bounding box center [344, 198] width 384 height 27
type input "Go-To-Market Engineer"
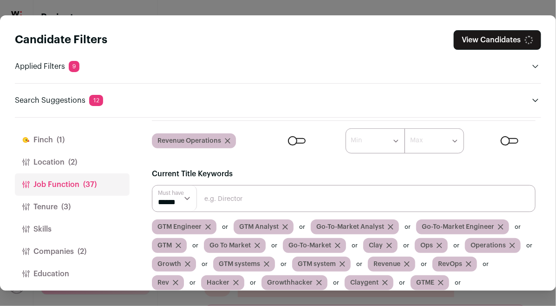
click at [265, 200] on input "Close modal via background" at bounding box center [344, 198] width 384 height 27
paste input "Go-To-Market Engineer"
type input "Go-To-Market Engineering"
click at [265, 200] on input "Close modal via background" at bounding box center [344, 198] width 384 height 27
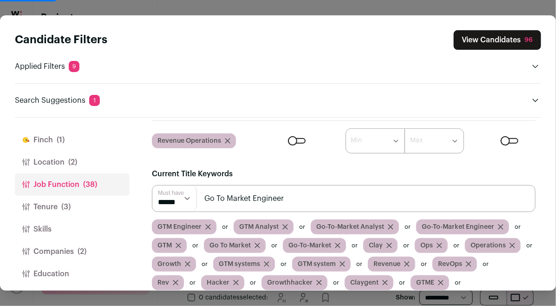
click at [220, 200] on input "Go To Market Engineer" at bounding box center [344, 198] width 384 height 27
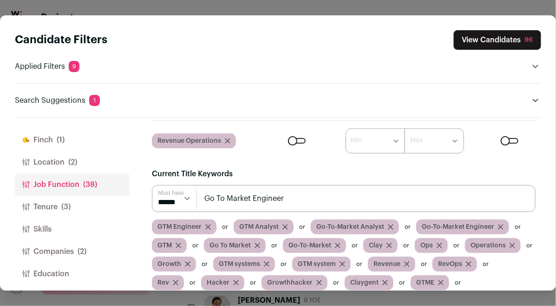
type input "Go To Market Engineer"
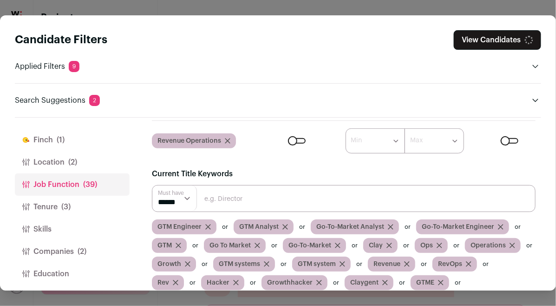
click at [220, 199] on input "Close modal via background" at bounding box center [344, 198] width 384 height 27
paste input "Go To Market Engineer"
type input "Go To Market Engineering"
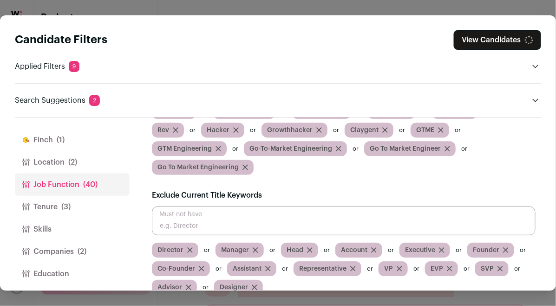
scroll to position [261, 0]
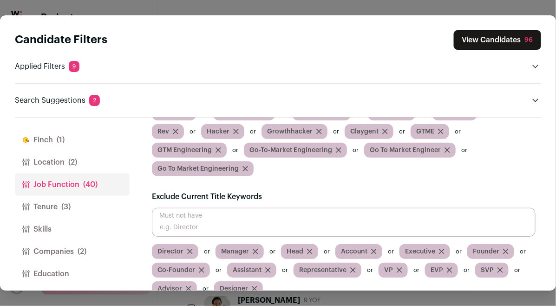
click at [489, 43] on button "View Candidates 96" at bounding box center [497, 40] width 87 height 20
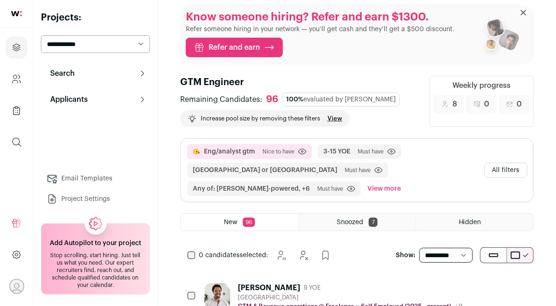
scroll to position [0, 0]
